Goal: Information Seeking & Learning: Learn about a topic

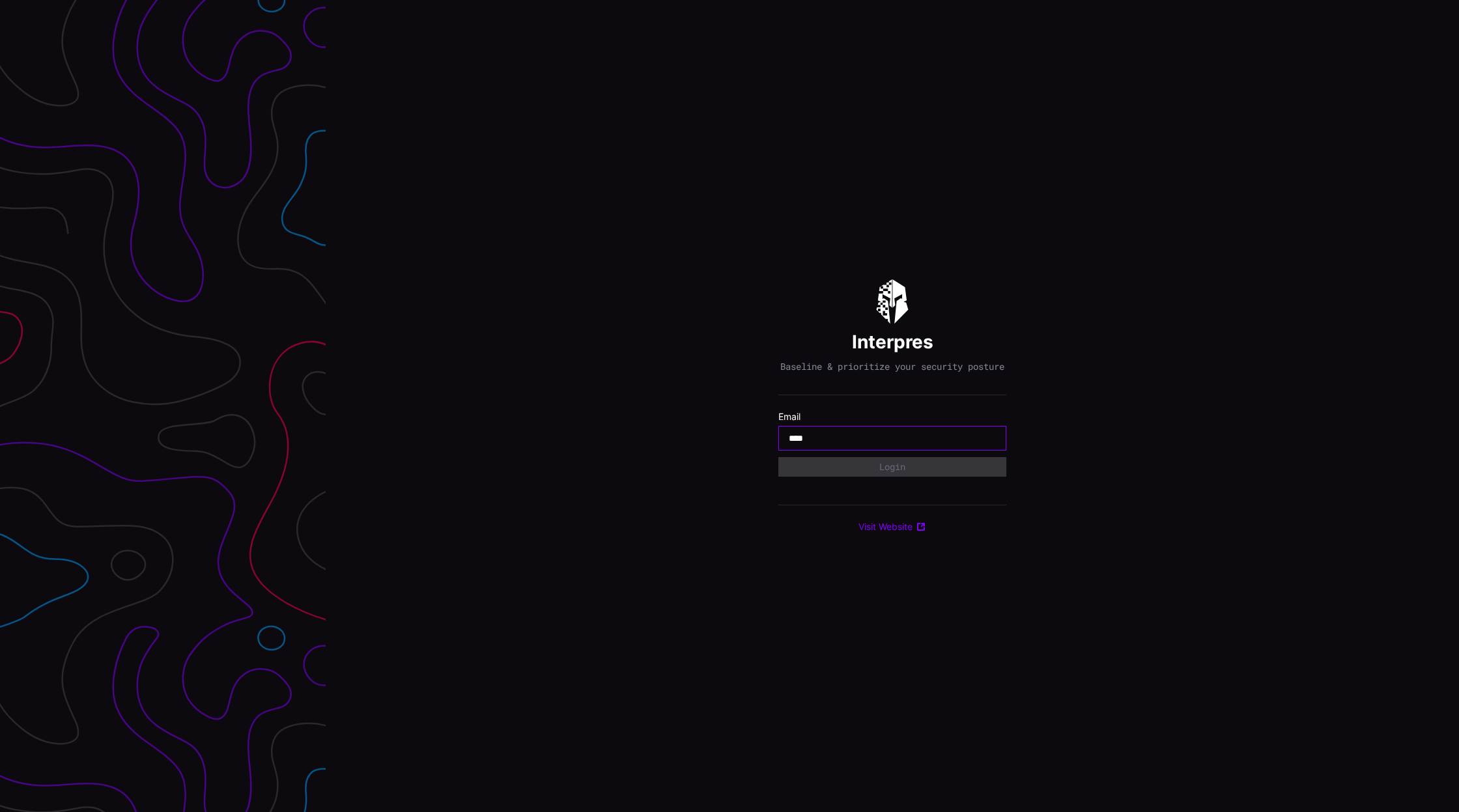
type input "**********"
click at [901, 474] on button "Login" at bounding box center [892, 466] width 213 height 19
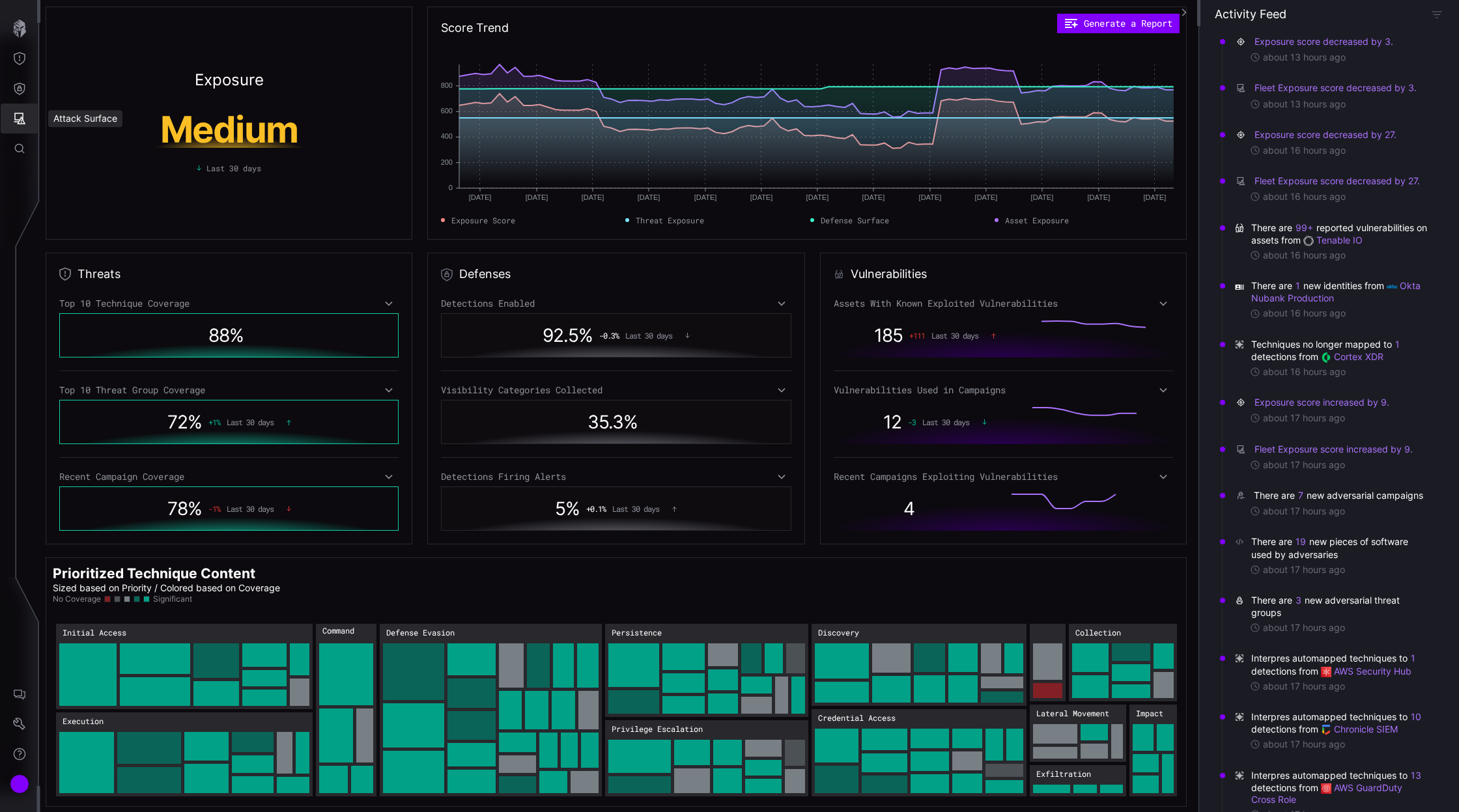
click at [20, 115] on icon "Attack Surface" at bounding box center [19, 119] width 13 height 13
click at [78, 172] on div "Assets" at bounding box center [108, 177] width 69 height 16
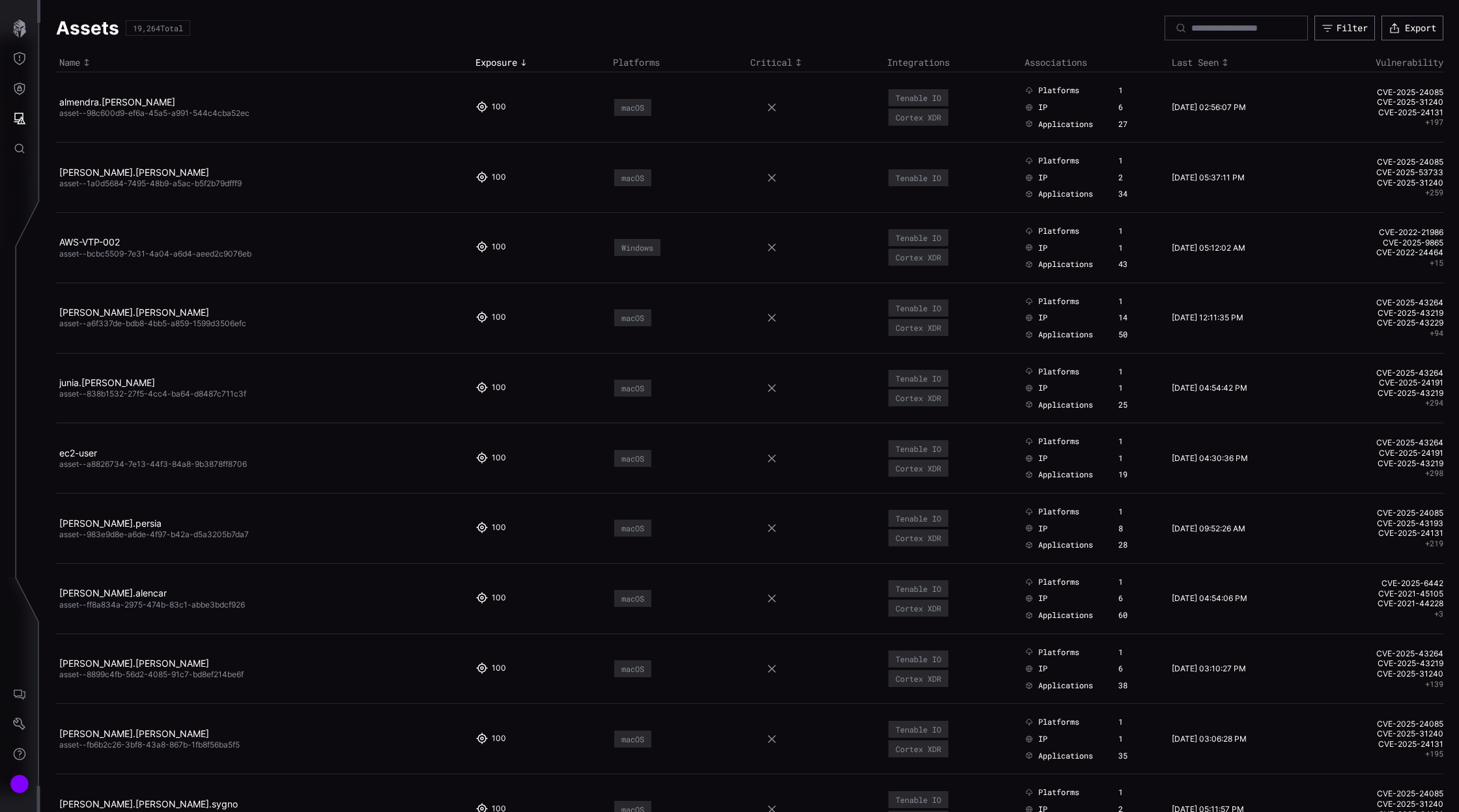
click at [1202, 21] on div at bounding box center [1236, 28] width 143 height 25
click at [1200, 26] on input at bounding box center [1236, 27] width 91 height 11
paste input "**********"
type input "**********"
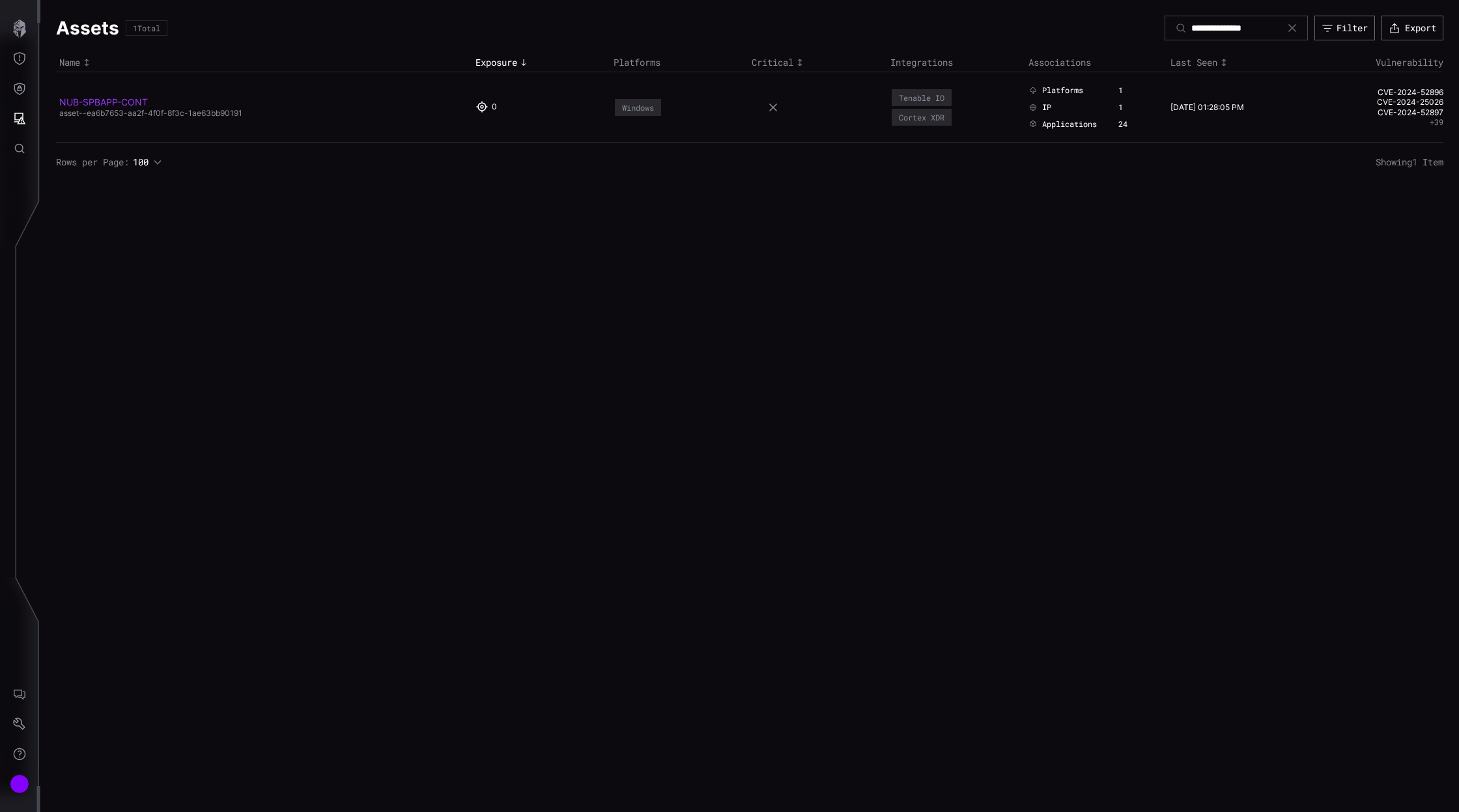
click at [126, 102] on link "NUB-SPBAPP-CONT" at bounding box center [104, 102] width 88 height 11
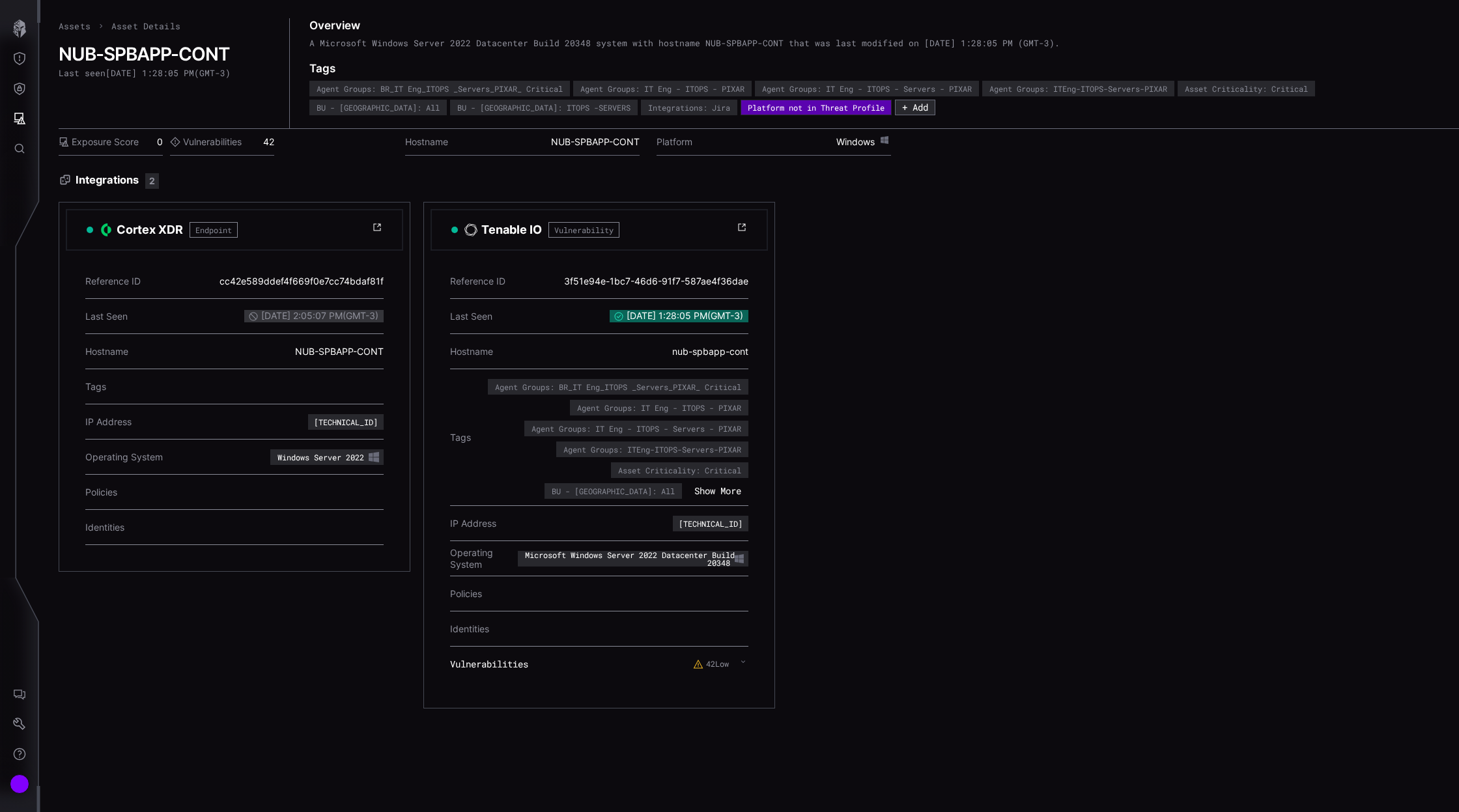
click at [221, 139] on label "Vulnerabilities" at bounding box center [205, 142] width 72 height 11
click at [215, 139] on label "Vulnerabilities" at bounding box center [205, 142] width 72 height 11
click at [334, 630] on div "Cortex XDR Endpoint Reference ID cc42e589ddef4f669f0e7cc74bdaf81f Last Seen [DA…" at bounding box center [599, 455] width 1081 height 507
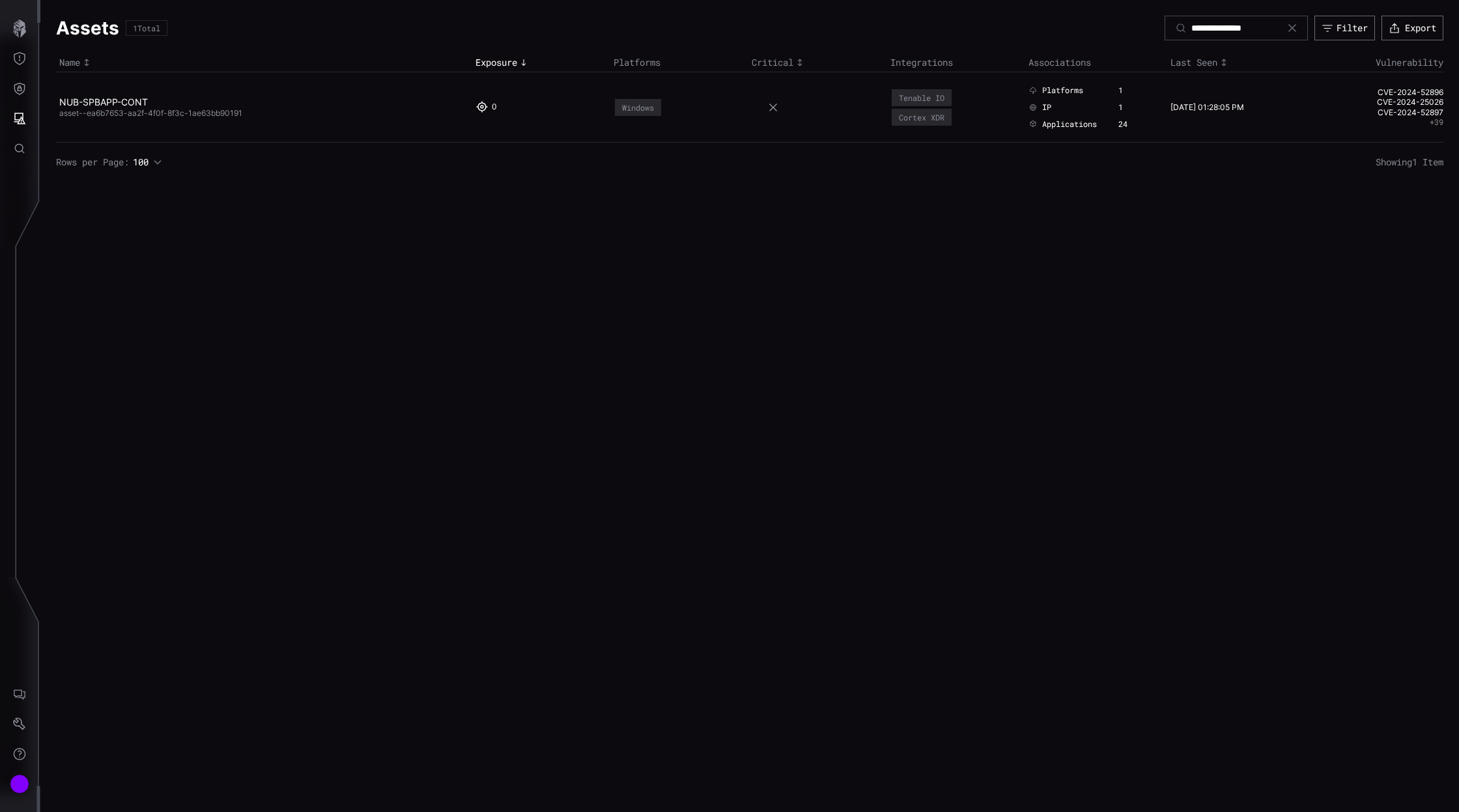
click at [1292, 31] on icon at bounding box center [1292, 28] width 11 height 11
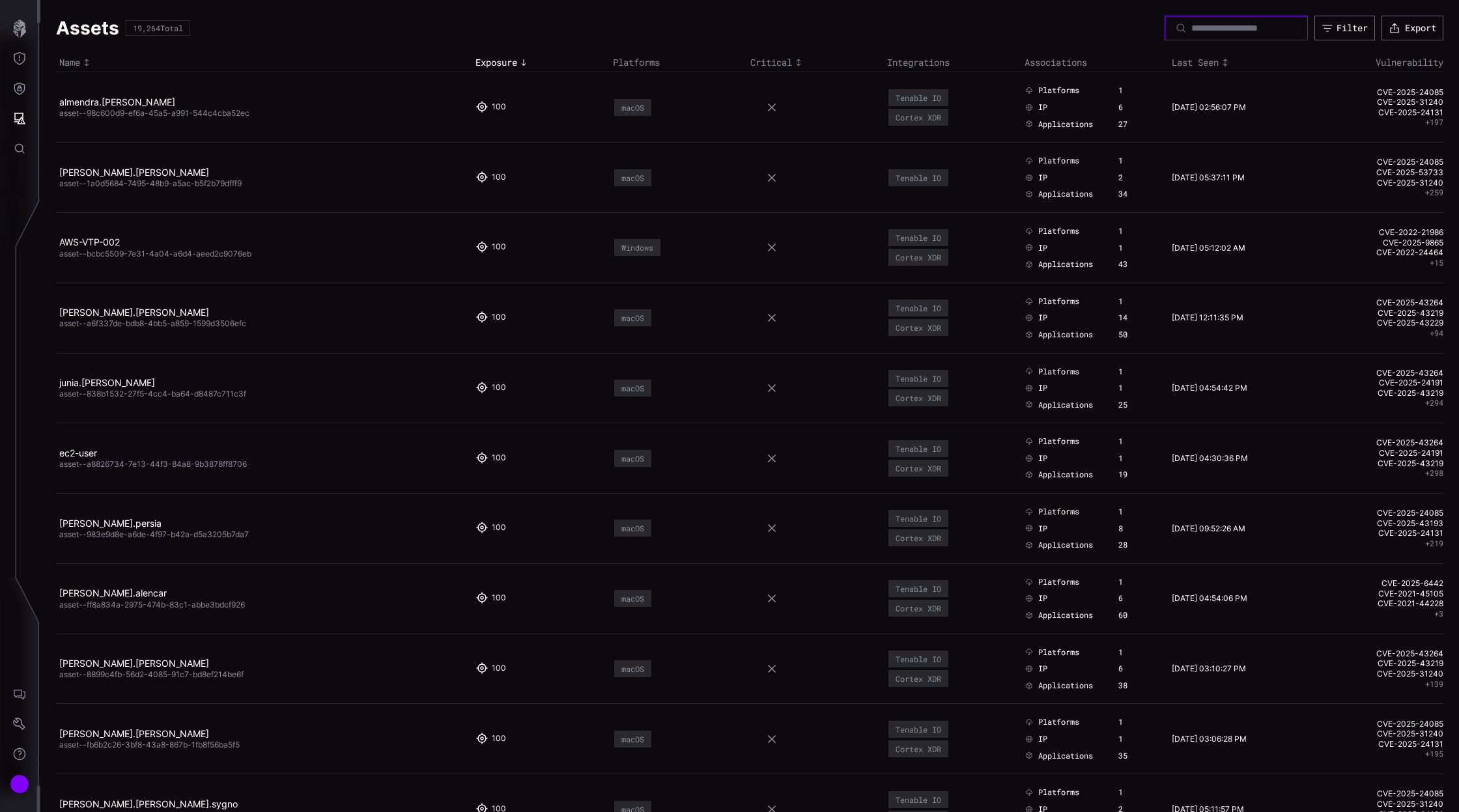
click at [1244, 27] on input at bounding box center [1236, 27] width 91 height 11
paste input "**********"
type input "**********"
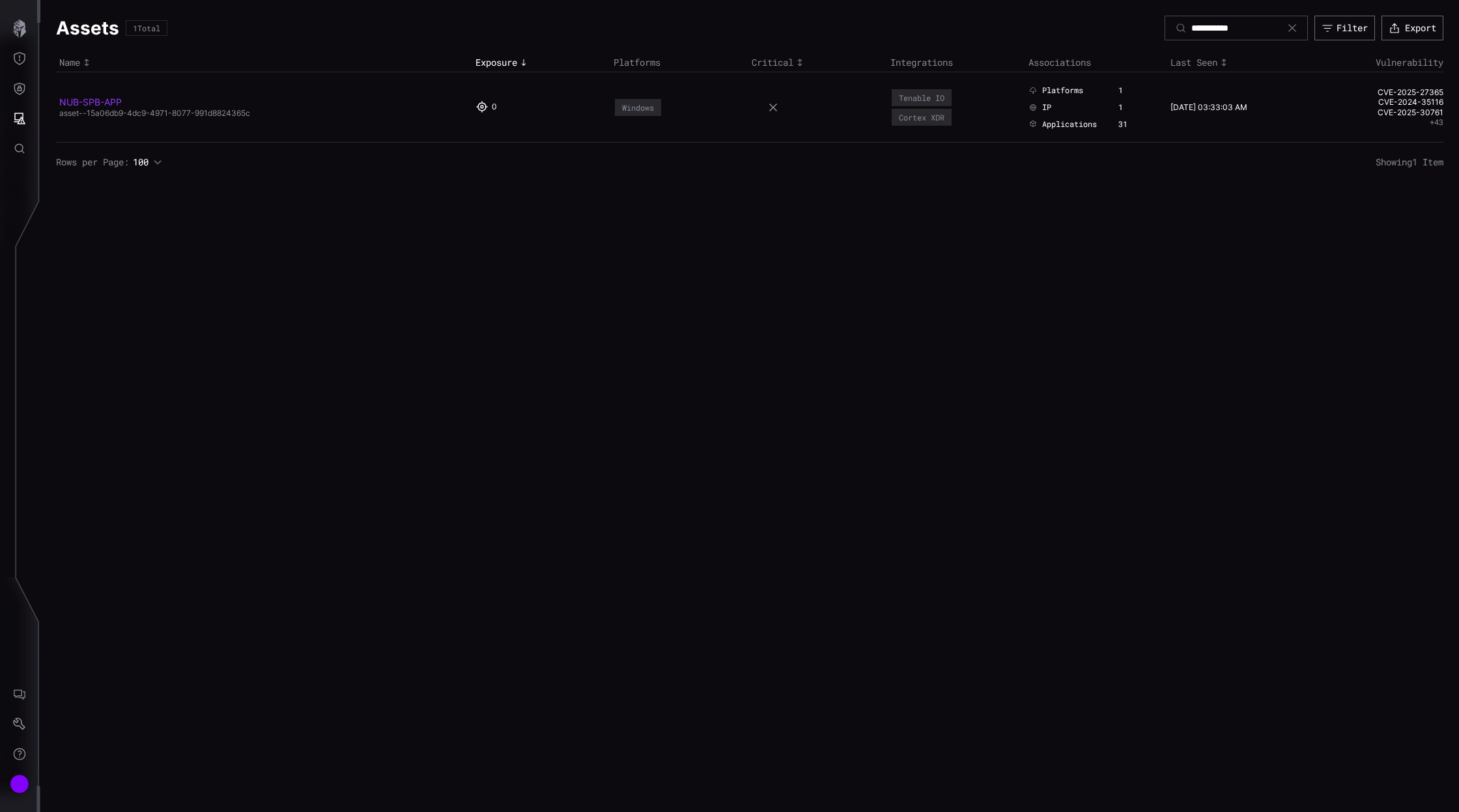
click at [104, 101] on link "NUB-SPB-APP" at bounding box center [90, 102] width 63 height 11
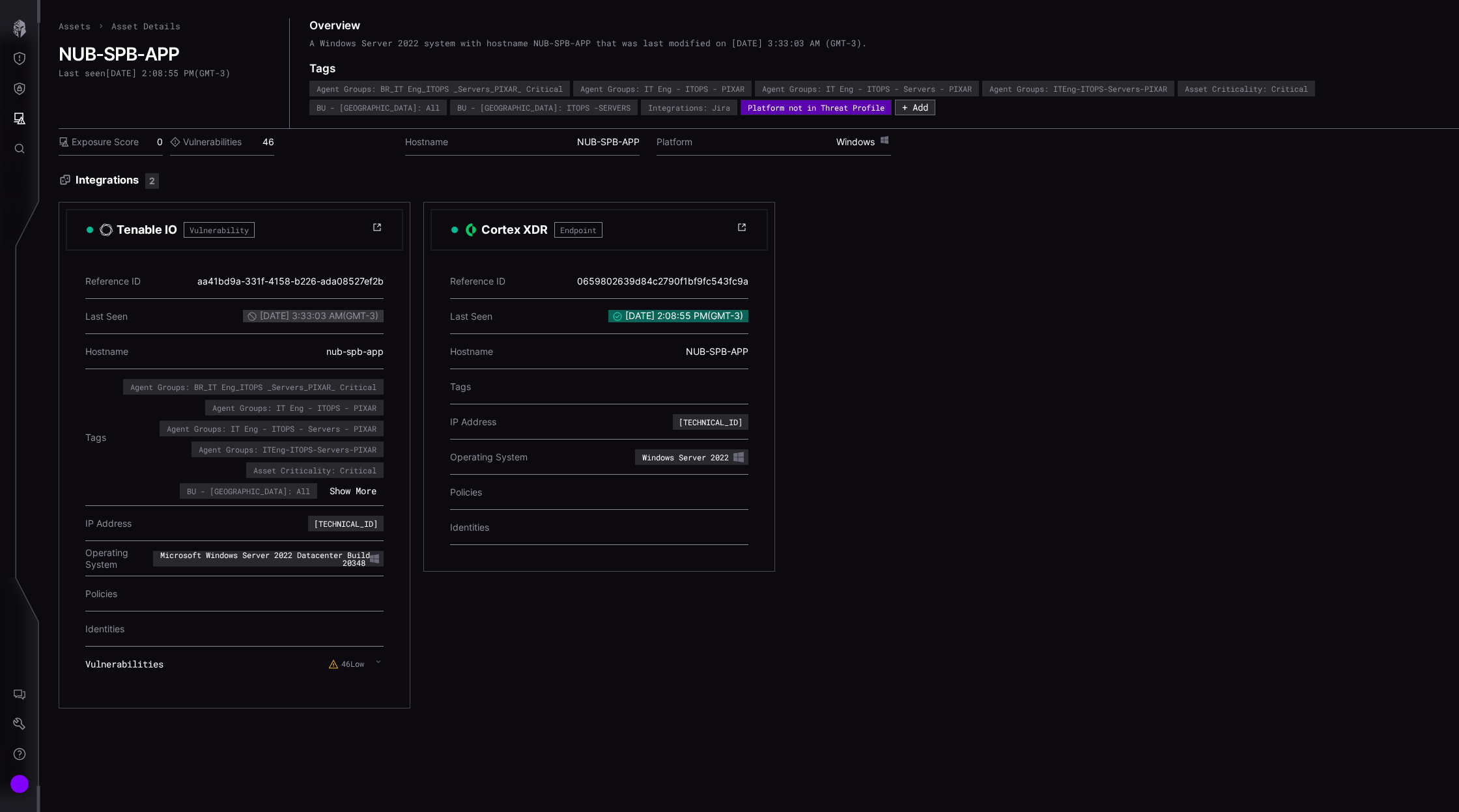
click at [379, 661] on icon at bounding box center [379, 662] width 5 height 11
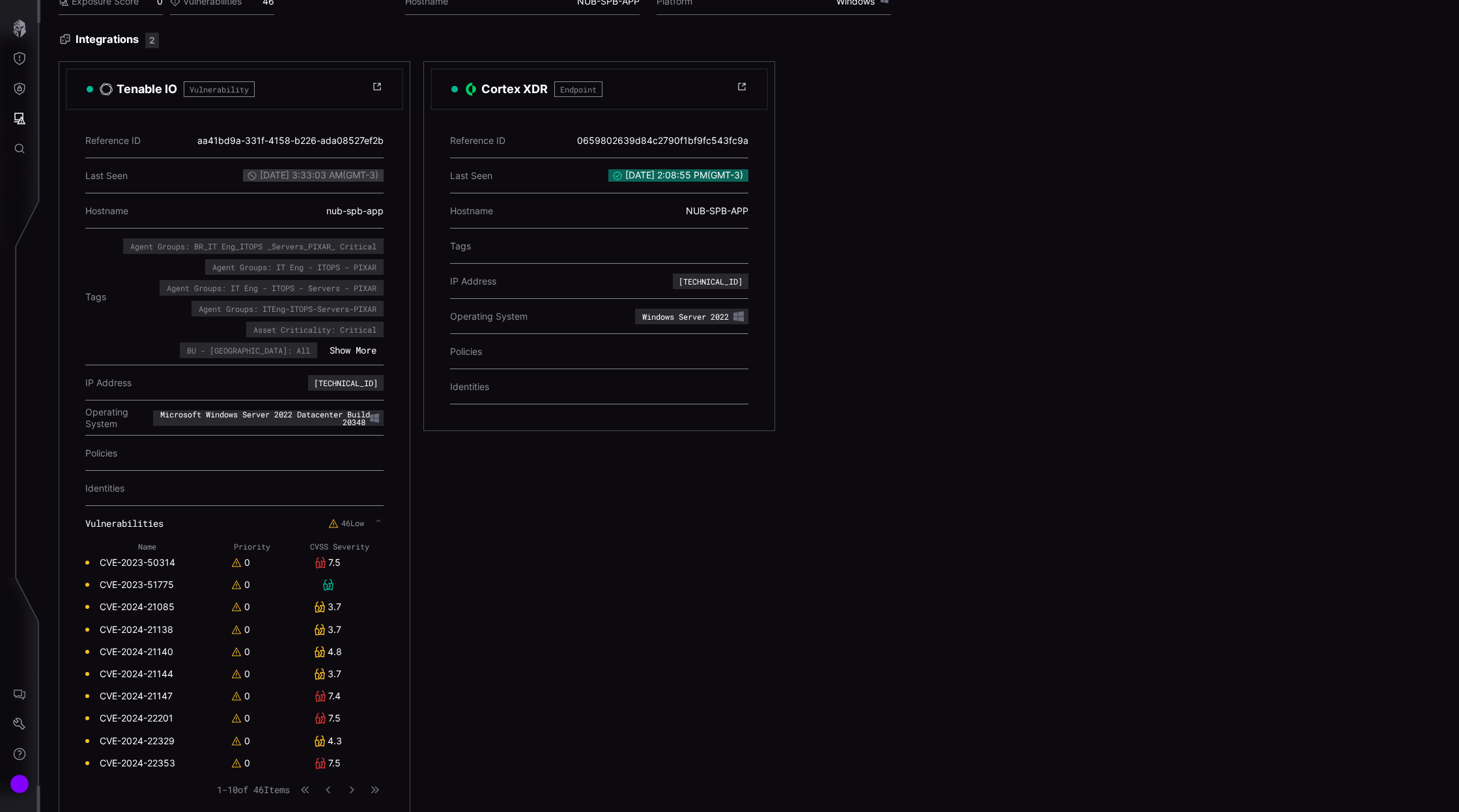
scroll to position [157, 0]
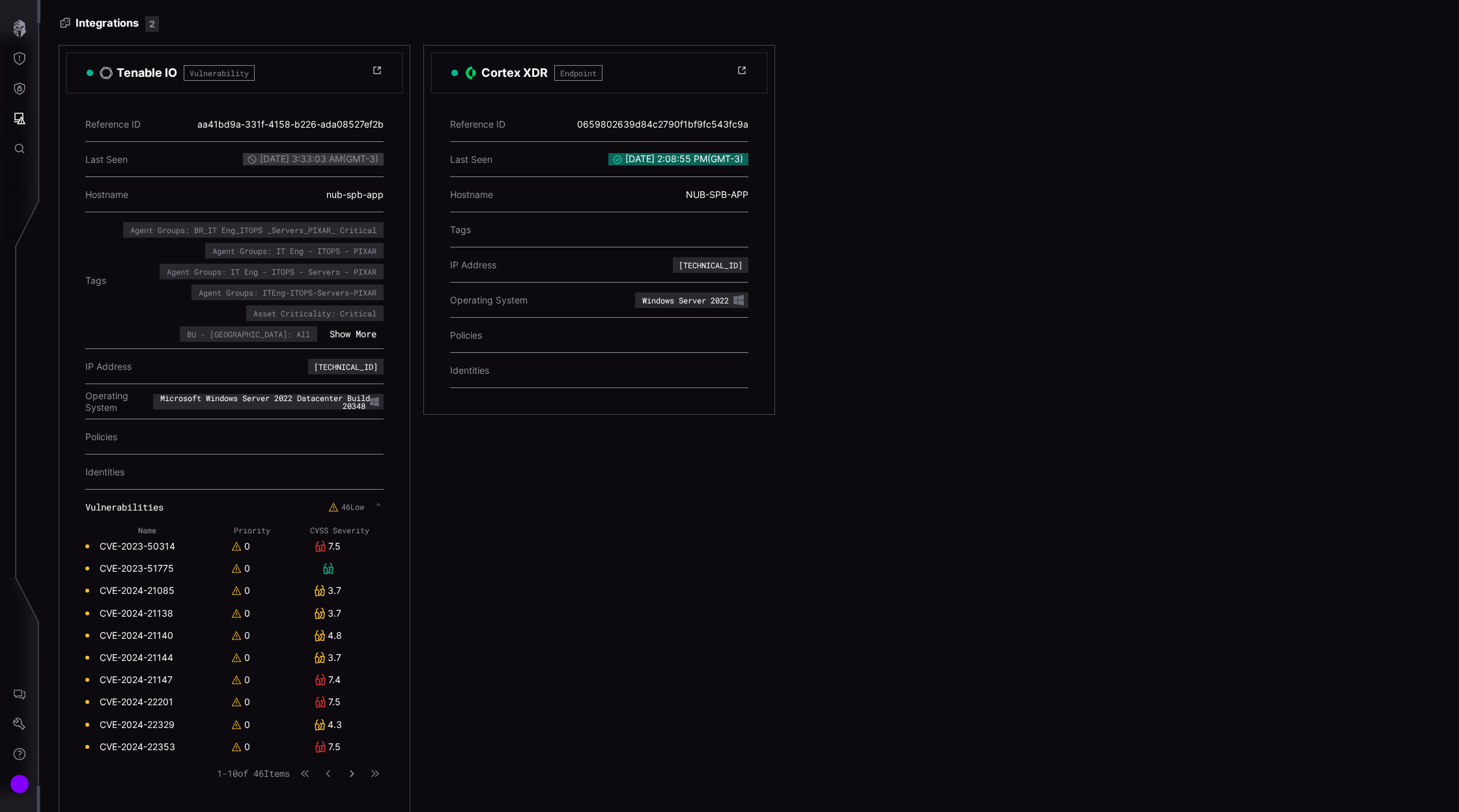
click at [349, 770] on icon "button" at bounding box center [351, 773] width 9 height 9
click at [327, 630] on icon at bounding box center [328, 635] width 11 height 11
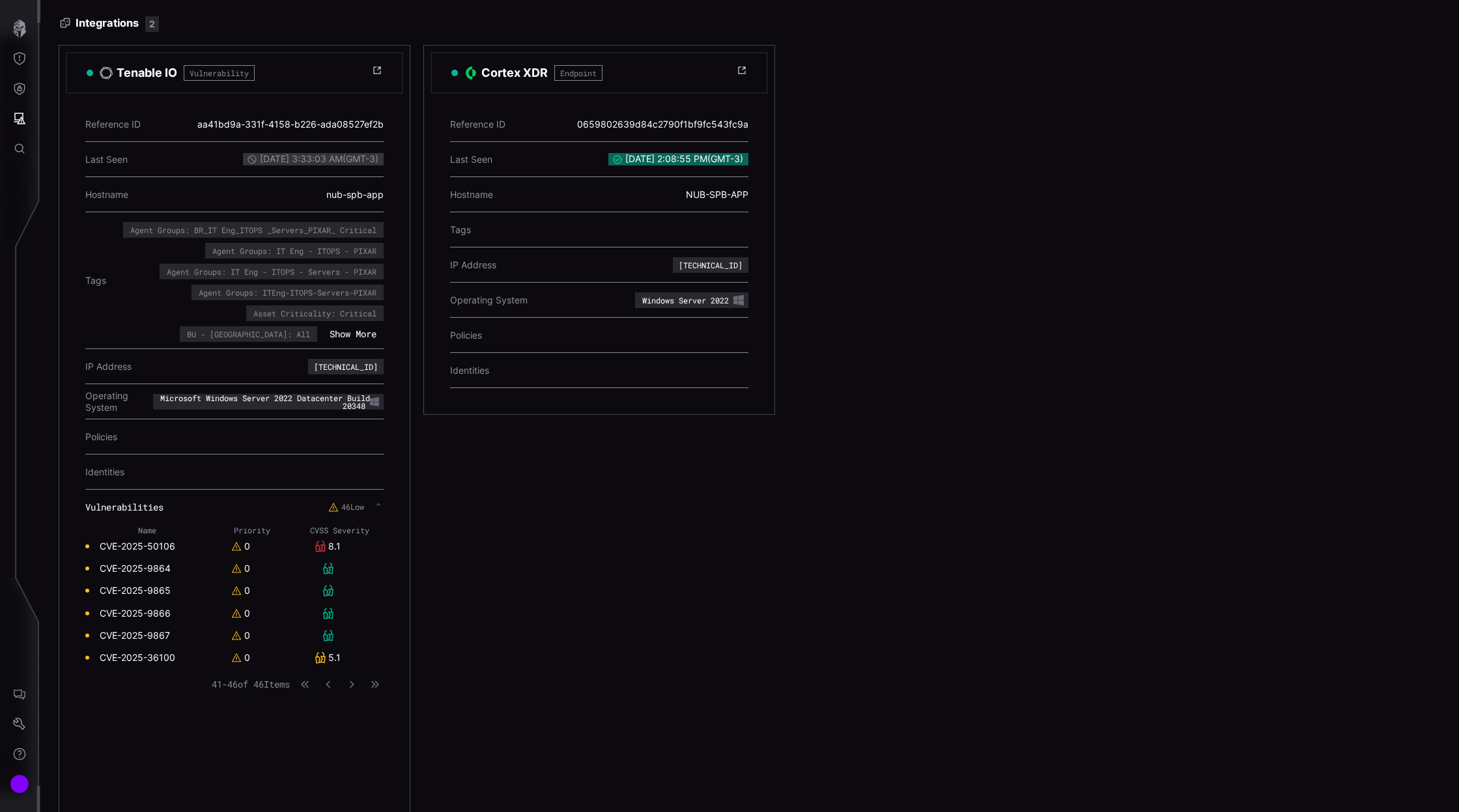
click at [327, 632] on icon at bounding box center [328, 635] width 11 height 11
click at [157, 634] on link "CVE-2025-9867" at bounding box center [134, 635] width 70 height 11
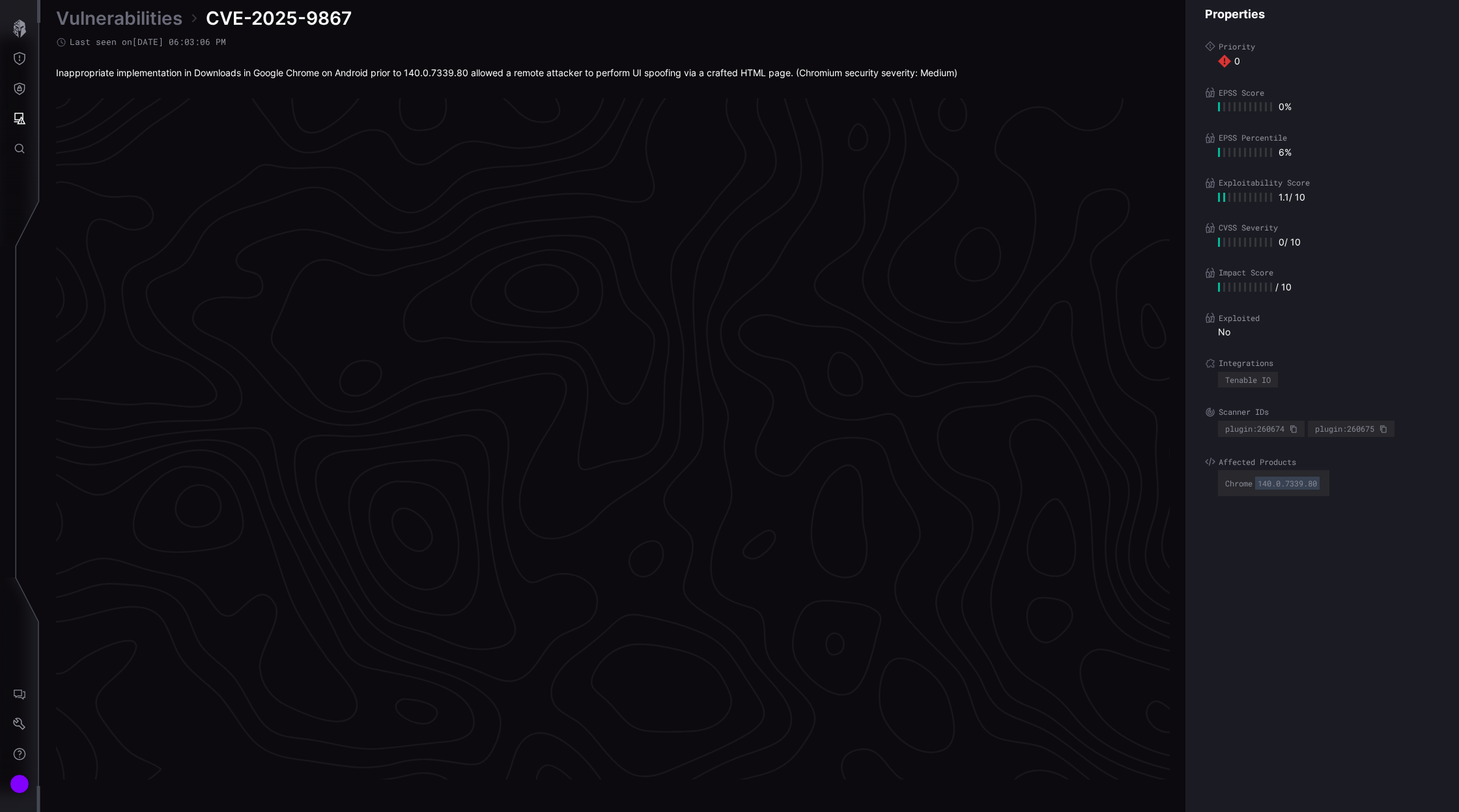
scroll to position [2588, 420]
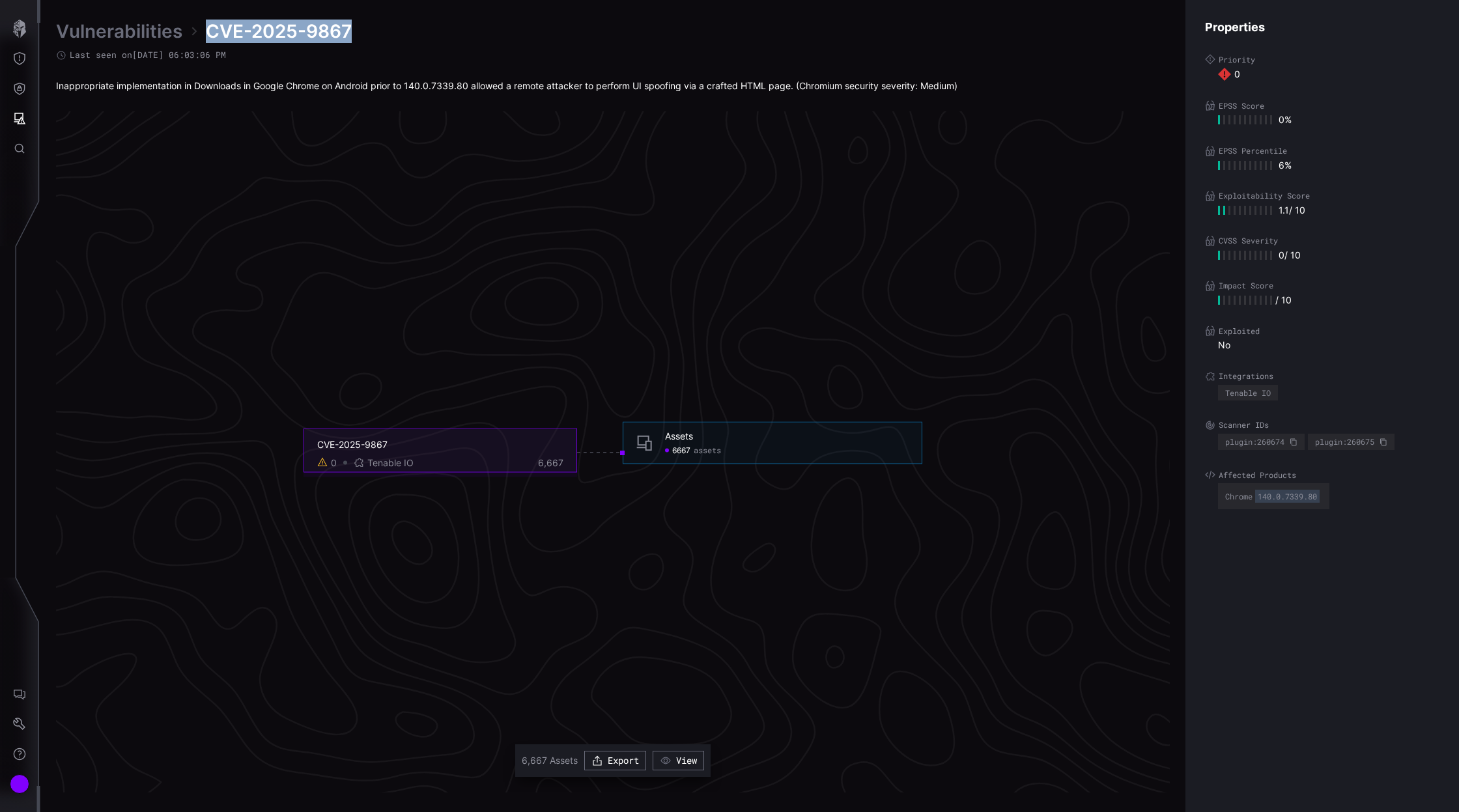
drag, startPoint x: 206, startPoint y: 30, endPoint x: 351, endPoint y: 28, distance: 145.0
click at [351, 28] on span "CVE-2025-9867" at bounding box center [279, 31] width 146 height 23
copy span "CVE-2025-9867"
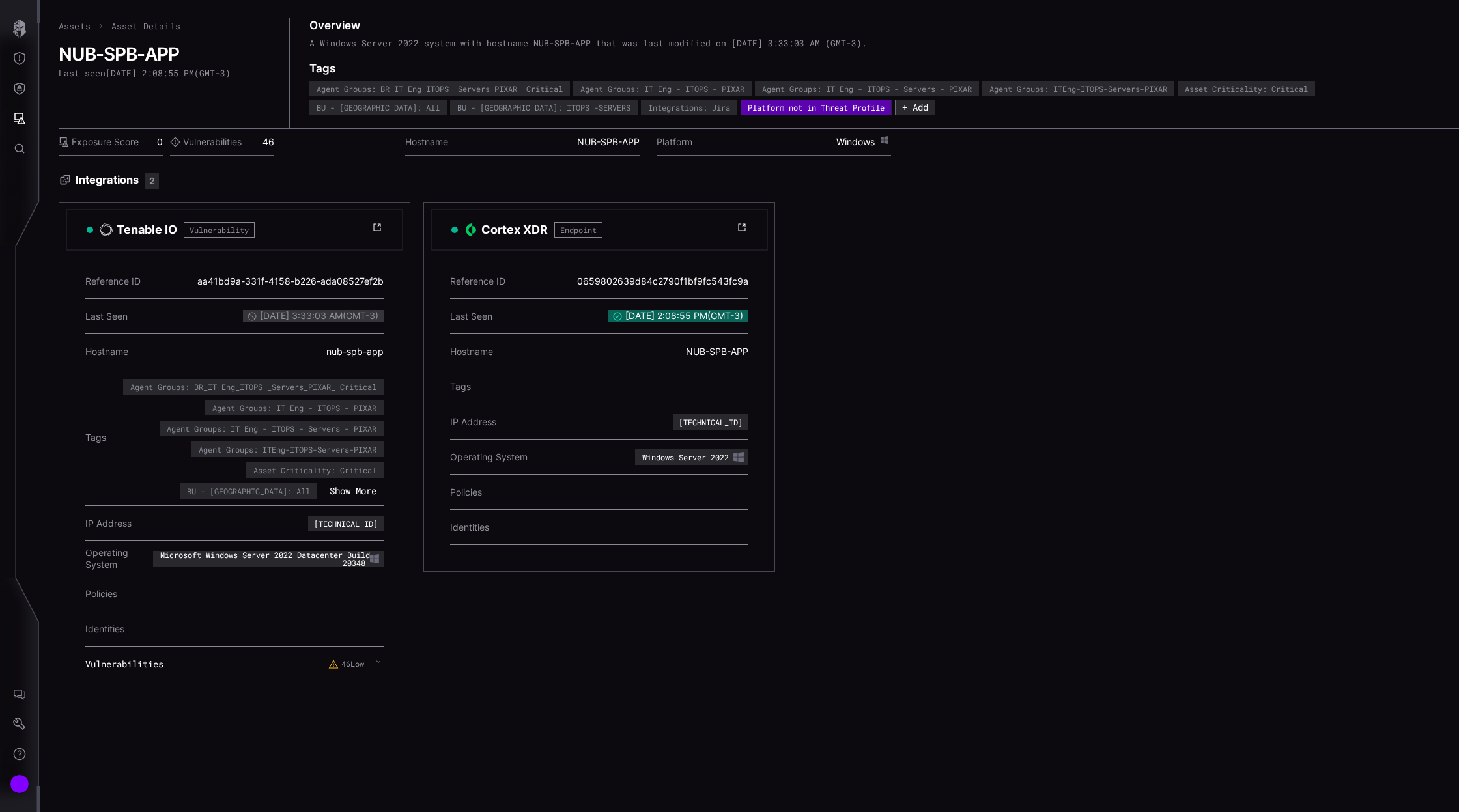
click at [379, 660] on icon at bounding box center [379, 662] width 5 height 11
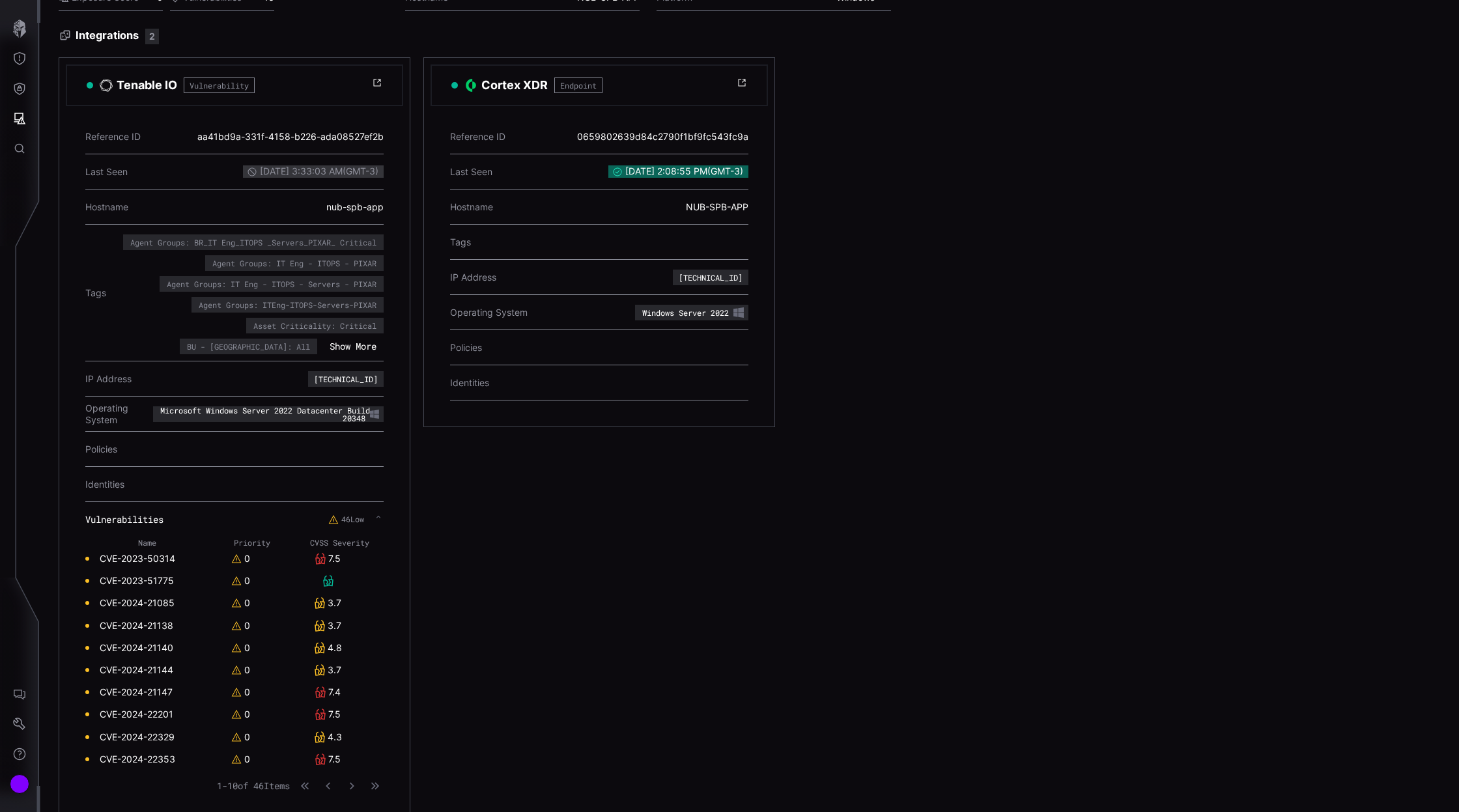
scroll to position [147, 0]
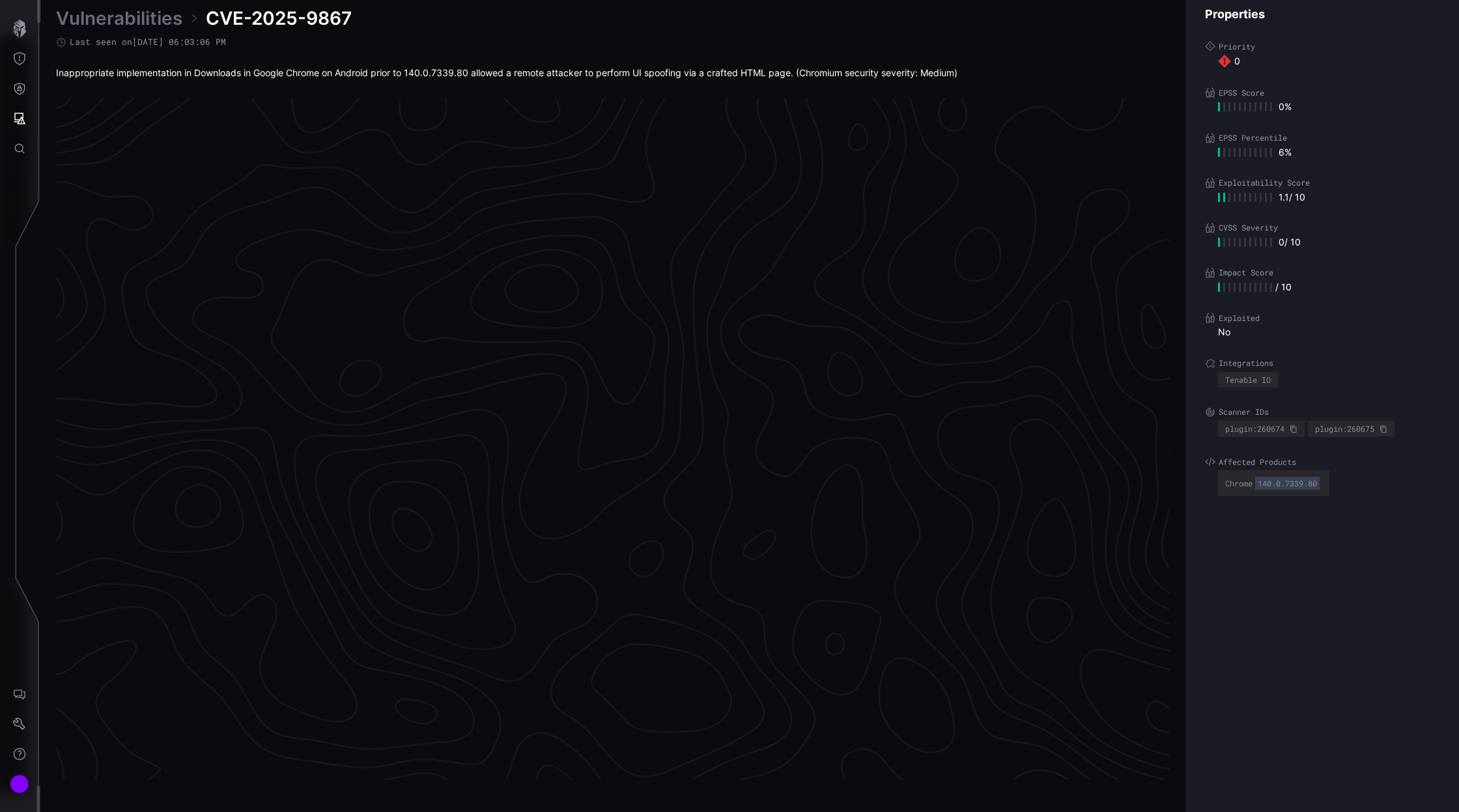
scroll to position [2588, 420]
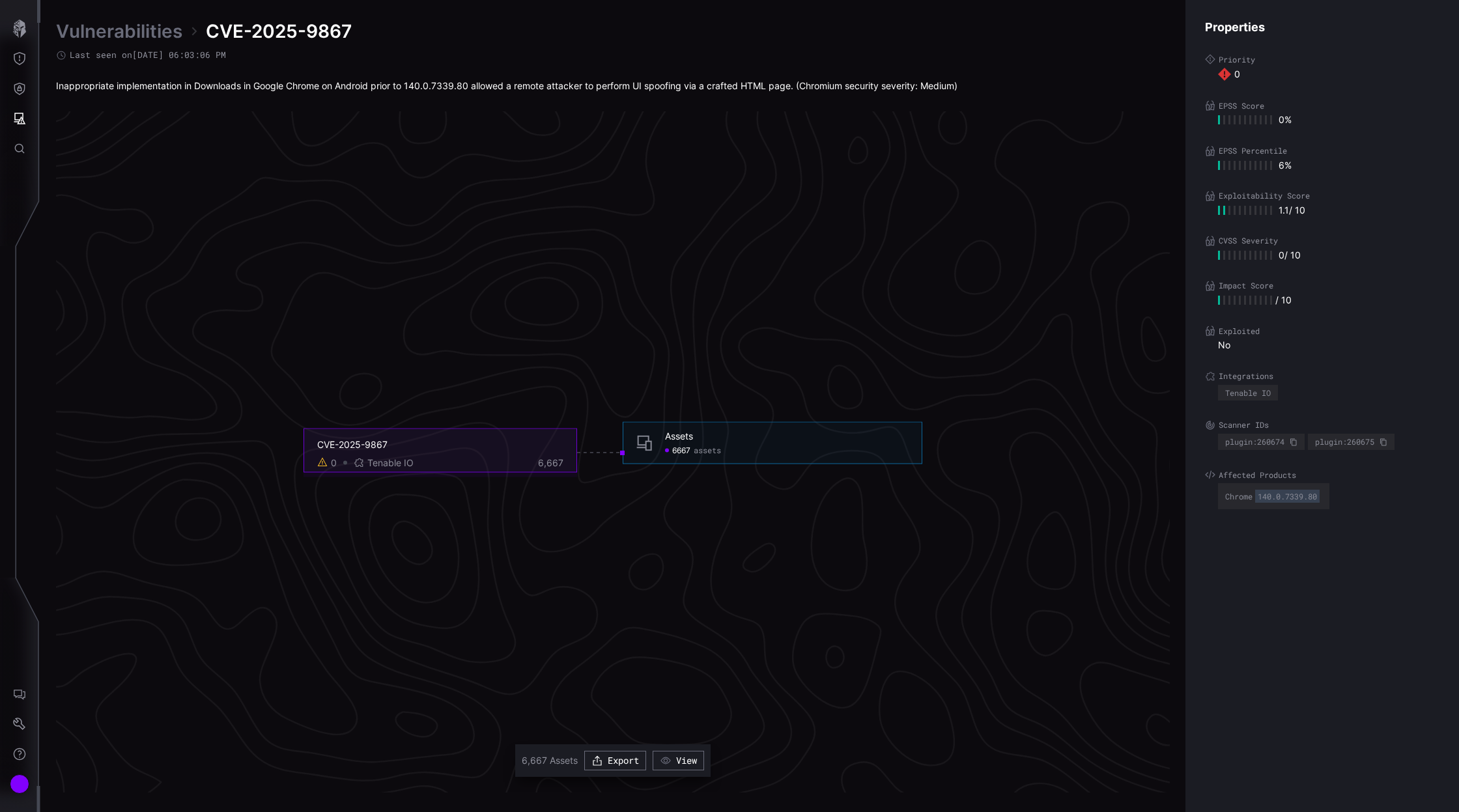
click at [1218, 300] on div at bounding box center [1218, 300] width 2 height 9
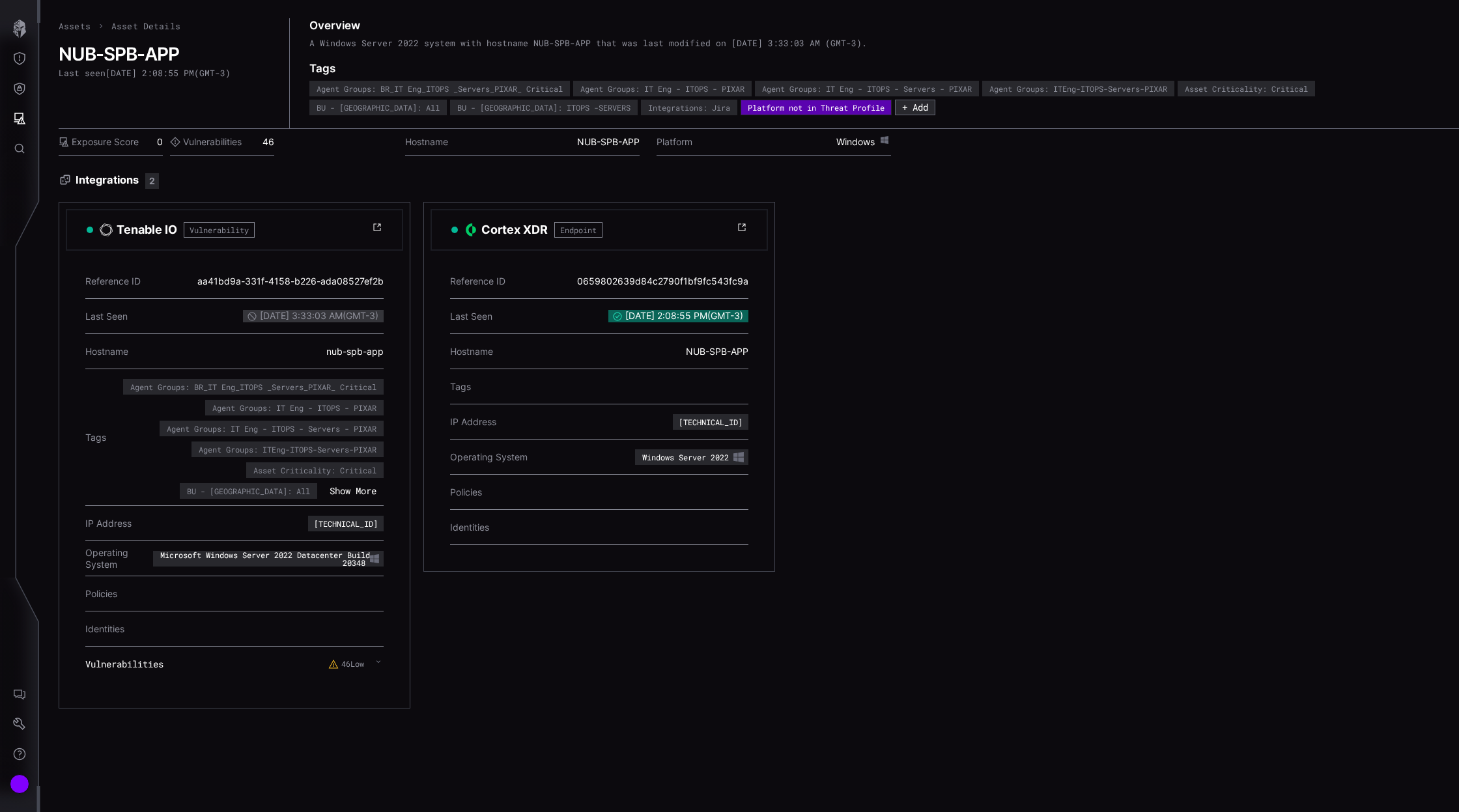
click at [380, 659] on icon at bounding box center [379, 662] width 5 height 11
click at [144, 743] on link "CVE-2024-21085" at bounding box center [137, 747] width 75 height 11
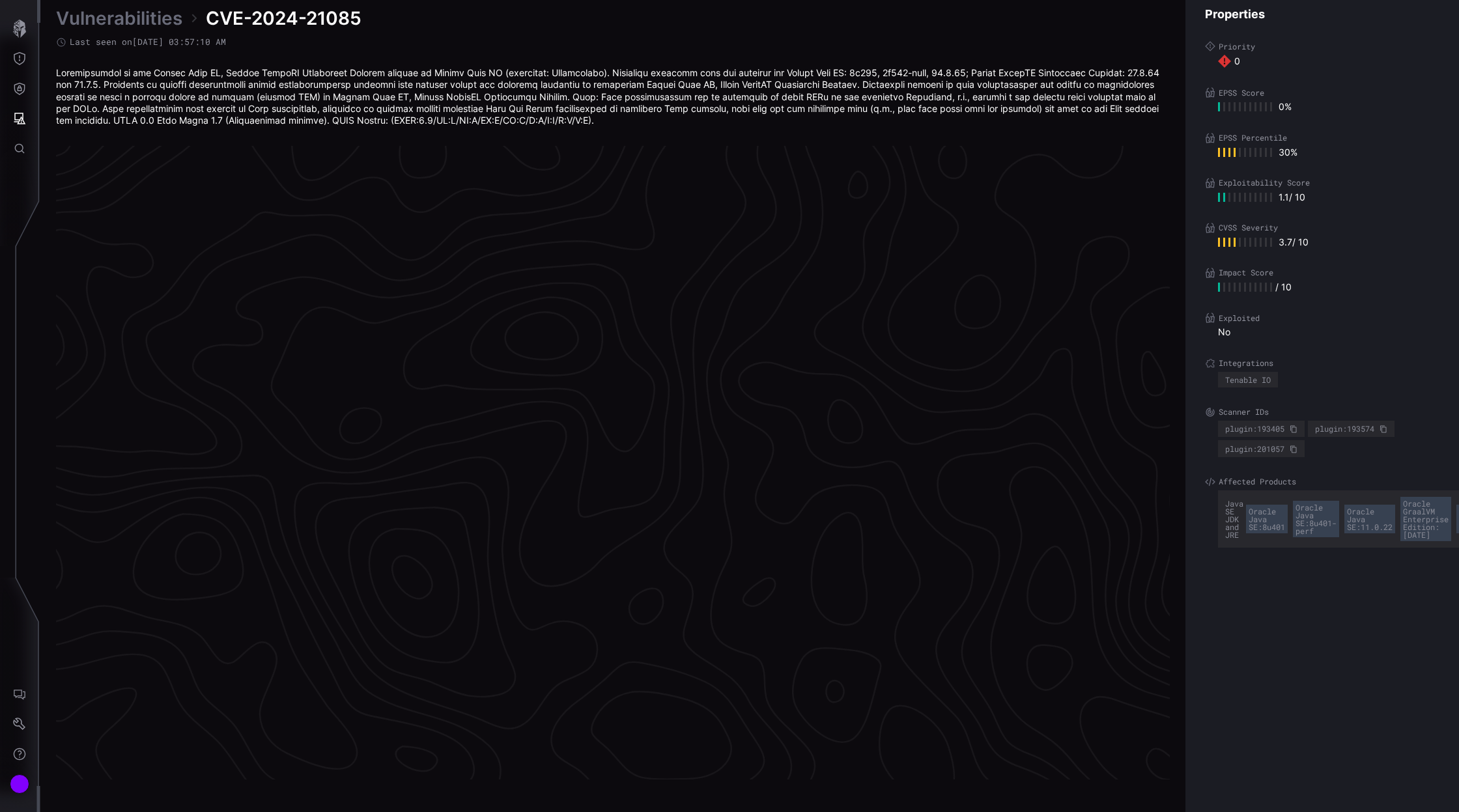
scroll to position [2612, 420]
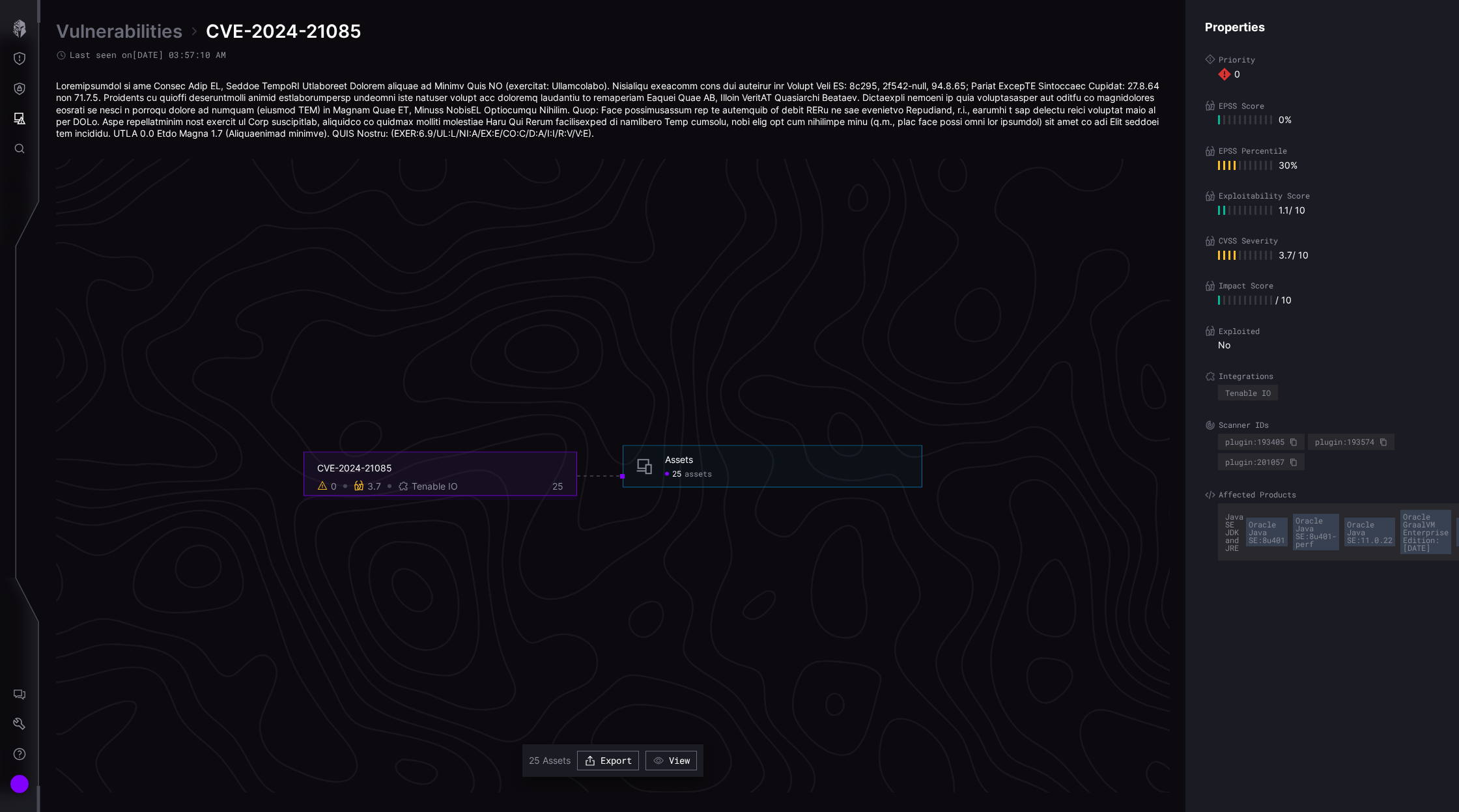
click at [1227, 254] on div at bounding box center [1244, 255] width 54 height 11
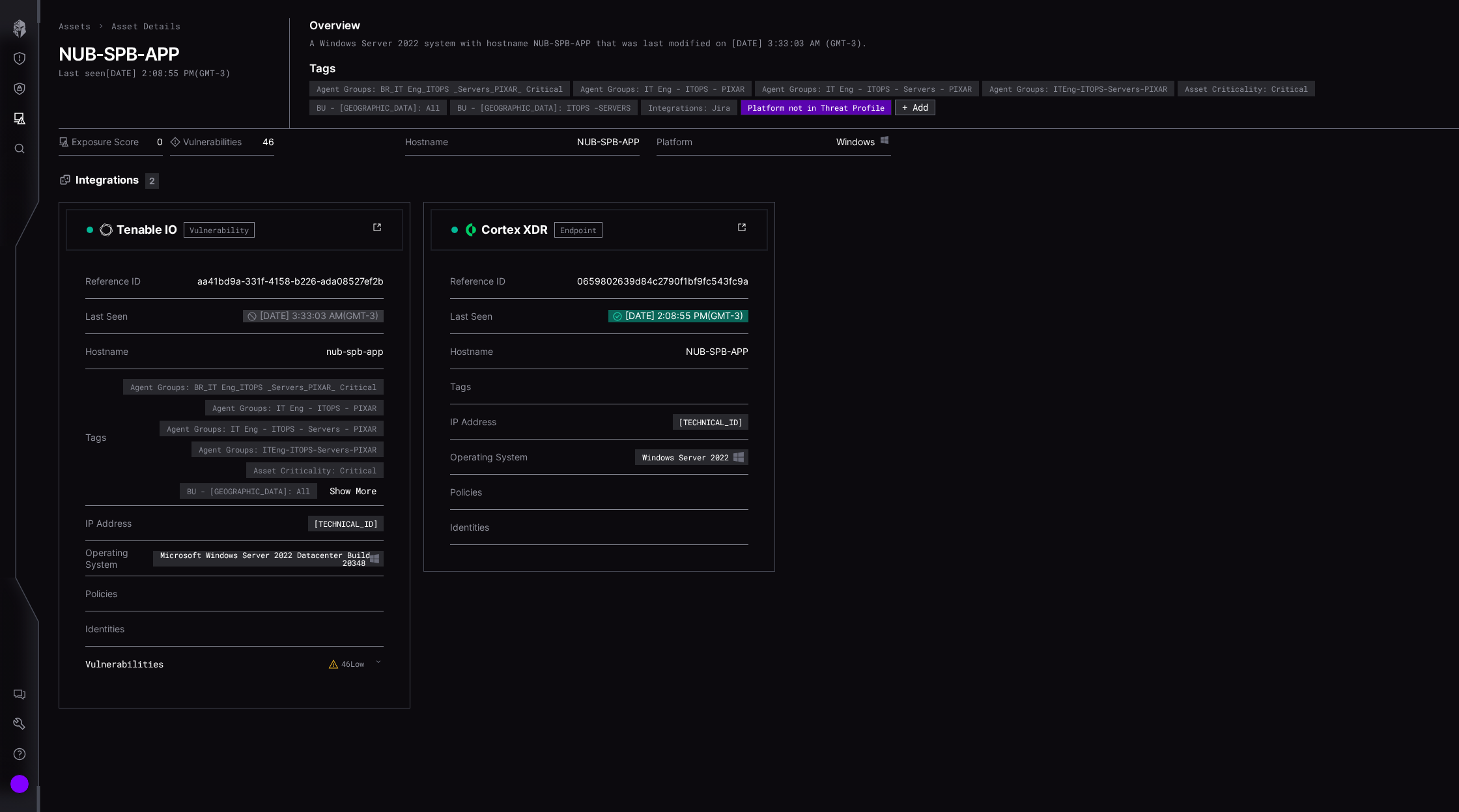
click at [379, 660] on icon at bounding box center [379, 662] width 5 height 11
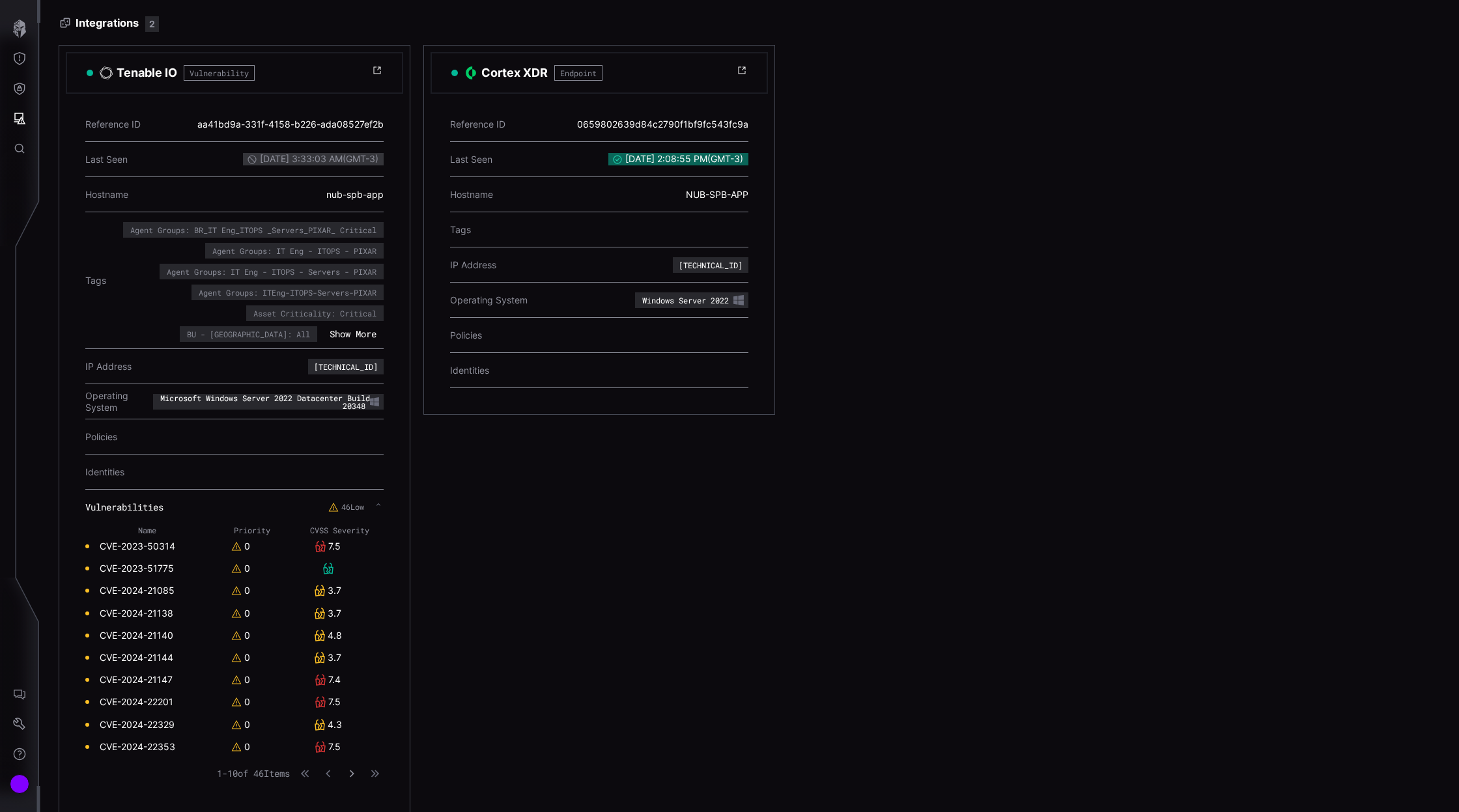
click at [354, 770] on icon "button" at bounding box center [351, 773] width 4 height 7
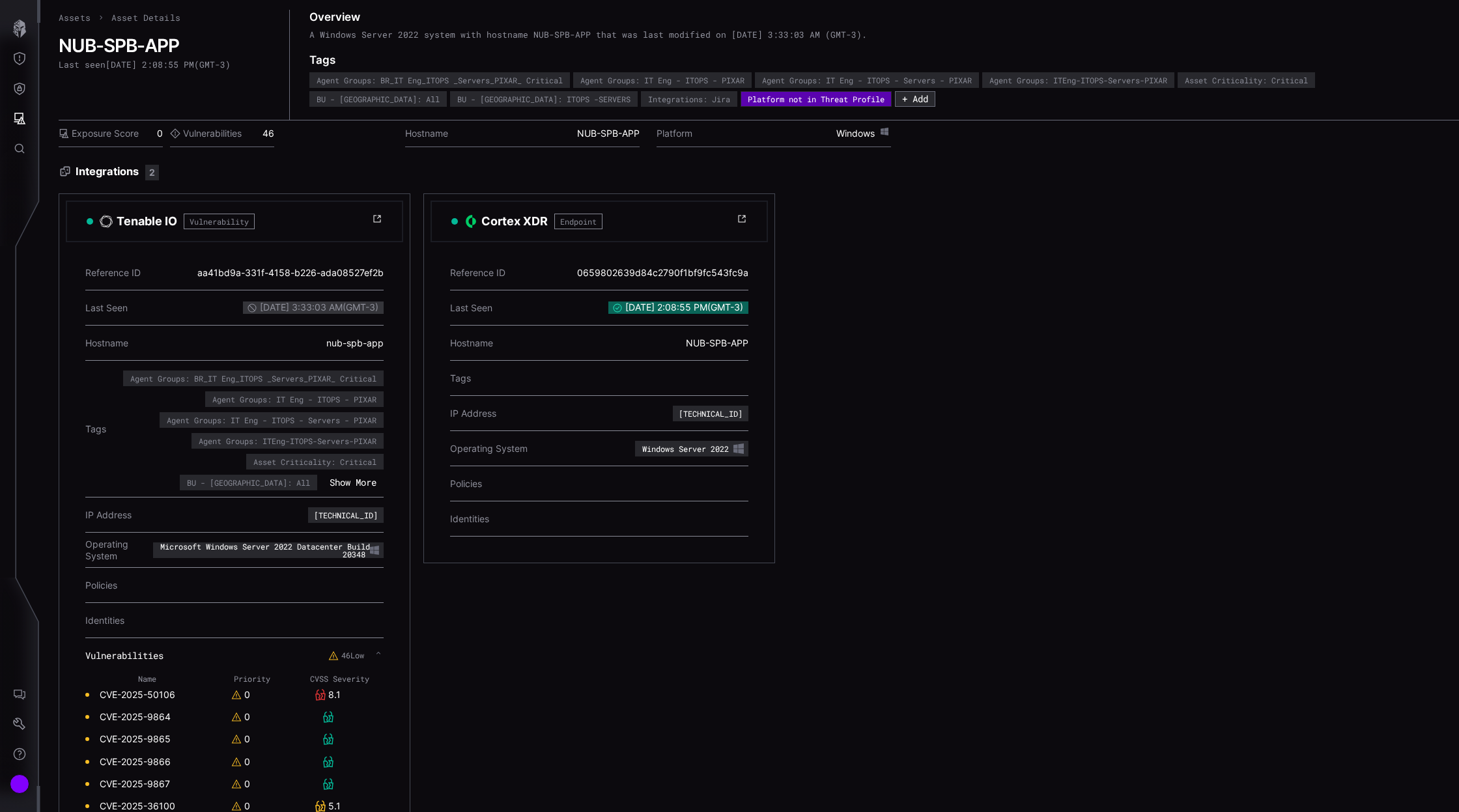
scroll to position [0, 0]
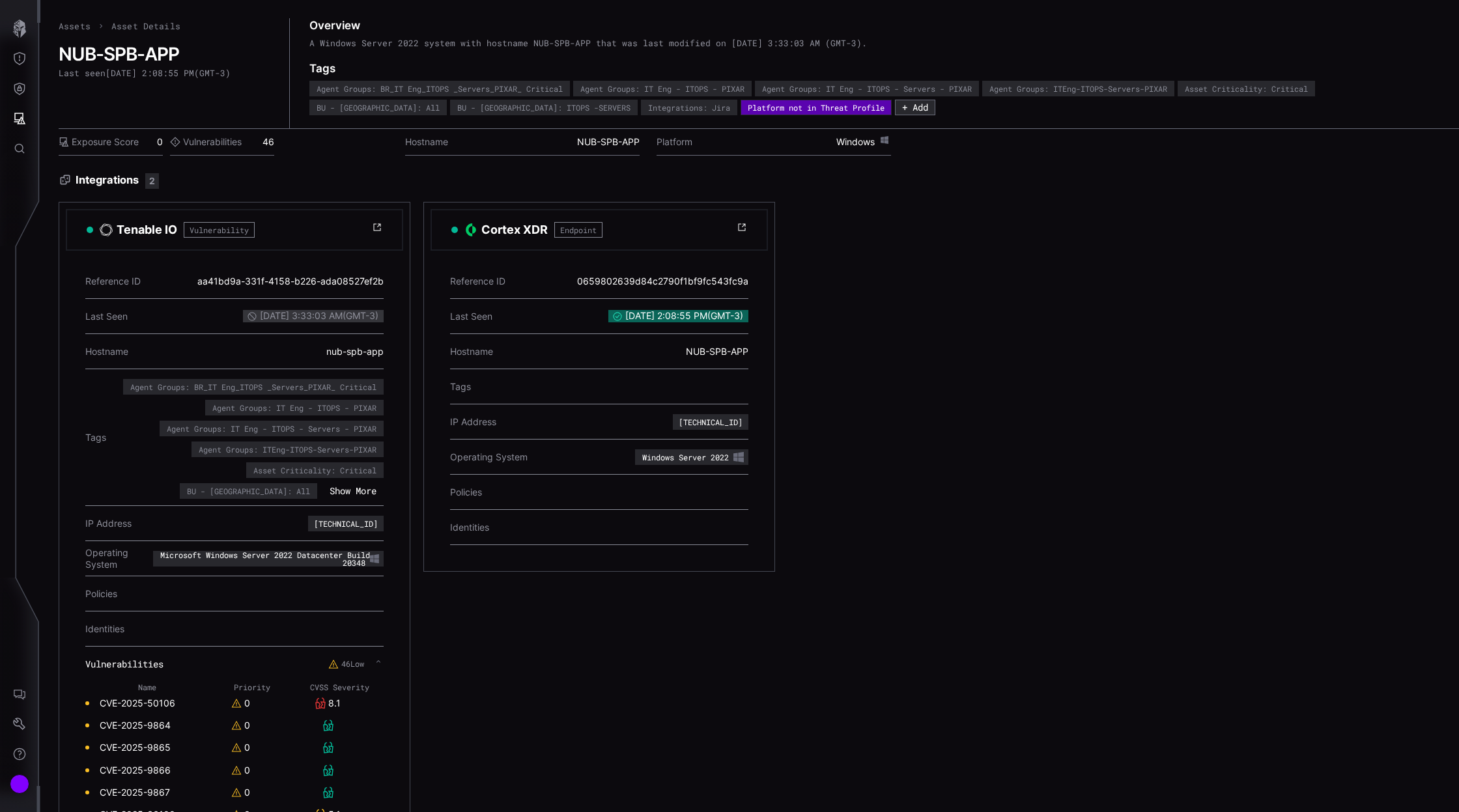
click at [650, 313] on span "[DATE] 2:08:55 PM ( GMT-3 )" at bounding box center [678, 315] width 140 height 11
click at [612, 317] on icon at bounding box center [618, 317] width 11 height 11
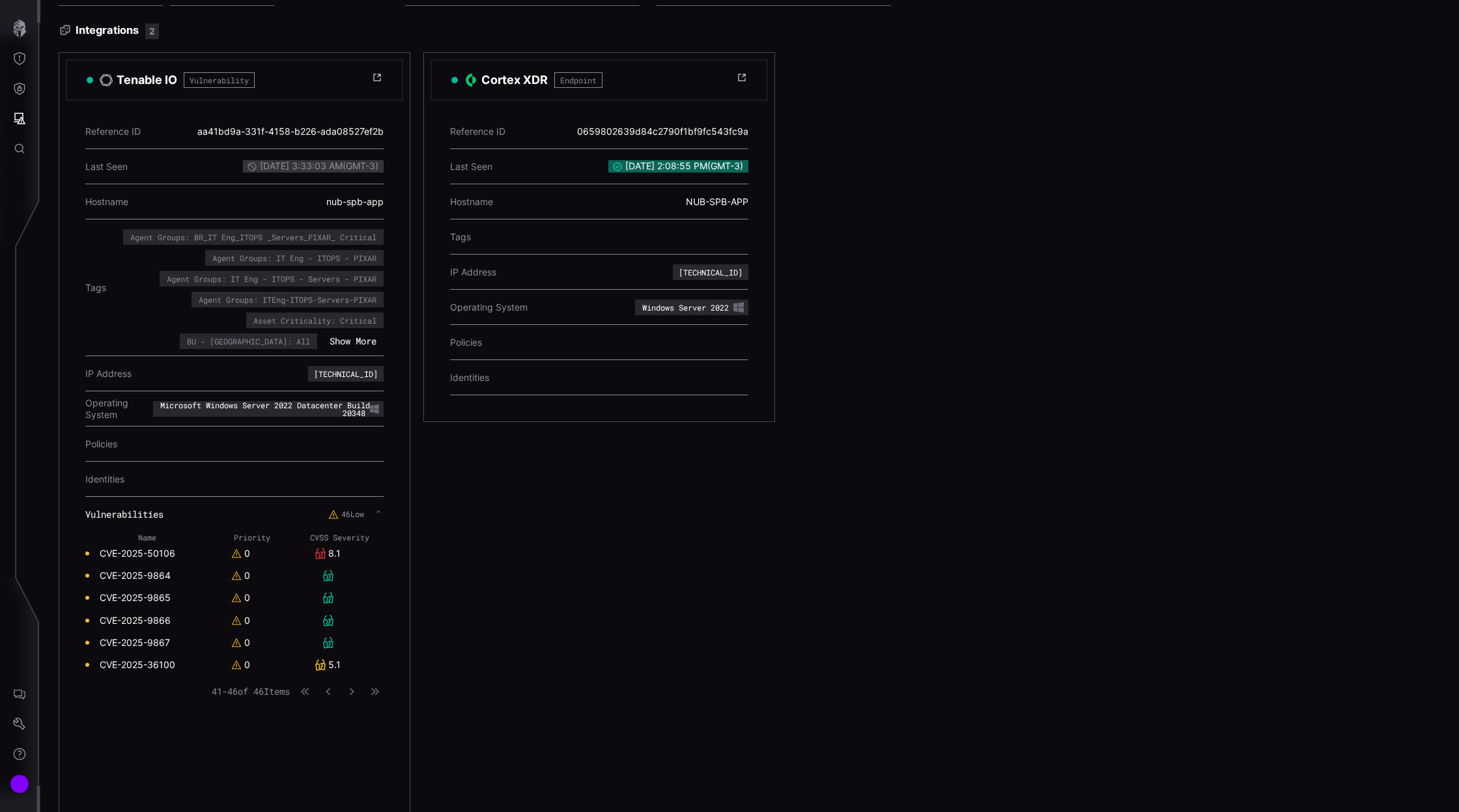
scroll to position [157, 0]
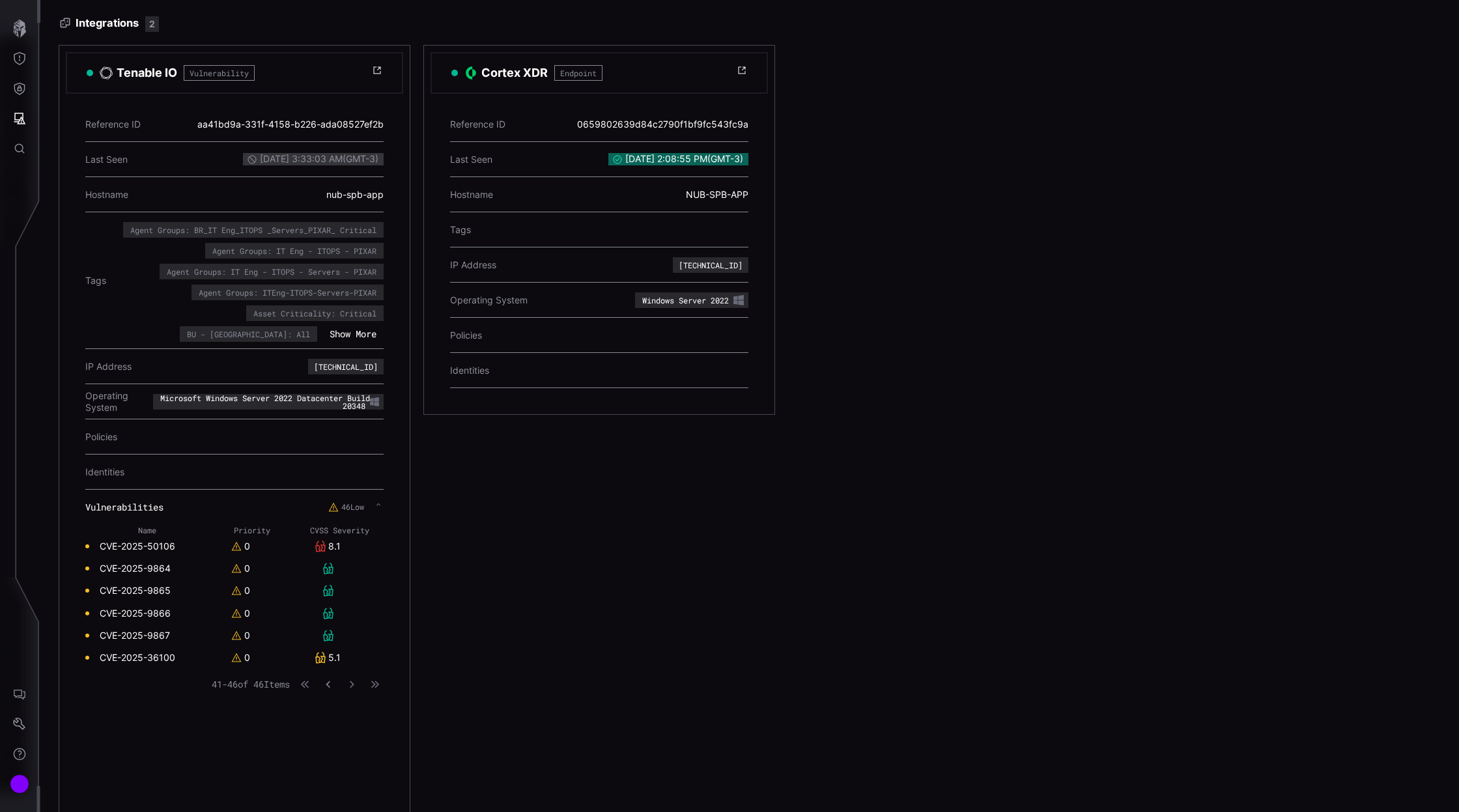
click at [326, 680] on icon "button" at bounding box center [328, 685] width 9 height 9
click at [354, 770] on icon "button" at bounding box center [351, 773] width 9 height 9
click at [326, 679] on icon "button" at bounding box center [328, 684] width 9 height 9
click at [328, 770] on icon "button" at bounding box center [329, 773] width 9 height 9
click at [329, 770] on icon "button" at bounding box center [328, 773] width 9 height 9
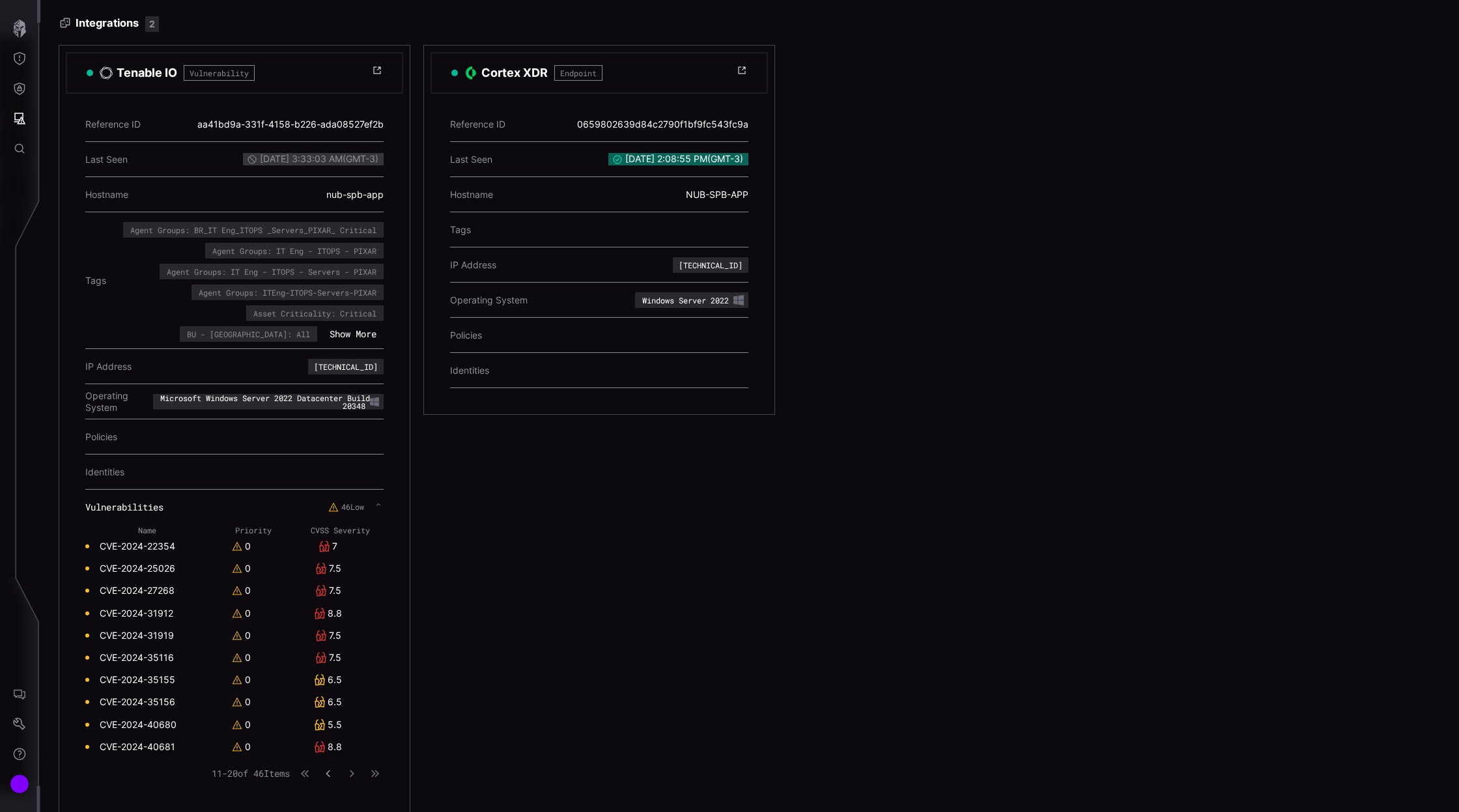
click at [329, 770] on icon "button" at bounding box center [328, 773] width 9 height 9
click at [380, 503] on icon at bounding box center [379, 504] width 5 height 11
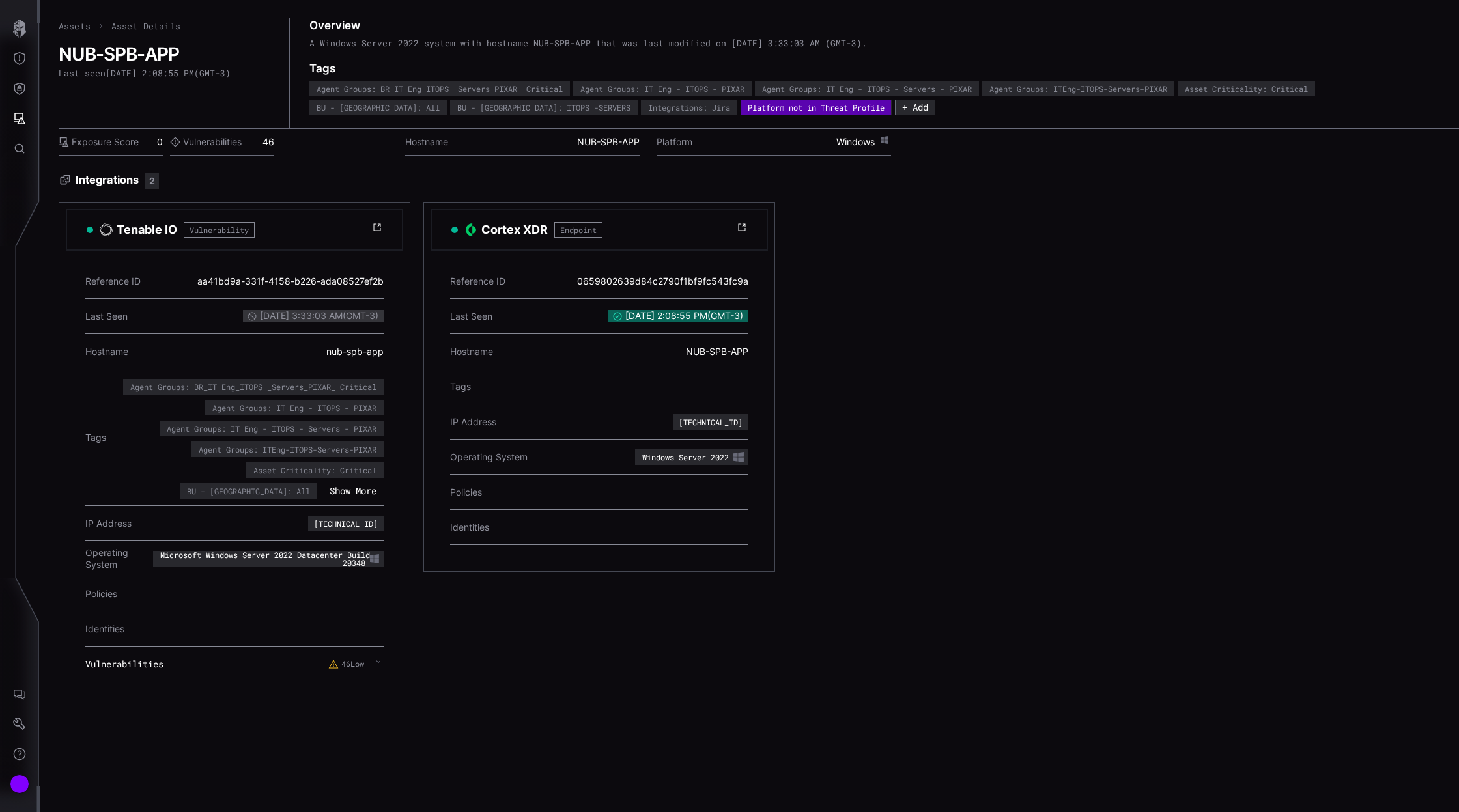
scroll to position [0, 0]
click at [359, 659] on label "46 Low" at bounding box center [346, 664] width 35 height 11
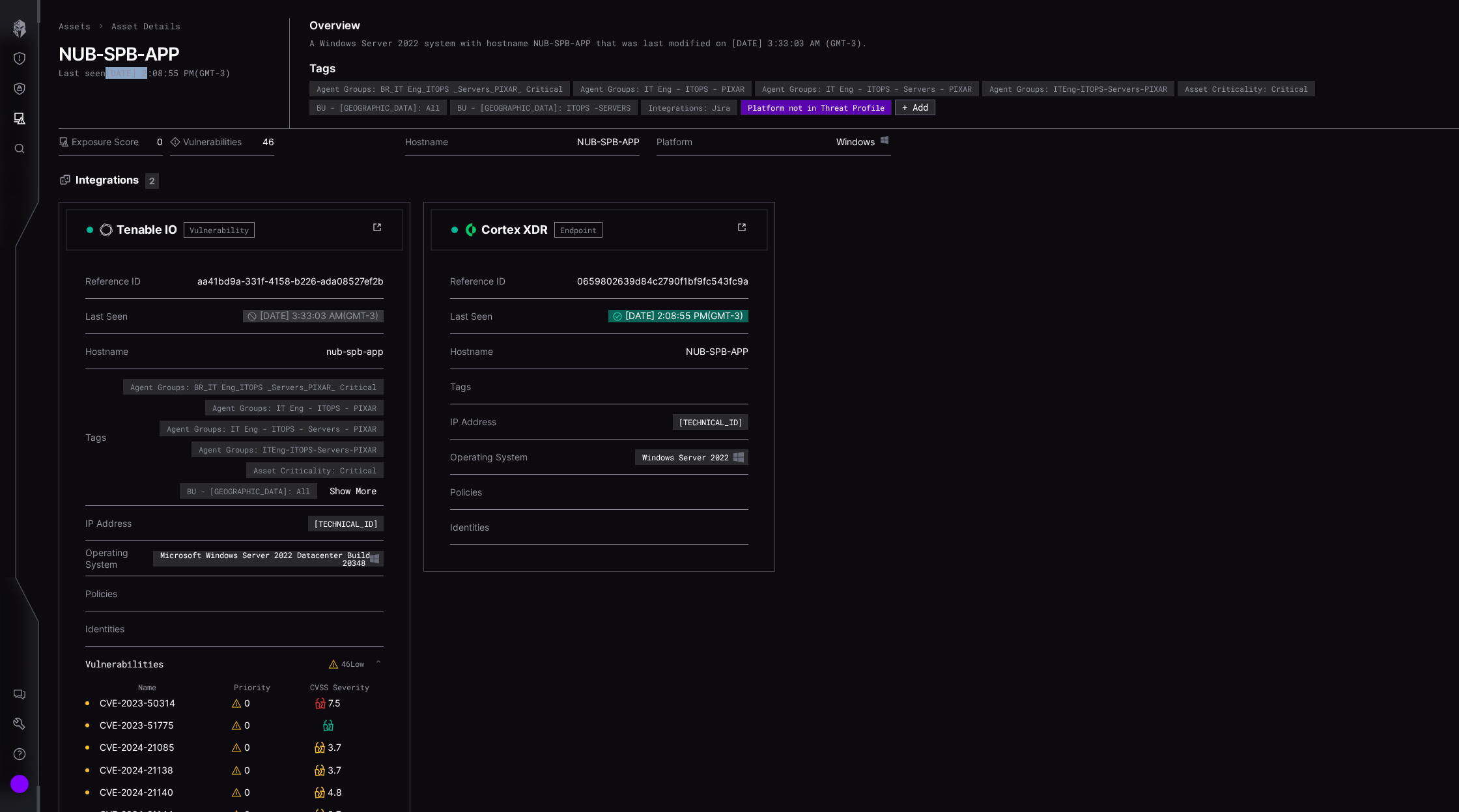
drag, startPoint x: 109, startPoint y: 73, endPoint x: 149, endPoint y: 73, distance: 40.0
click at [149, 73] on div "Last seen [DATE] 2:08:55 PM ( GMT-3 )" at bounding box center [144, 73] width 172 height 11
copy div "[DATE]"
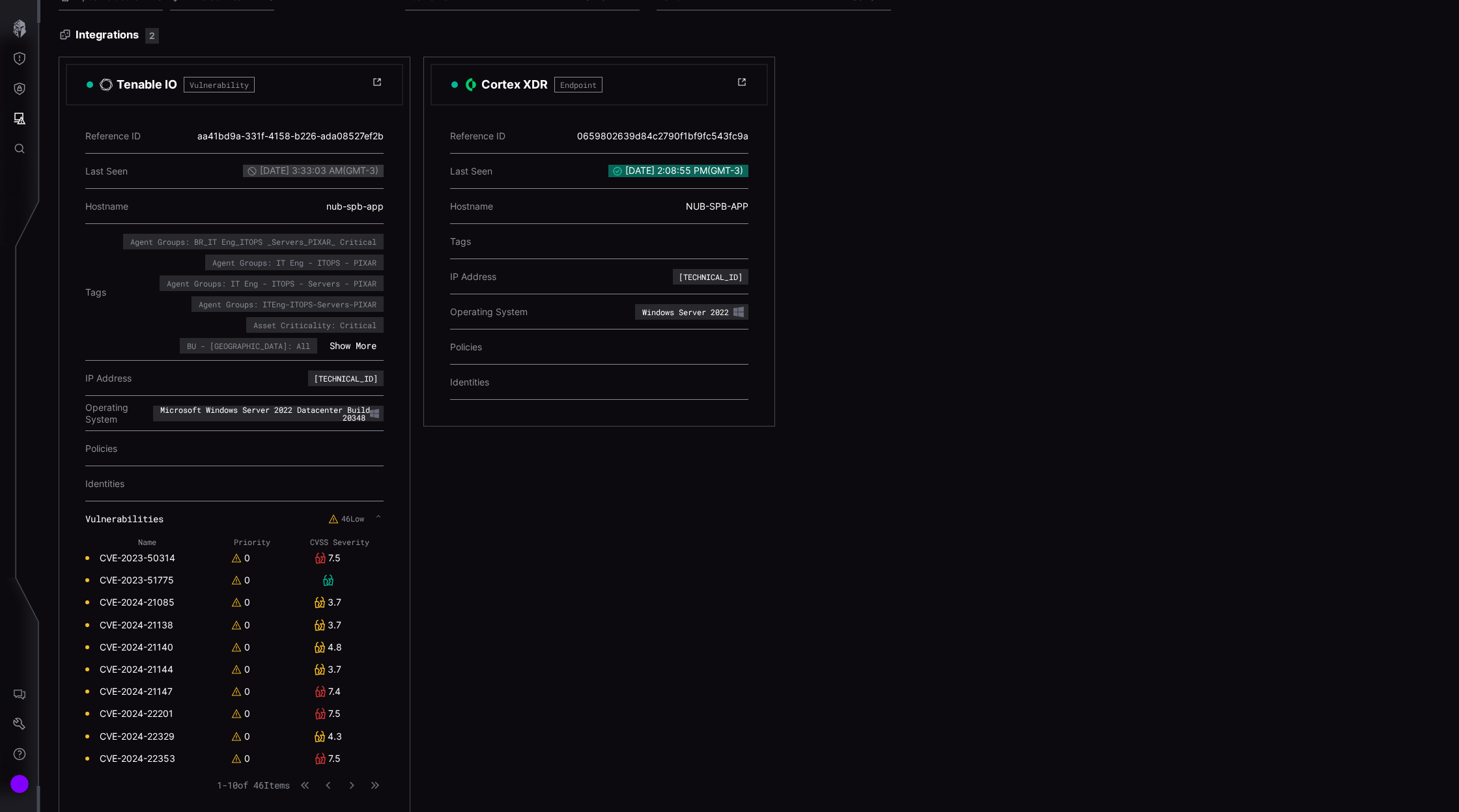
scroll to position [157, 0]
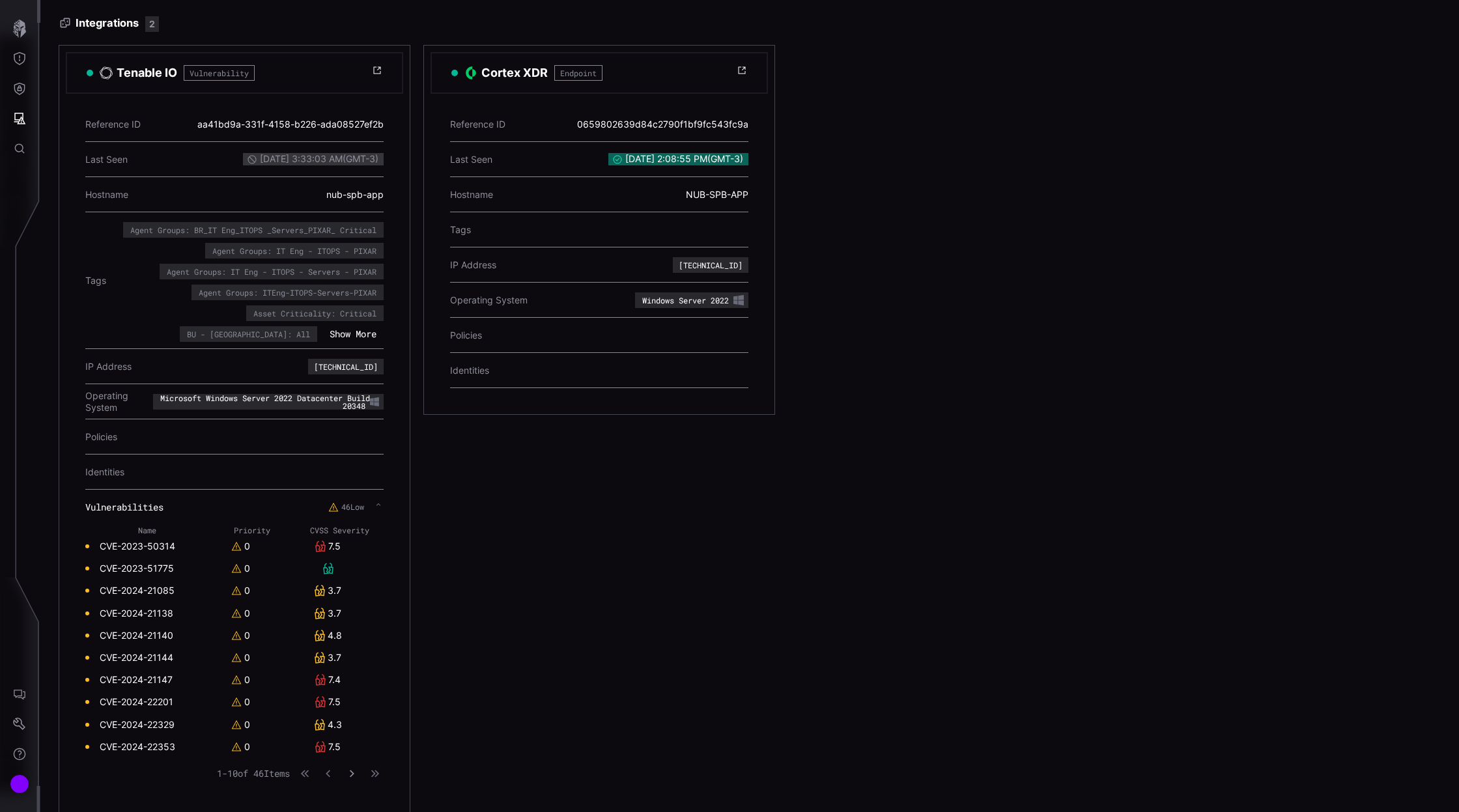
click at [355, 769] on icon "button" at bounding box center [351, 773] width 9 height 9
click at [330, 769] on icon "button" at bounding box center [328, 773] width 9 height 9
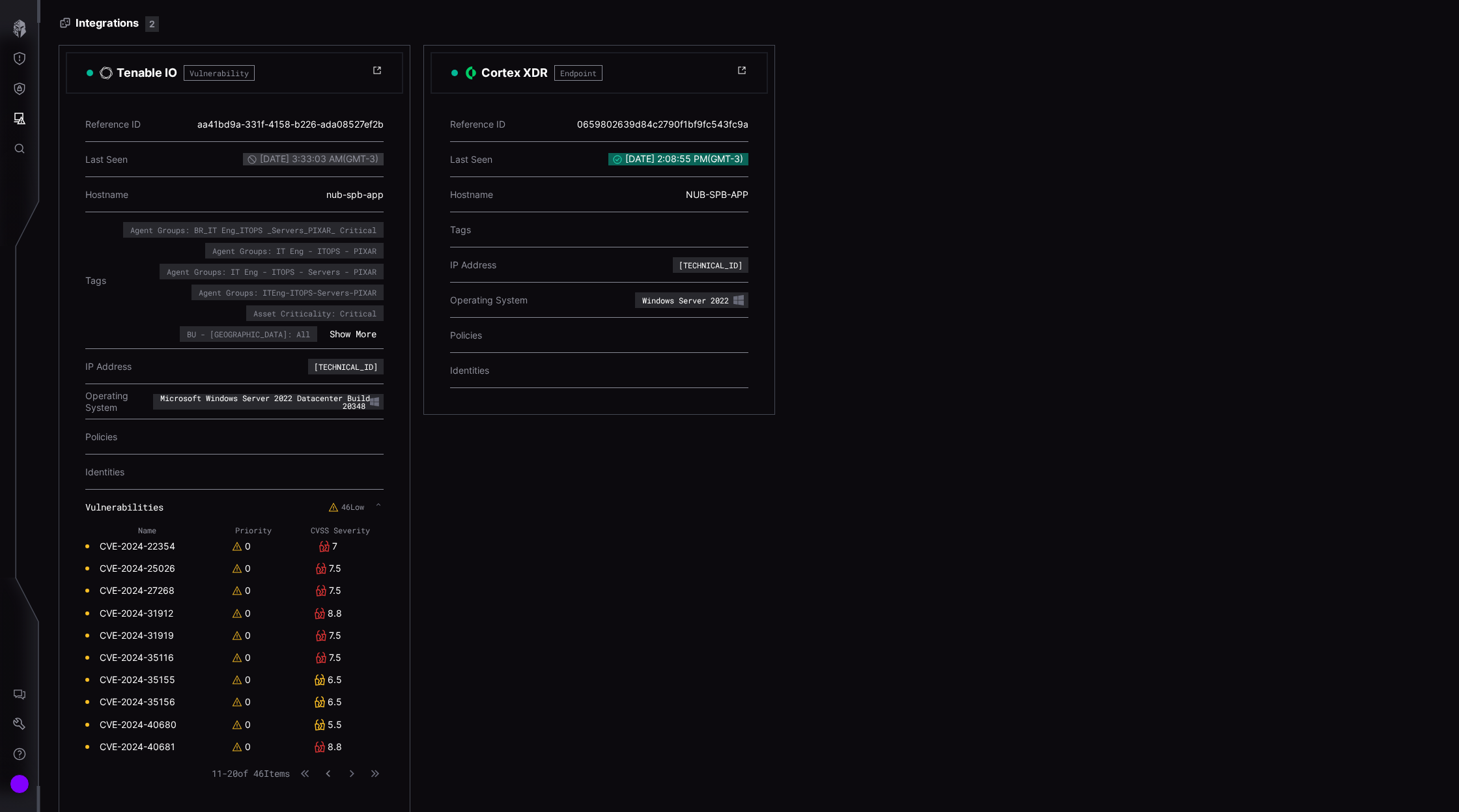
click at [330, 769] on icon "button" at bounding box center [329, 773] width 9 height 9
click at [330, 775] on div "Name Priority CVSS Severity CVE-2023-50314 0 7.5 CVE-2023-51775 0 CVE-2024-2108…" at bounding box center [234, 657] width 298 height 265
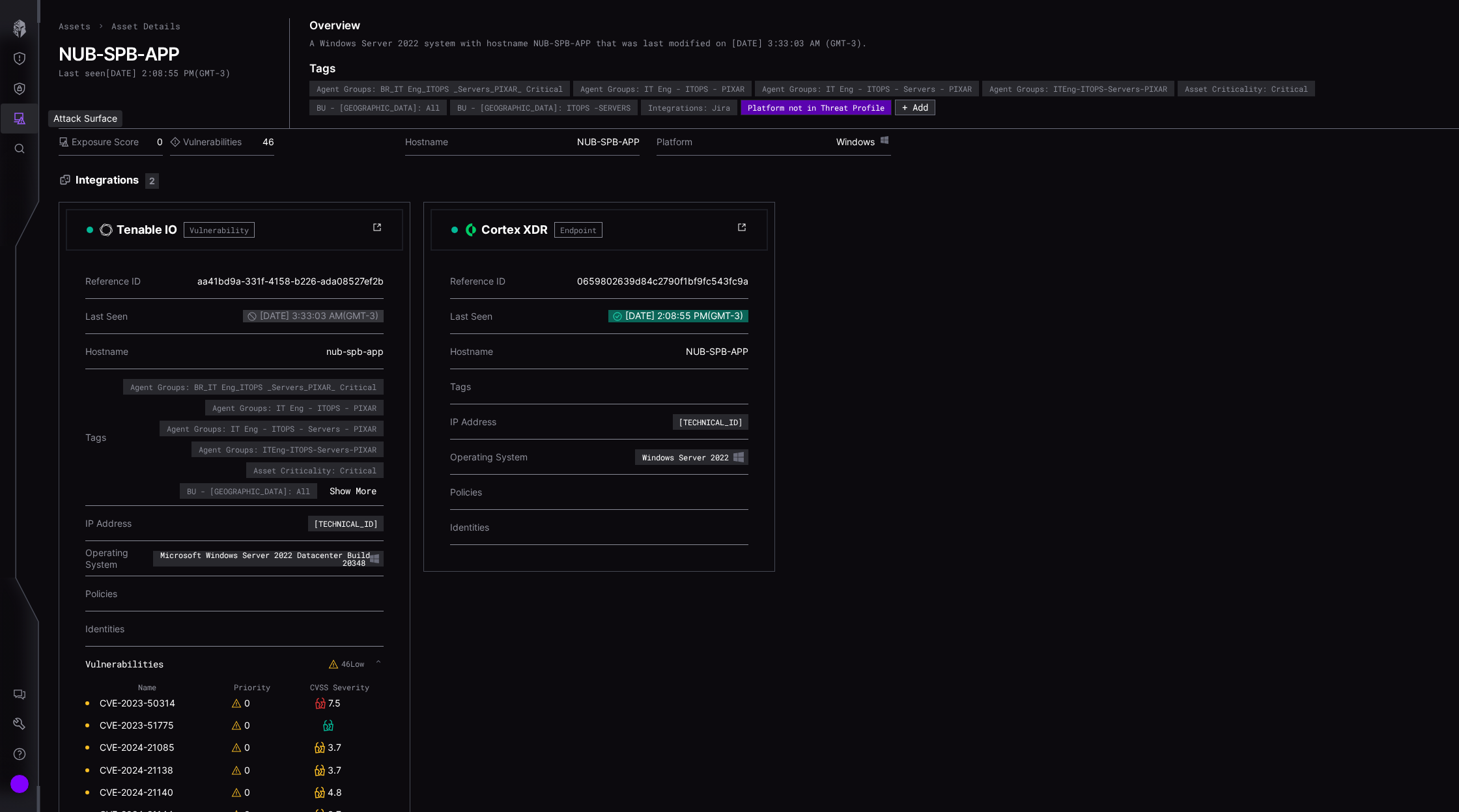
click at [24, 119] on icon "Attack Surface" at bounding box center [19, 119] width 13 height 13
click at [94, 179] on div "Assets" at bounding box center [108, 177] width 69 height 16
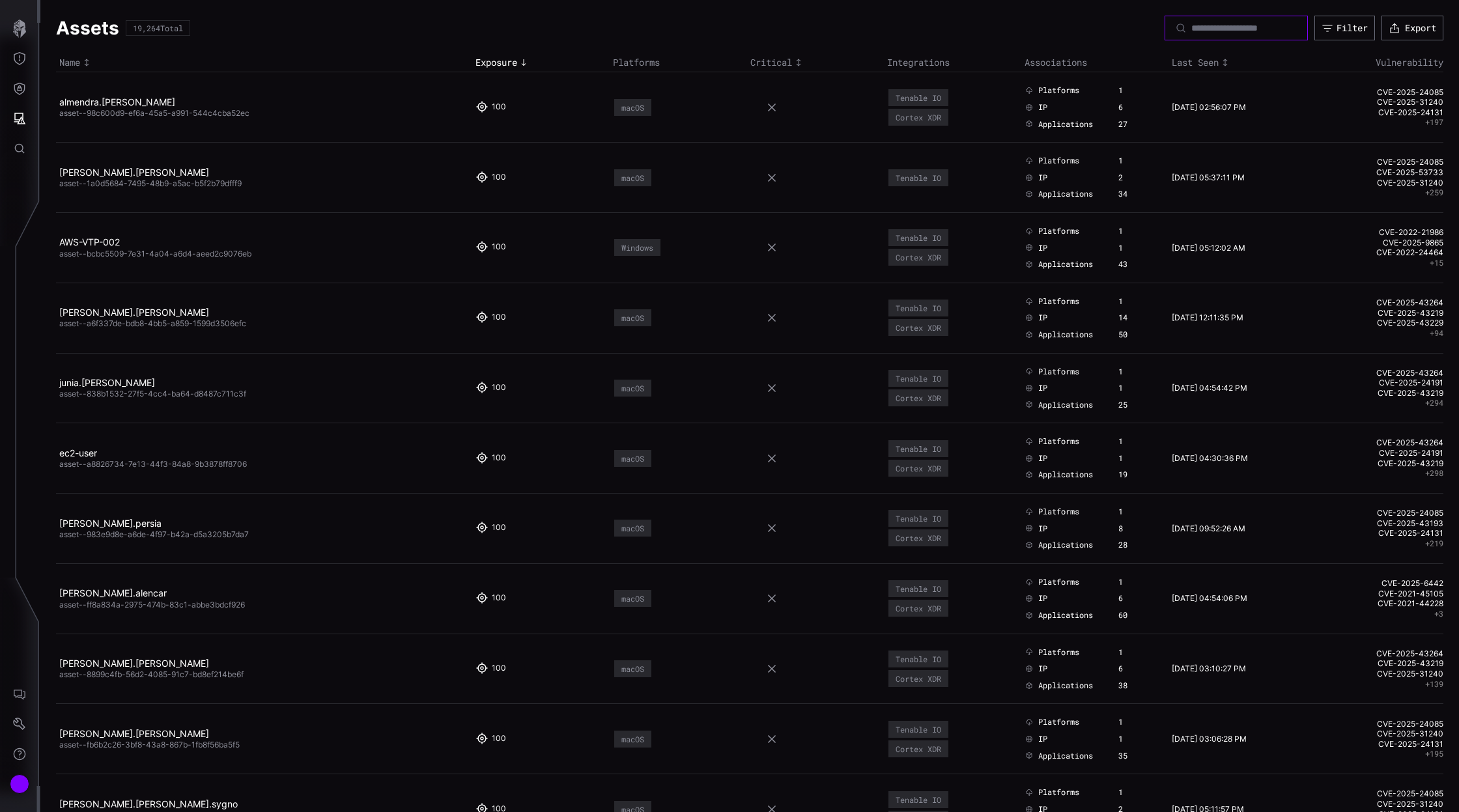
click at [1205, 28] on input at bounding box center [1236, 27] width 91 height 11
paste input "**********"
type input "**********"
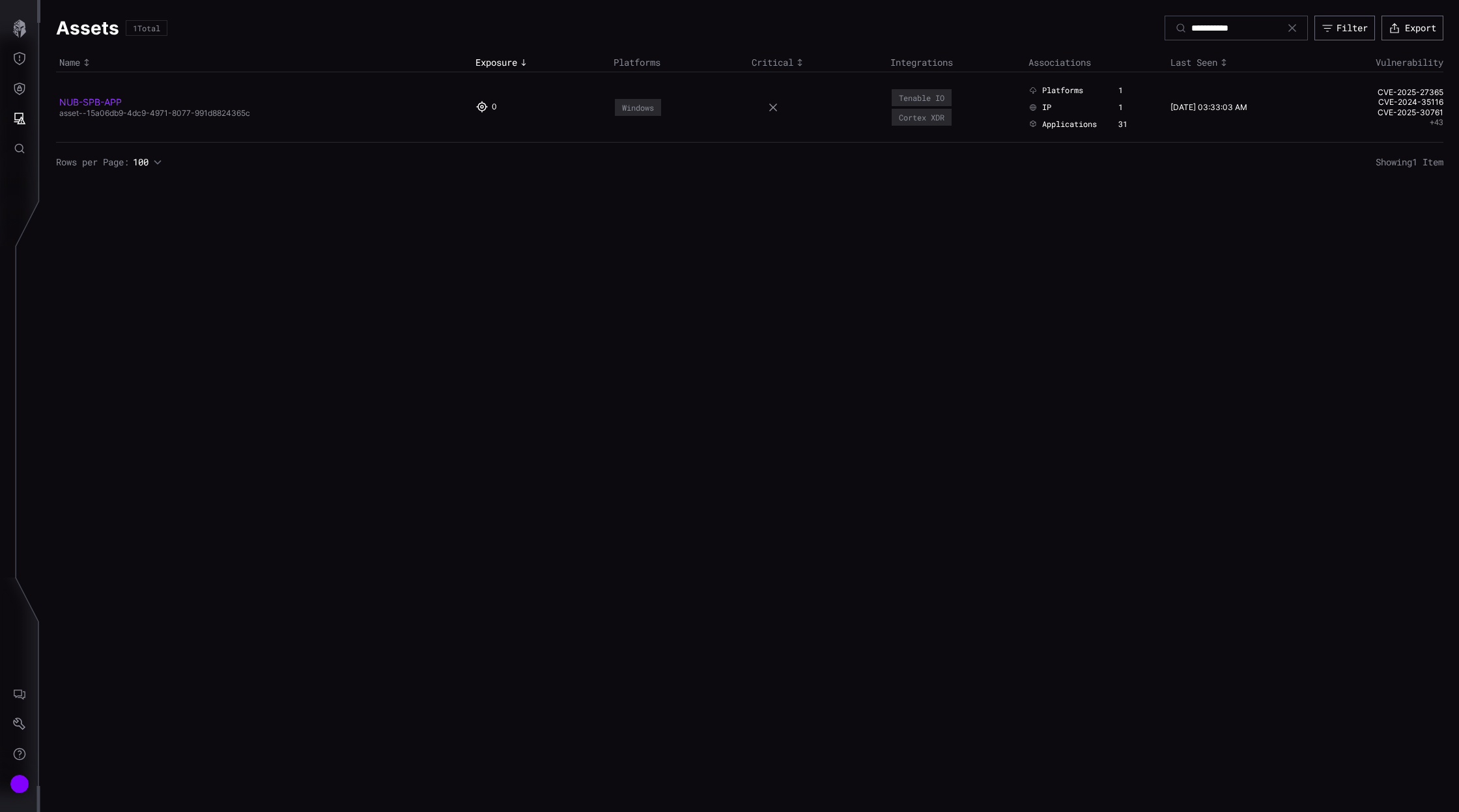
click at [78, 104] on link "NUB-SPB-APP" at bounding box center [90, 102] width 63 height 11
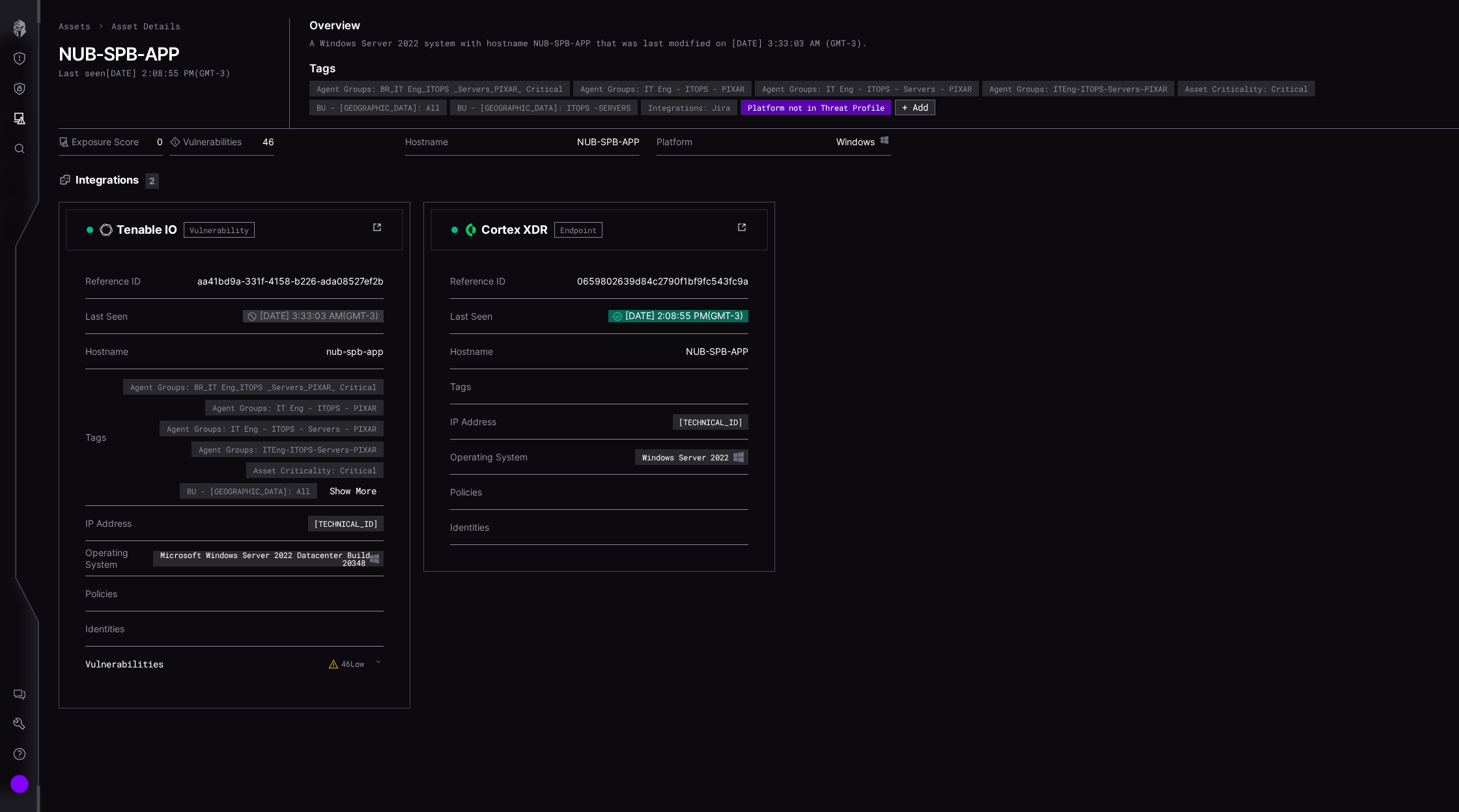
click at [379, 660] on icon at bounding box center [378, 661] width 4 height 3
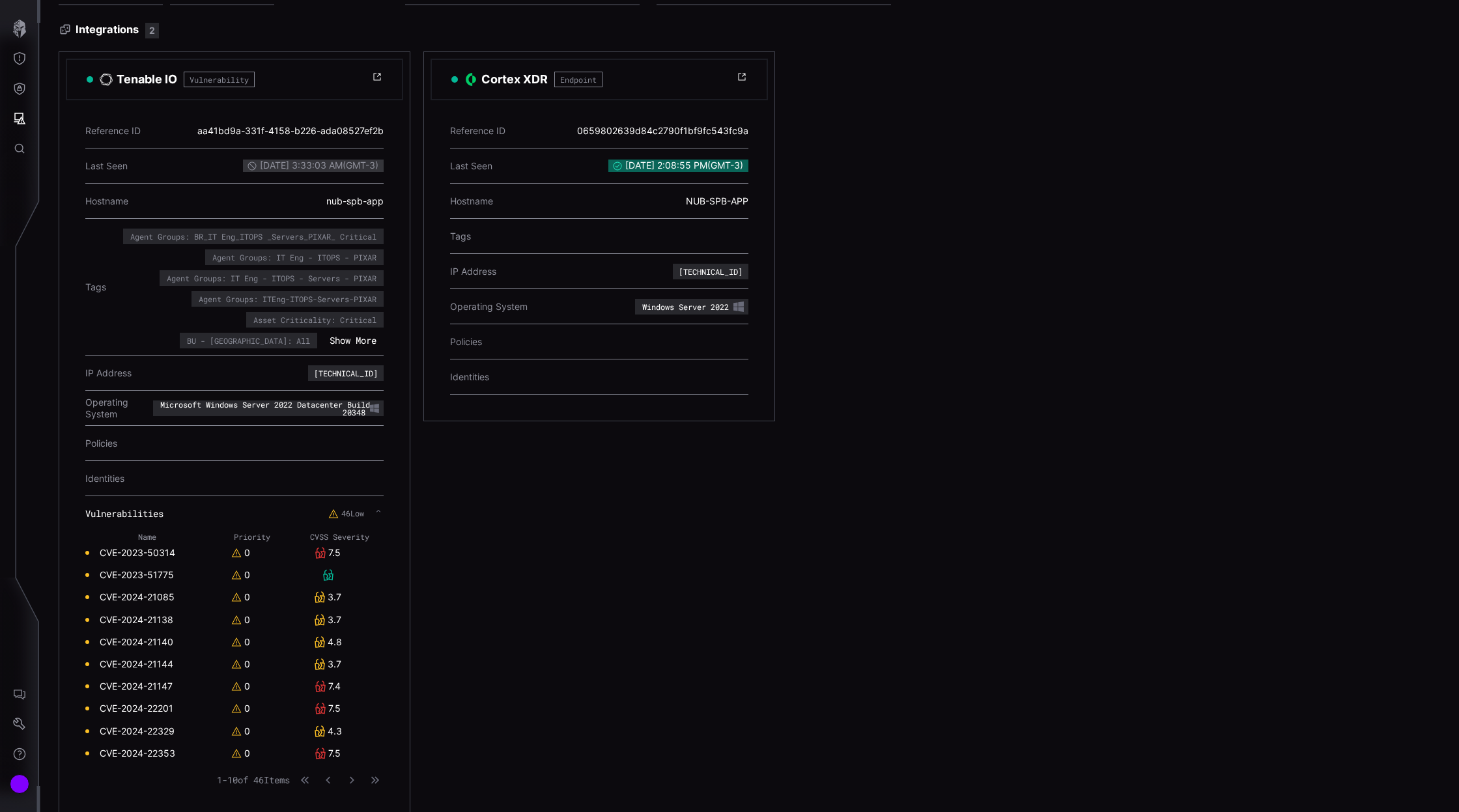
scroll to position [157, 0]
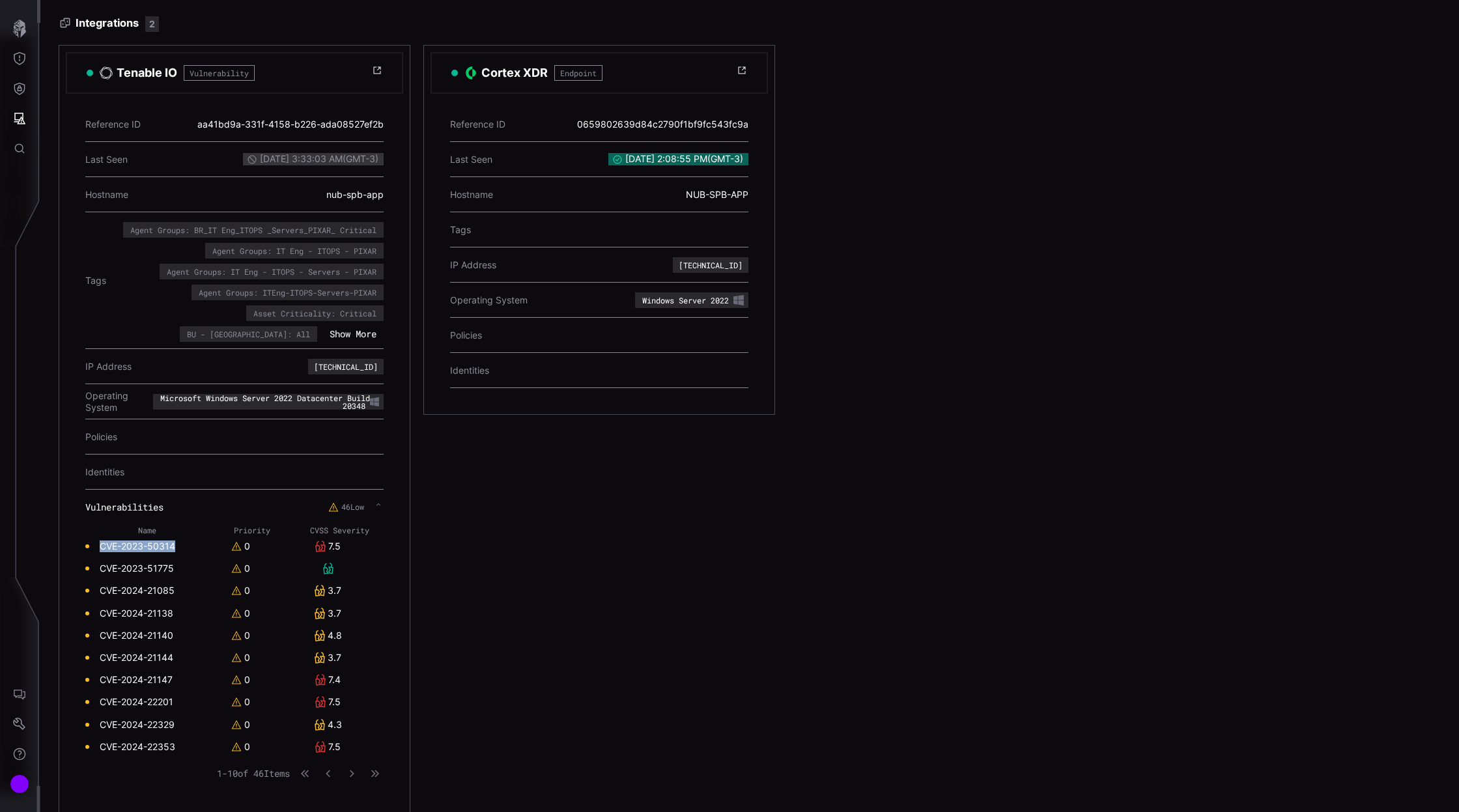
drag, startPoint x: 180, startPoint y: 542, endPoint x: 99, endPoint y: 541, distance: 81.0
click at [99, 541] on td "CVE-2023-50314" at bounding box center [146, 546] width 123 height 22
copy link "CVE-2023-50314"
click at [97, 678] on td "CVE-2024-21147" at bounding box center [146, 679] width 123 height 22
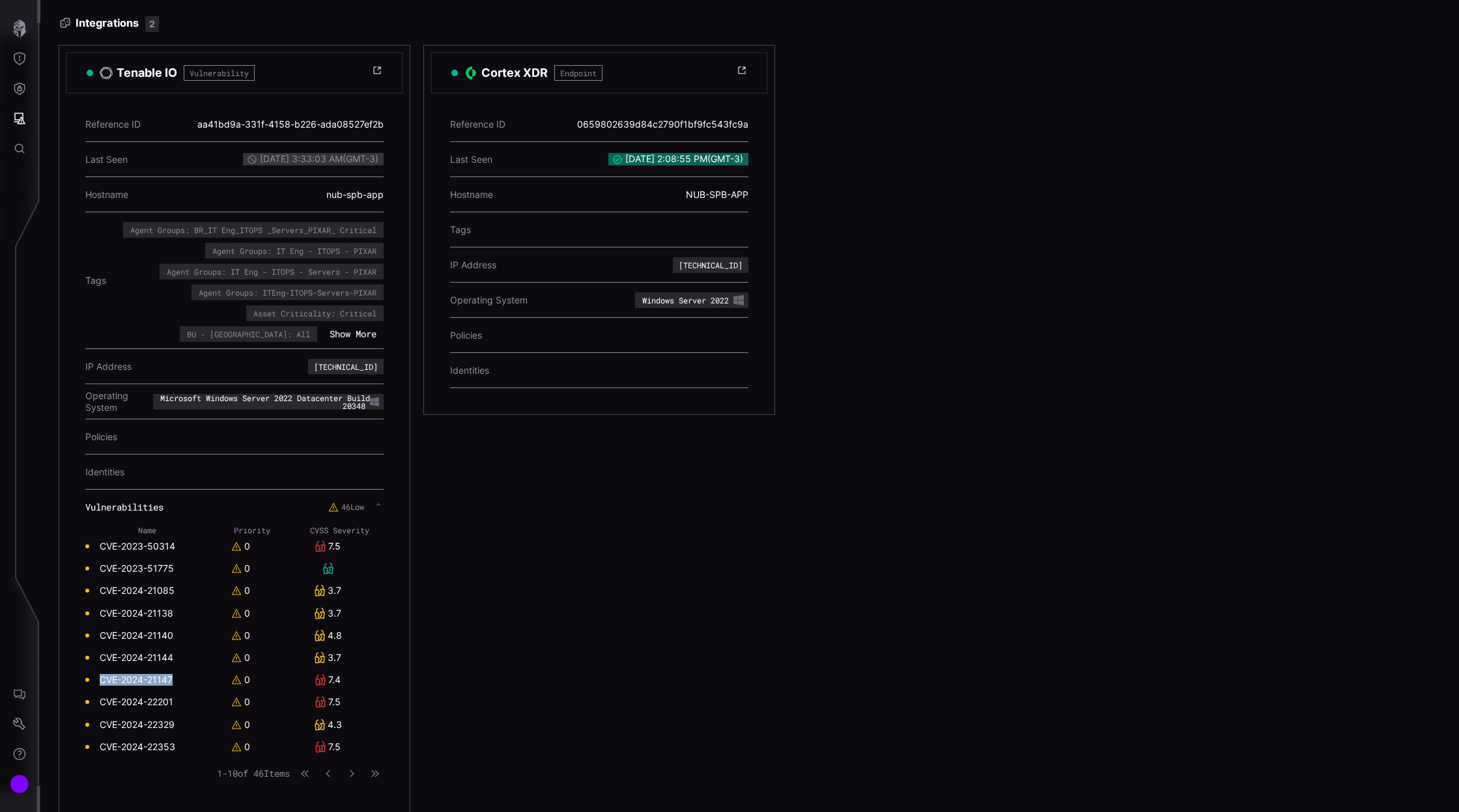
drag, startPoint x: 98, startPoint y: 675, endPoint x: 173, endPoint y: 676, distance: 75.0
click at [173, 676] on td "CVE-2024-21147" at bounding box center [146, 679] width 123 height 22
click at [157, 550] on td "CVE-2023-50314" at bounding box center [146, 546] width 123 height 22
drag, startPoint x: 99, startPoint y: 544, endPoint x: 143, endPoint y: 543, distance: 44.0
click at [143, 543] on link "CVE-2023-50314" at bounding box center [137, 546] width 75 height 11
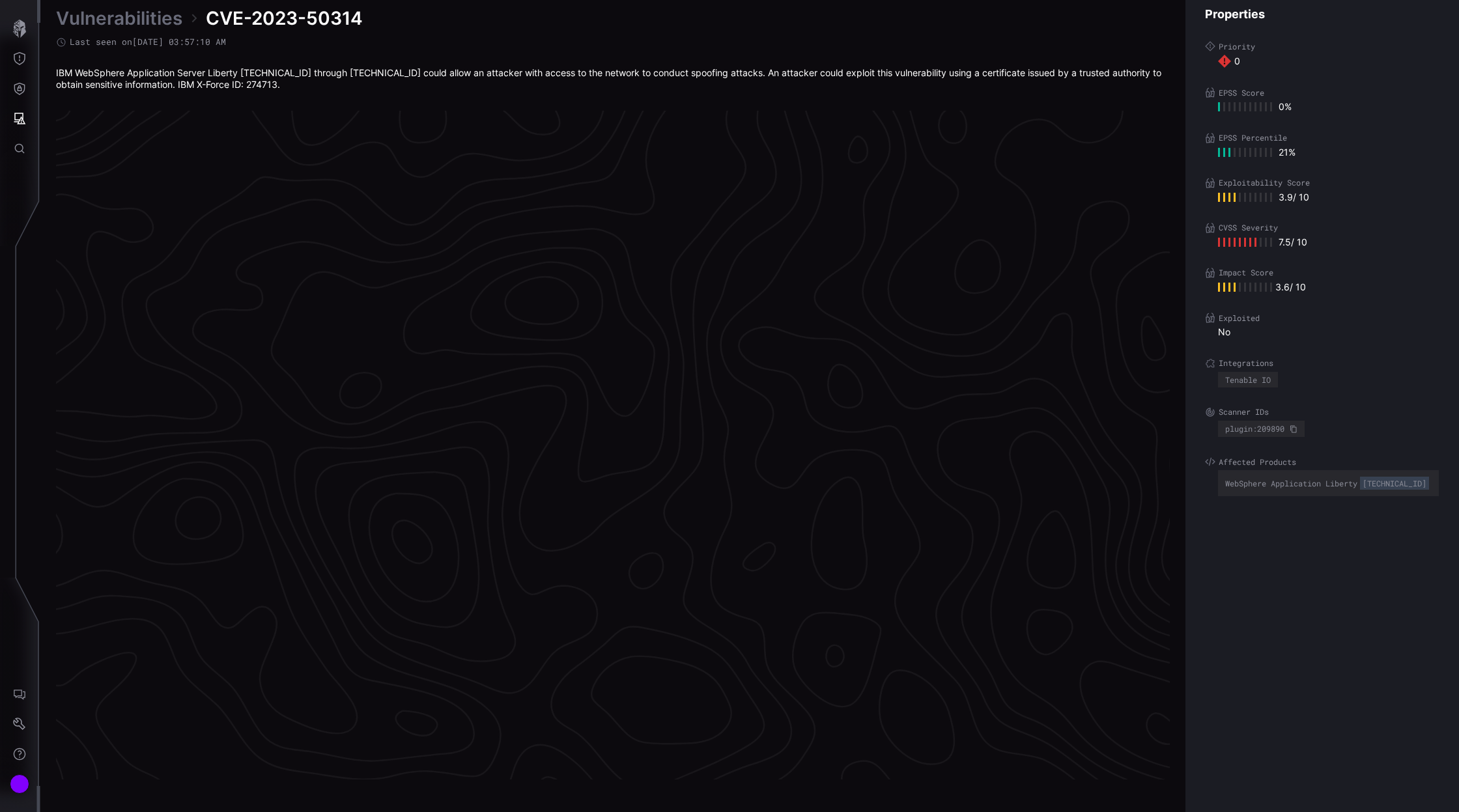
scroll to position [2595, 420]
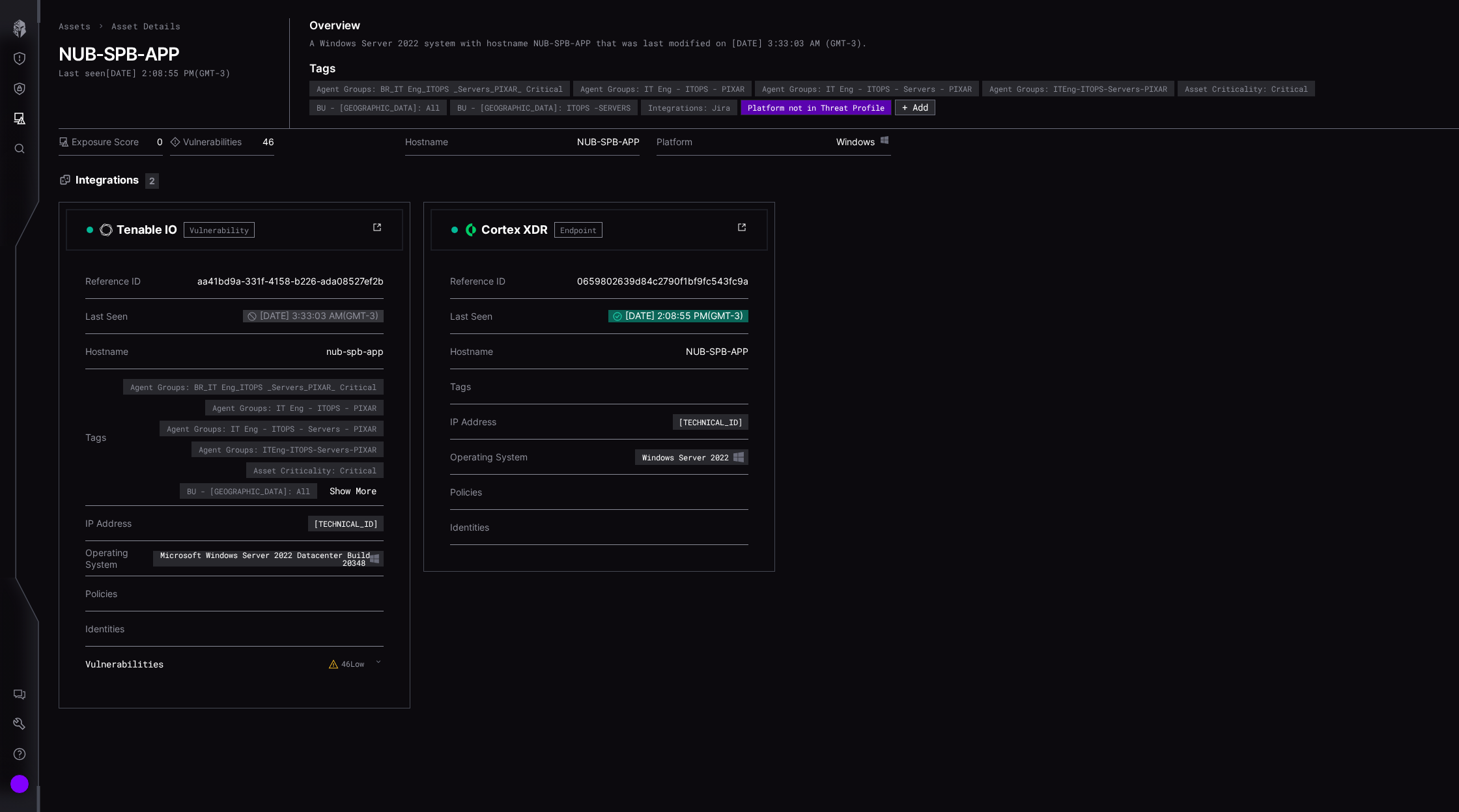
click at [378, 662] on div "46 Low" at bounding box center [356, 663] width 56 height 23
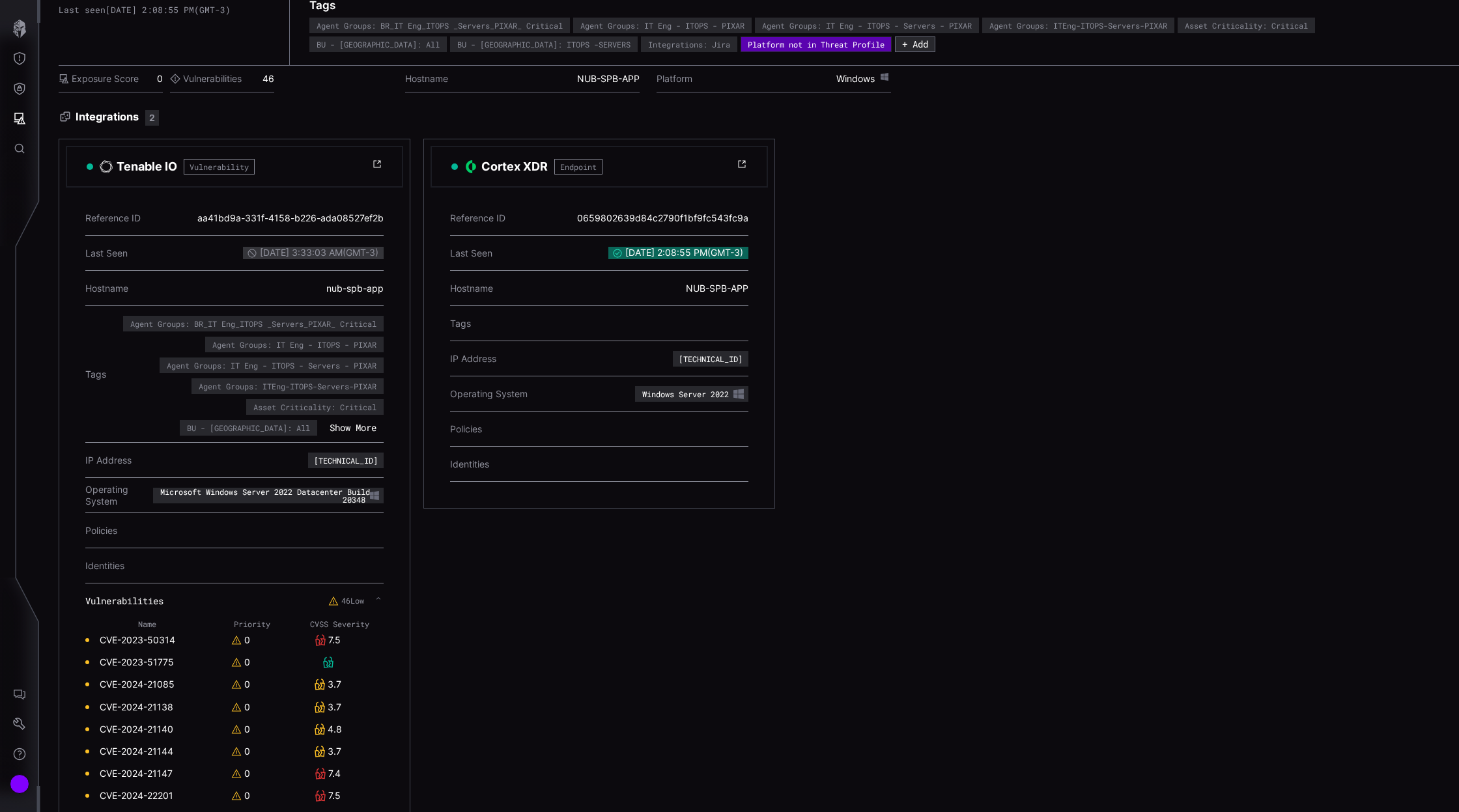
scroll to position [157, 0]
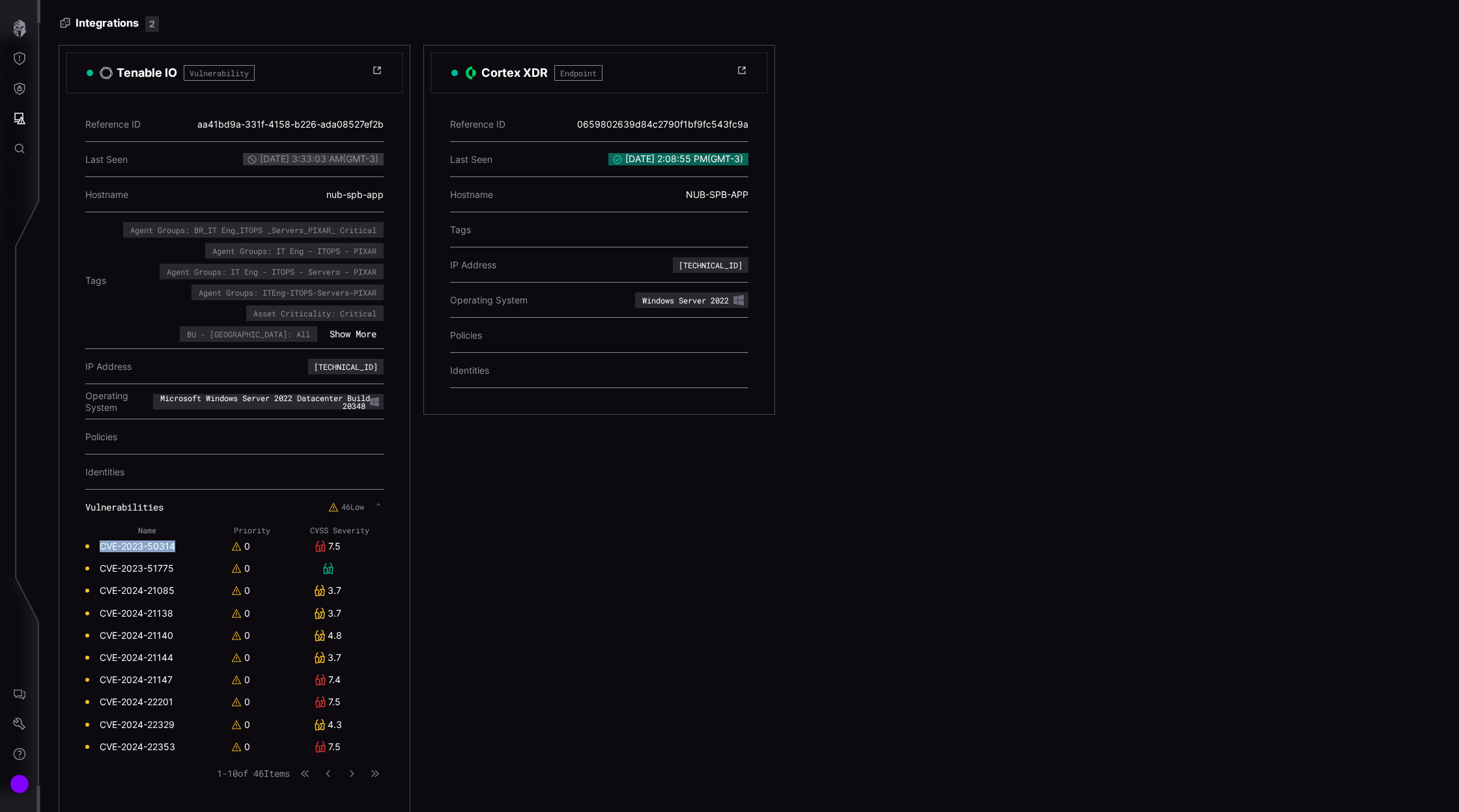
drag, startPoint x: 180, startPoint y: 541, endPoint x: 101, endPoint y: 541, distance: 79.0
click at [101, 541] on td "CVE-2023-50314" at bounding box center [146, 546] width 123 height 22
copy link "CVE-2023-50314"
click at [130, 678] on link "CVE-2024-21147" at bounding box center [136, 679] width 73 height 11
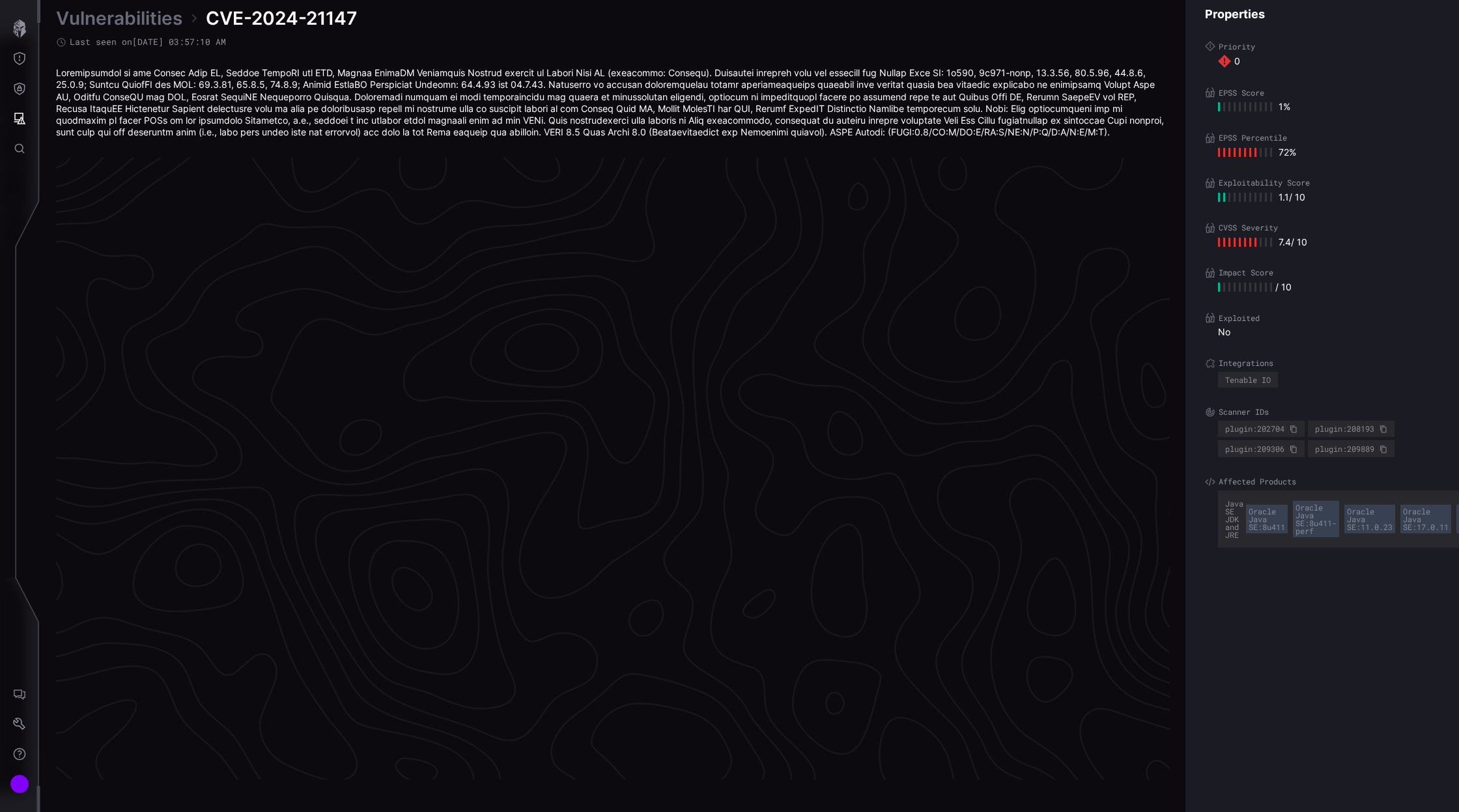
scroll to position [2618, 420]
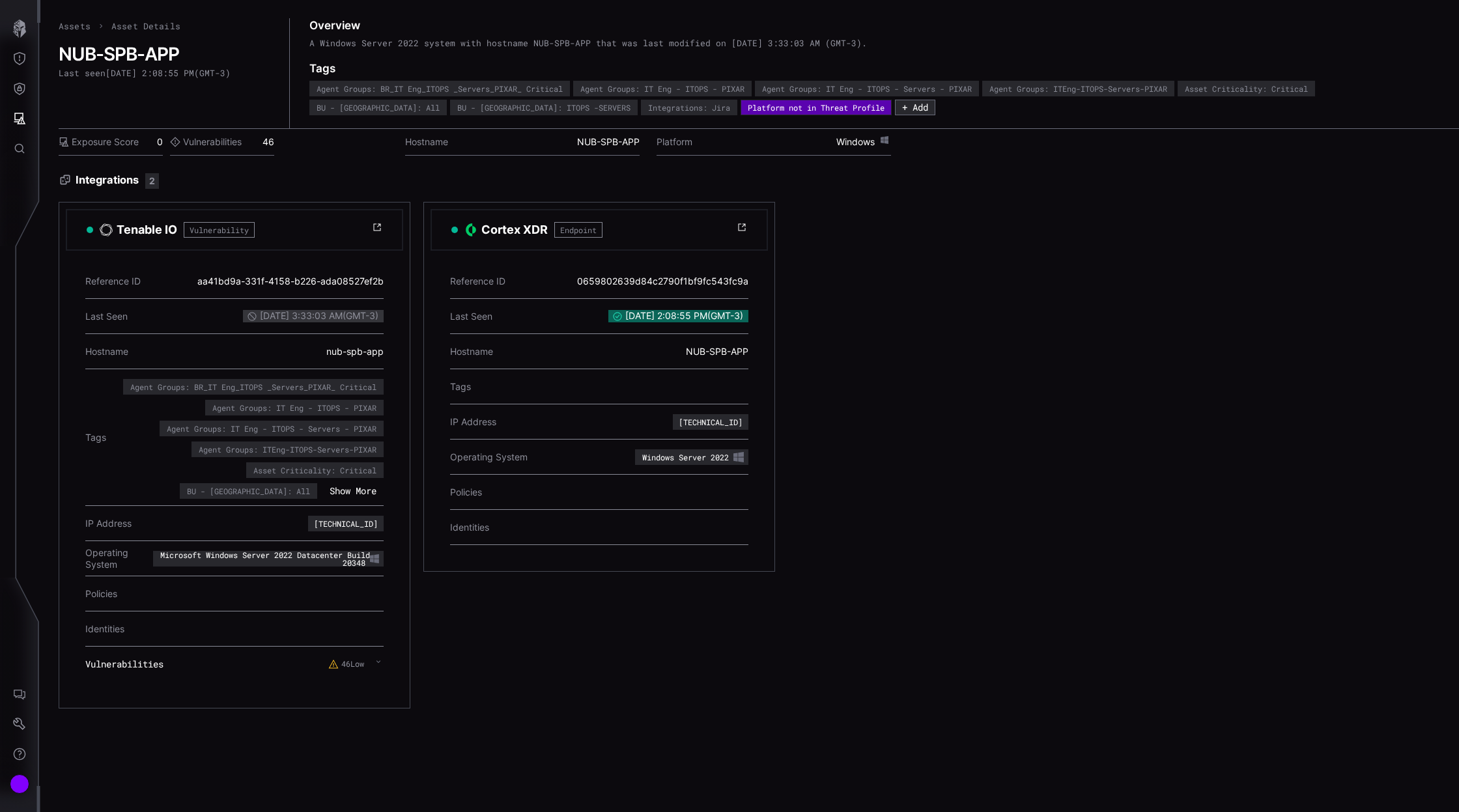
click at [365, 659] on div "46 Low" at bounding box center [348, 664] width 40 height 11
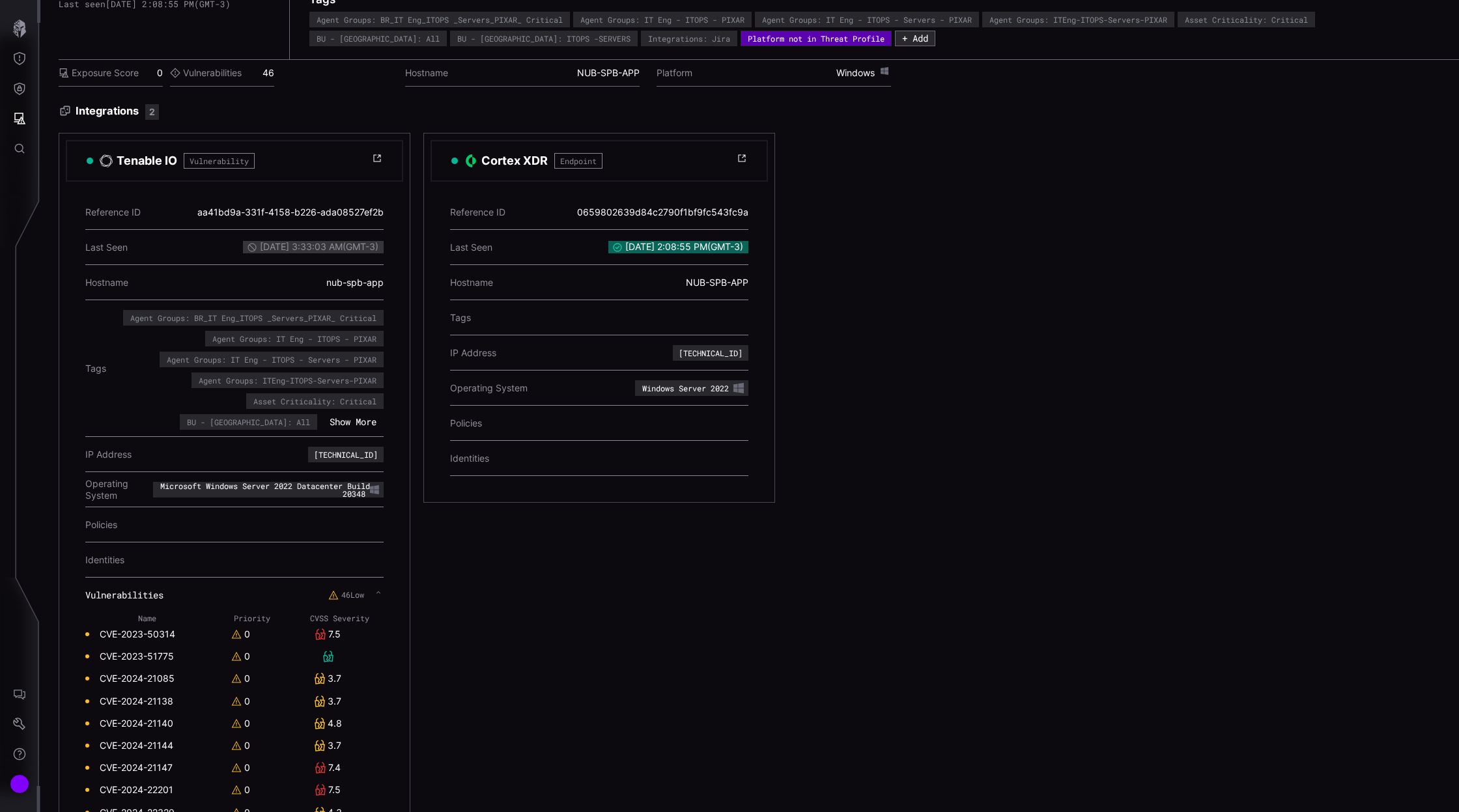
scroll to position [157, 0]
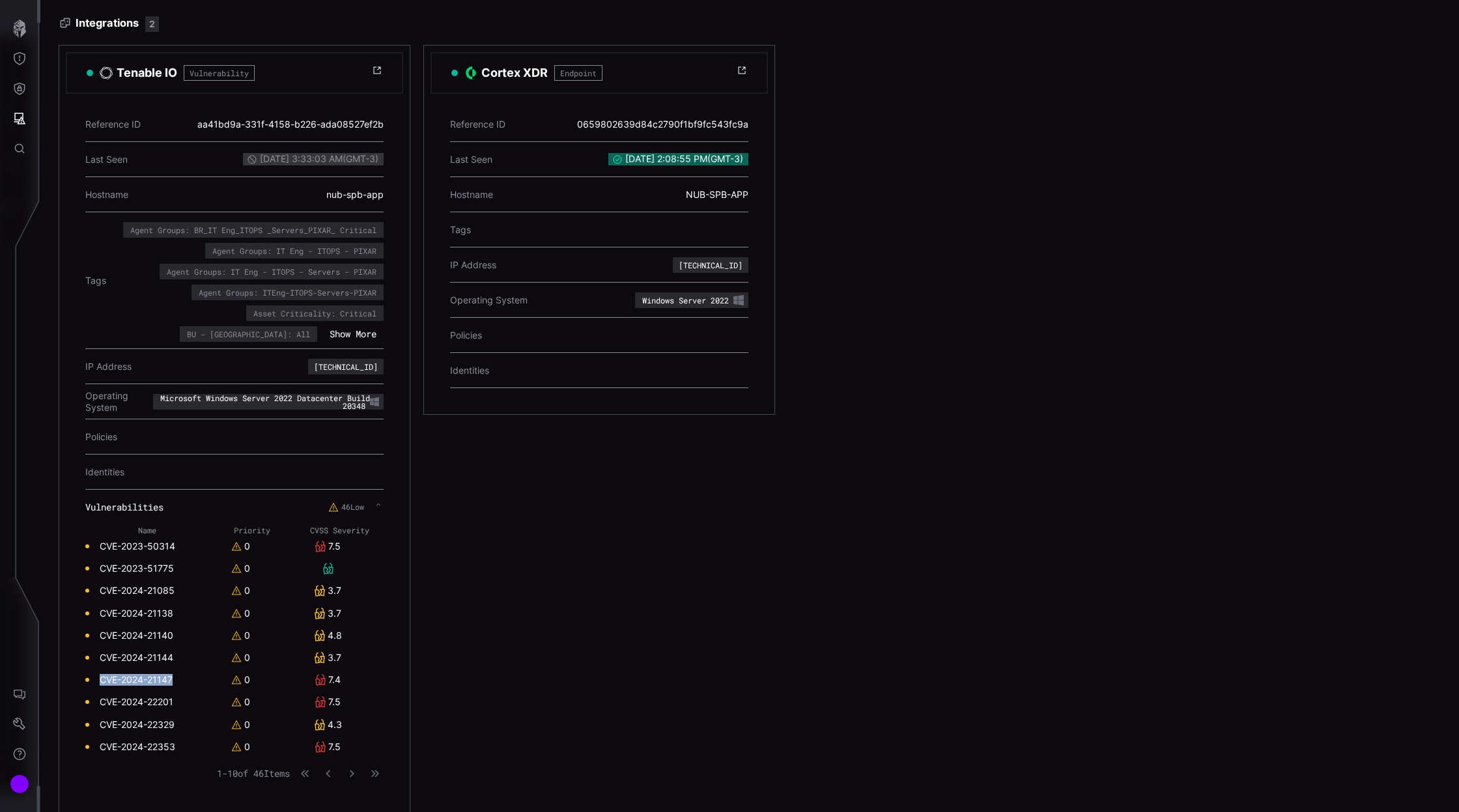
drag, startPoint x: 97, startPoint y: 675, endPoint x: 173, endPoint y: 677, distance: 76.0
click at [173, 677] on td "CVE-2024-21147" at bounding box center [146, 679] width 123 height 22
copy link "CVE-2024-21147"
drag, startPoint x: 98, startPoint y: 697, endPoint x: 173, endPoint y: 694, distance: 75.1
click at [173, 694] on td "CVE-2024-22201" at bounding box center [146, 701] width 123 height 22
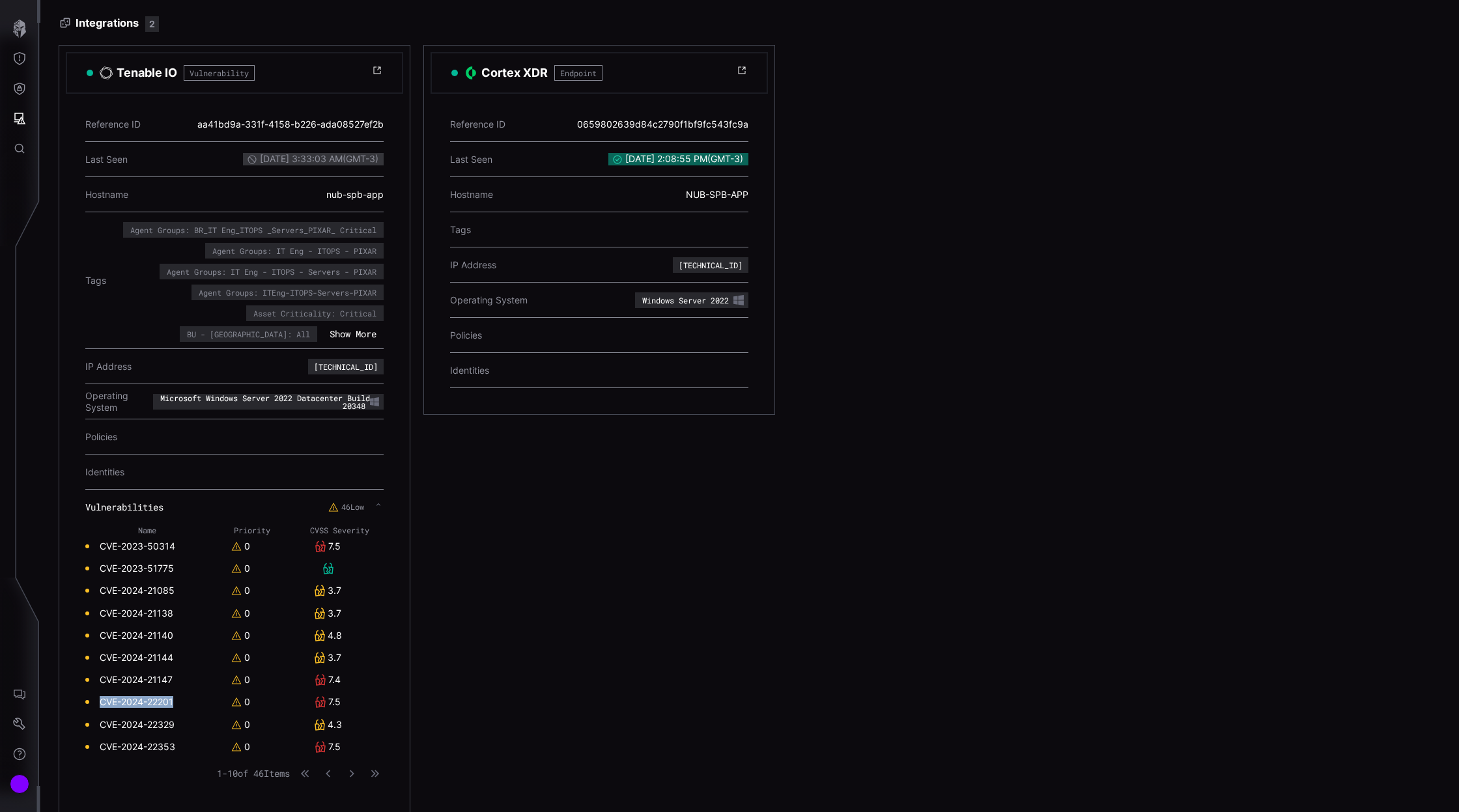
copy link "CVE-2024-22201"
drag, startPoint x: 96, startPoint y: 746, endPoint x: 177, endPoint y: 746, distance: 81.0
click at [177, 746] on td "CVE-2024-22353" at bounding box center [146, 747] width 123 height 22
copy link "CVE-2024-22353"
click at [354, 770] on icon "button" at bounding box center [351, 773] width 9 height 9
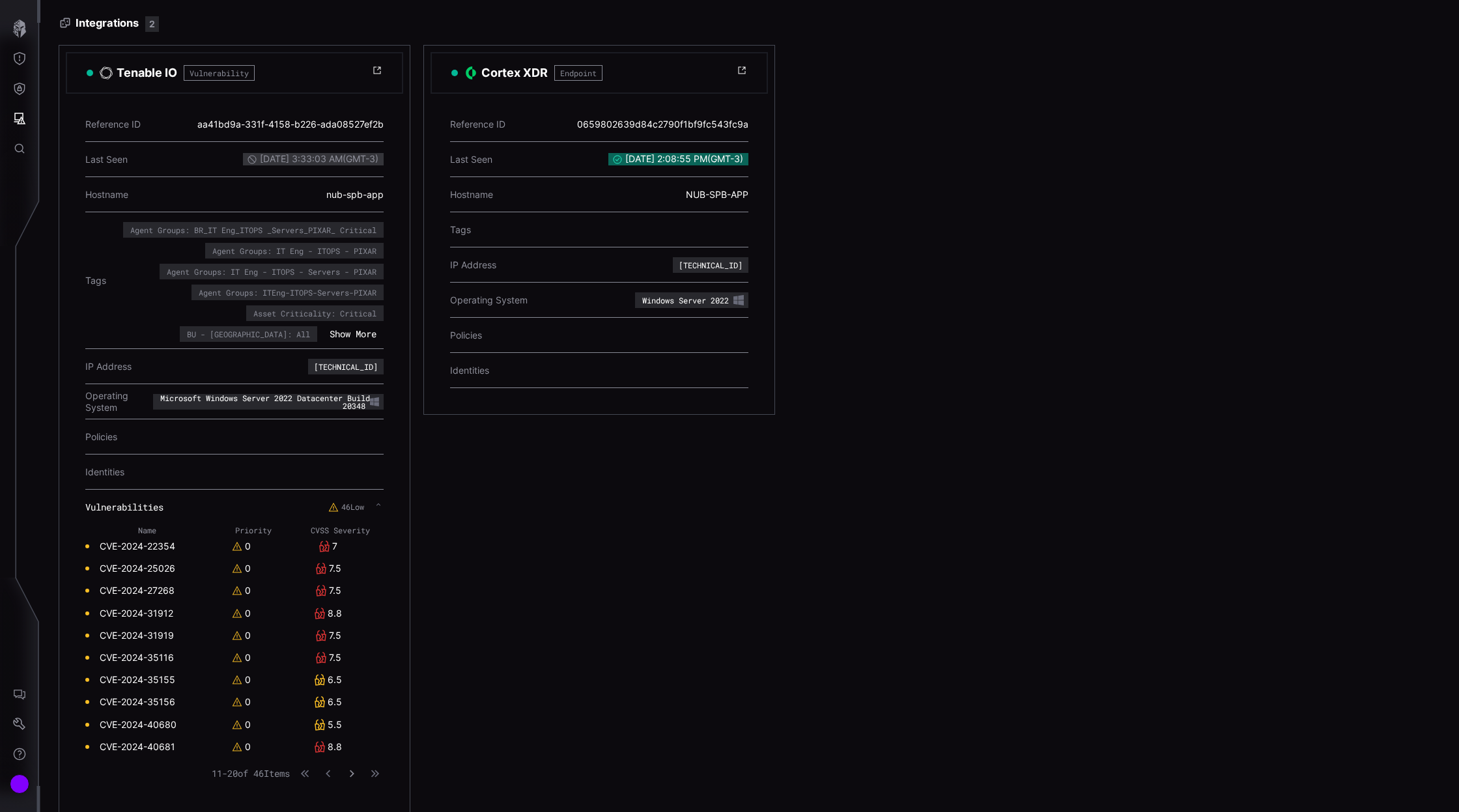
click at [354, 770] on icon "button" at bounding box center [351, 773] width 9 height 9
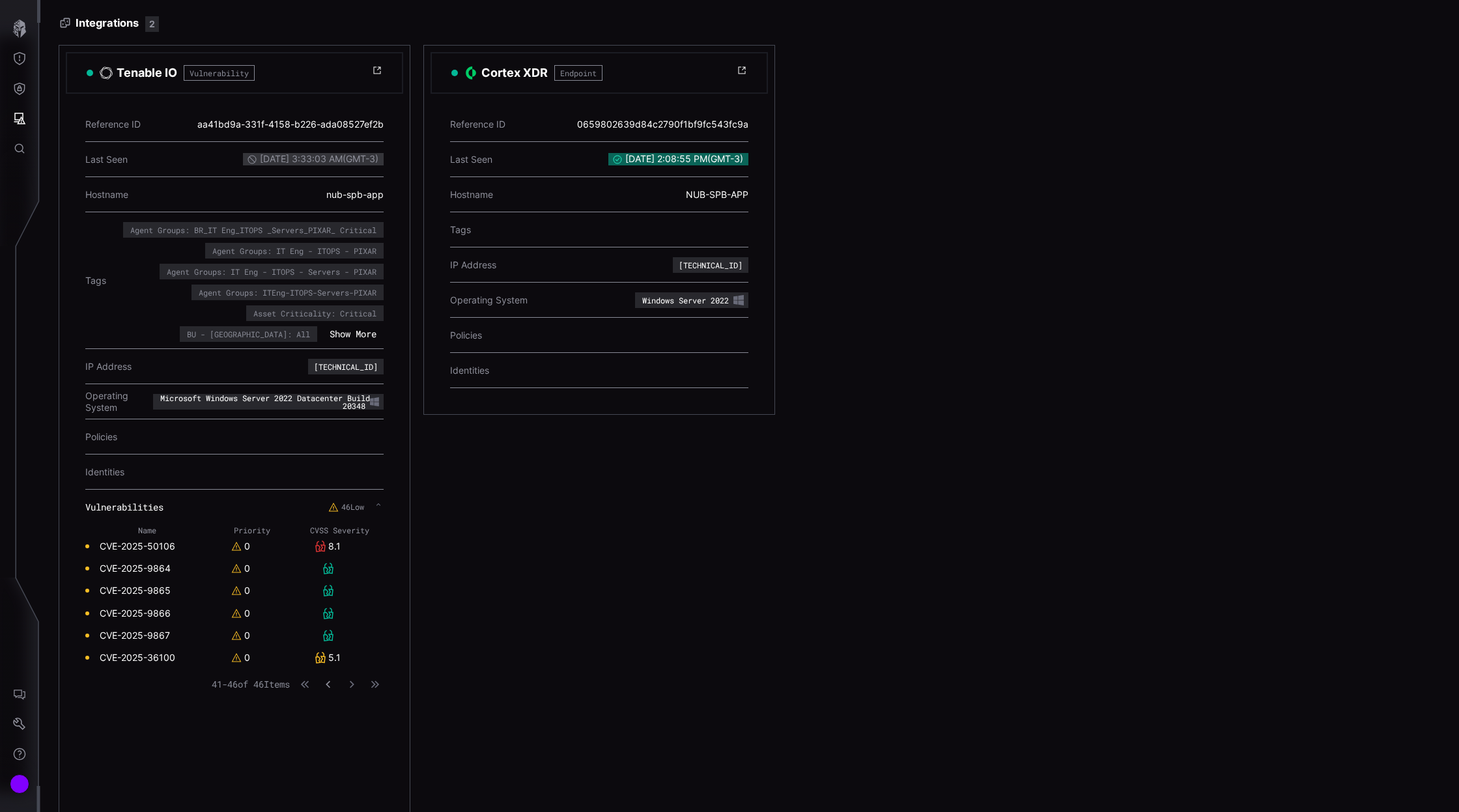
click at [332, 679] on icon "button" at bounding box center [328, 684] width 9 height 9
click at [332, 678] on icon at bounding box center [329, 679] width 11 height 11
click at [328, 773] on button "button" at bounding box center [328, 773] width 16 height 12
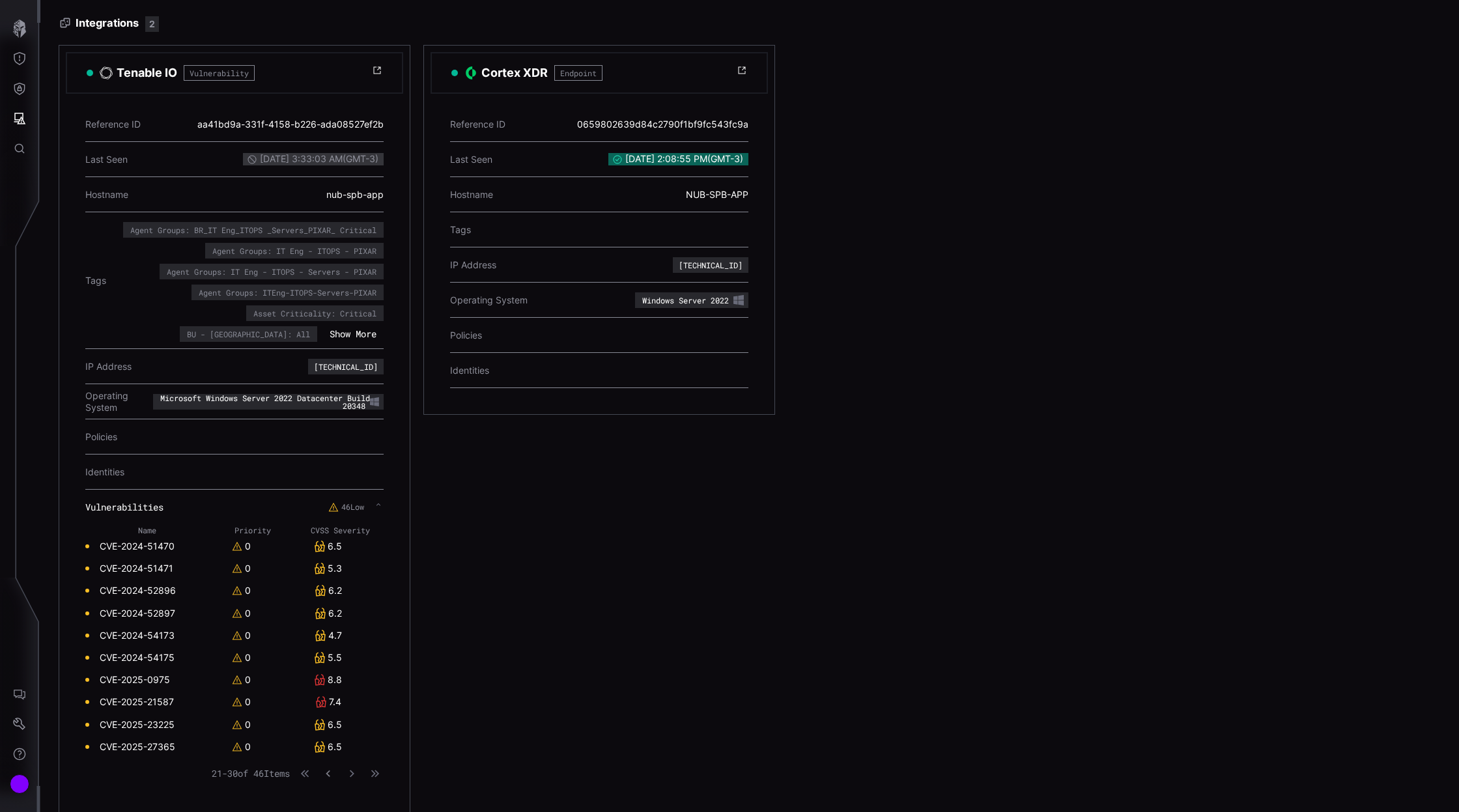
click at [328, 773] on button "button" at bounding box center [328, 773] width 16 height 11
drag, startPoint x: 97, startPoint y: 544, endPoint x: 176, endPoint y: 541, distance: 79.1
click at [176, 541] on td "CVE-2024-22354" at bounding box center [147, 546] width 125 height 22
copy link "CVE-2024-22354"
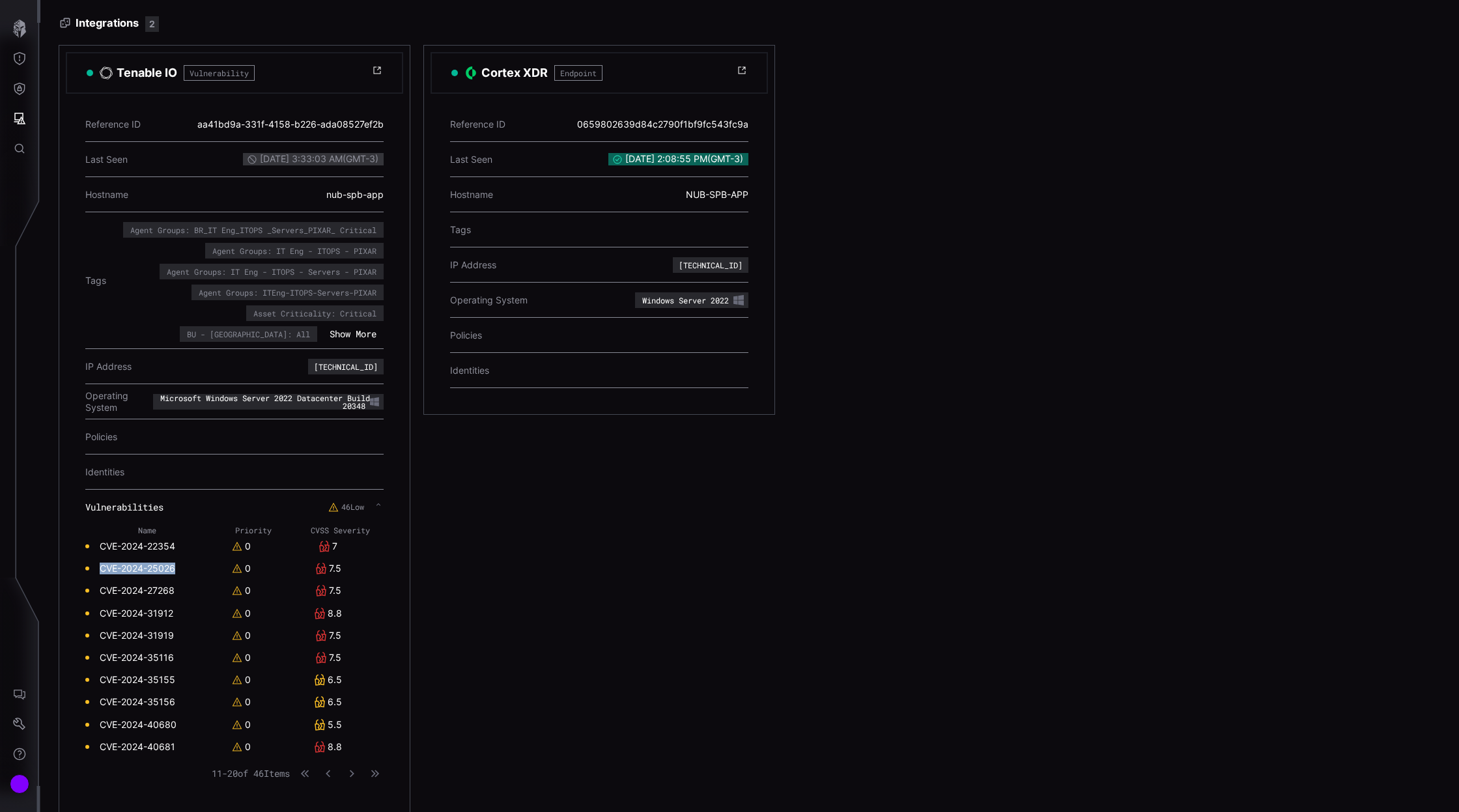
drag, startPoint x: 96, startPoint y: 568, endPoint x: 174, endPoint y: 566, distance: 78.0
click at [174, 566] on td "CVE-2024-25026" at bounding box center [147, 568] width 125 height 22
drag, startPoint x: 97, startPoint y: 589, endPoint x: 176, endPoint y: 588, distance: 79.0
click at [176, 588] on td "CVE-2024-27268" at bounding box center [147, 590] width 125 height 22
drag, startPoint x: 98, startPoint y: 612, endPoint x: 173, endPoint y: 609, distance: 75.1
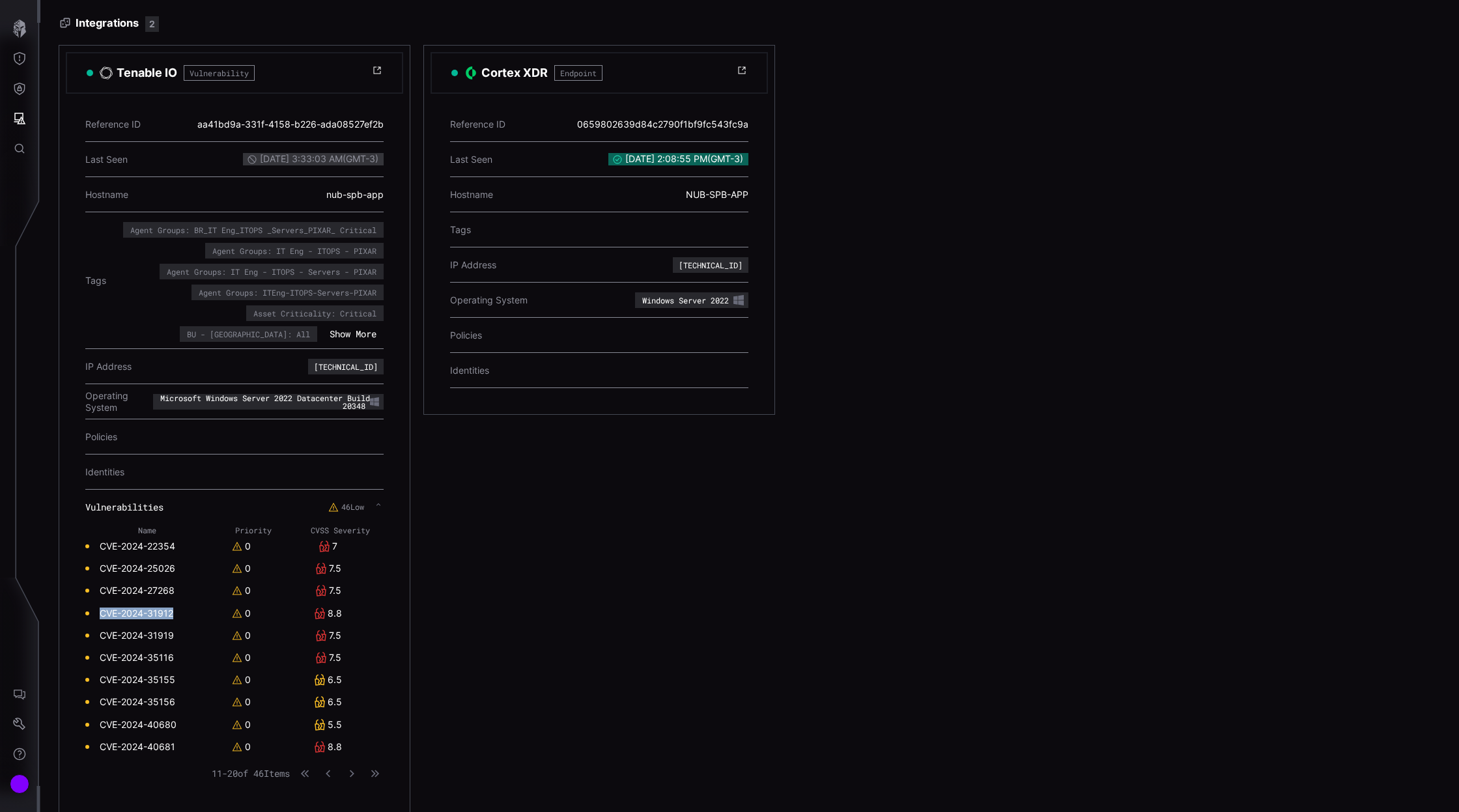
click at [173, 609] on td "CVE-2024-31912" at bounding box center [147, 613] width 125 height 22
drag, startPoint x: 98, startPoint y: 635, endPoint x: 174, endPoint y: 634, distance: 76.0
click at [174, 634] on td "CVE-2024-31919" at bounding box center [147, 635] width 125 height 22
drag, startPoint x: 181, startPoint y: 655, endPoint x: 101, endPoint y: 649, distance: 80.2
click at [101, 649] on td "CVE-2024-35116" at bounding box center [147, 657] width 125 height 22
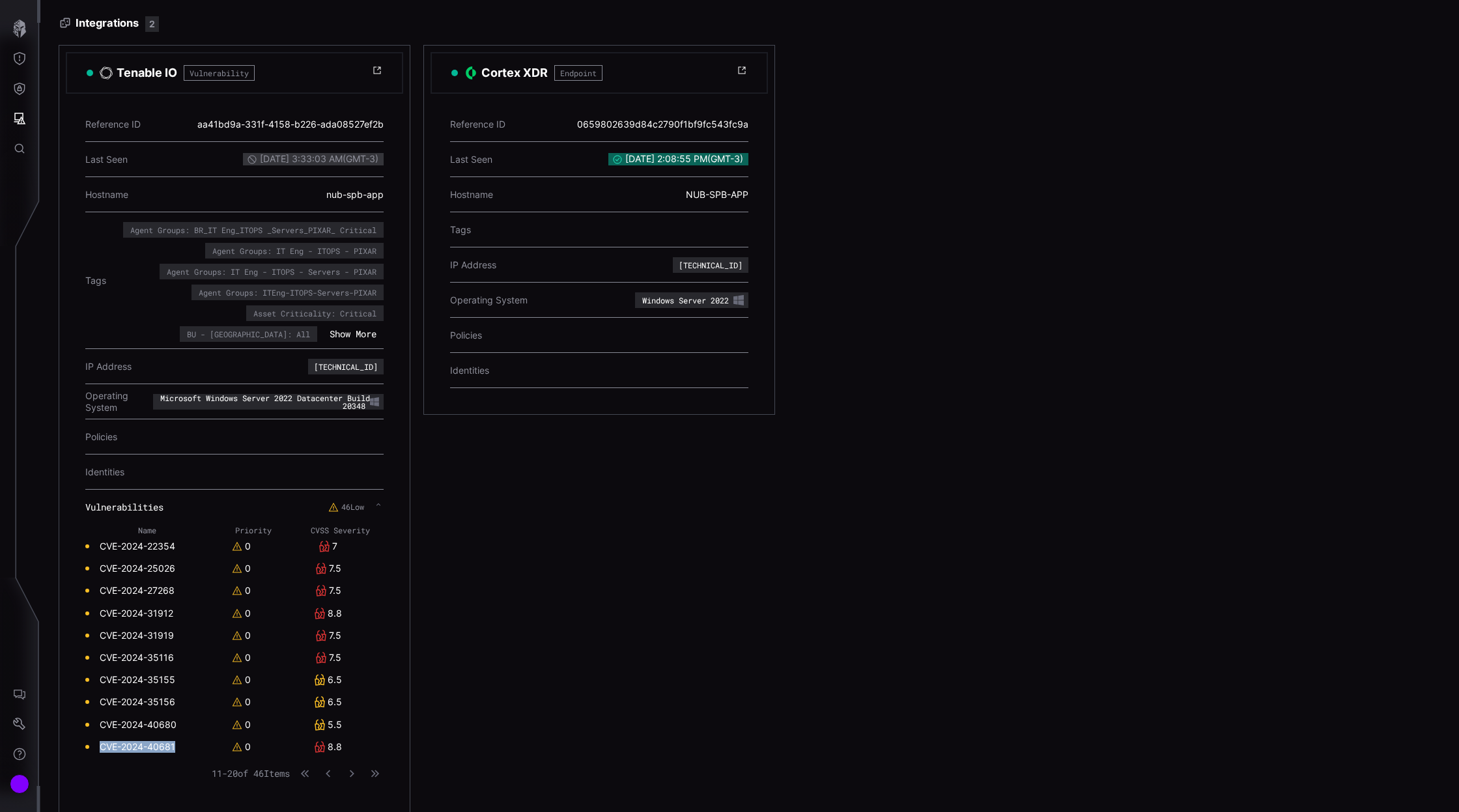
drag, startPoint x: 96, startPoint y: 744, endPoint x: 174, endPoint y: 745, distance: 78.0
click at [174, 745] on td "CVE-2024-40681" at bounding box center [147, 747] width 125 height 22
click at [355, 770] on icon "button" at bounding box center [351, 773] width 9 height 9
drag, startPoint x: 175, startPoint y: 676, endPoint x: 100, endPoint y: 672, distance: 75.1
click at [100, 672] on td "CVE-2025-0975" at bounding box center [147, 679] width 124 height 22
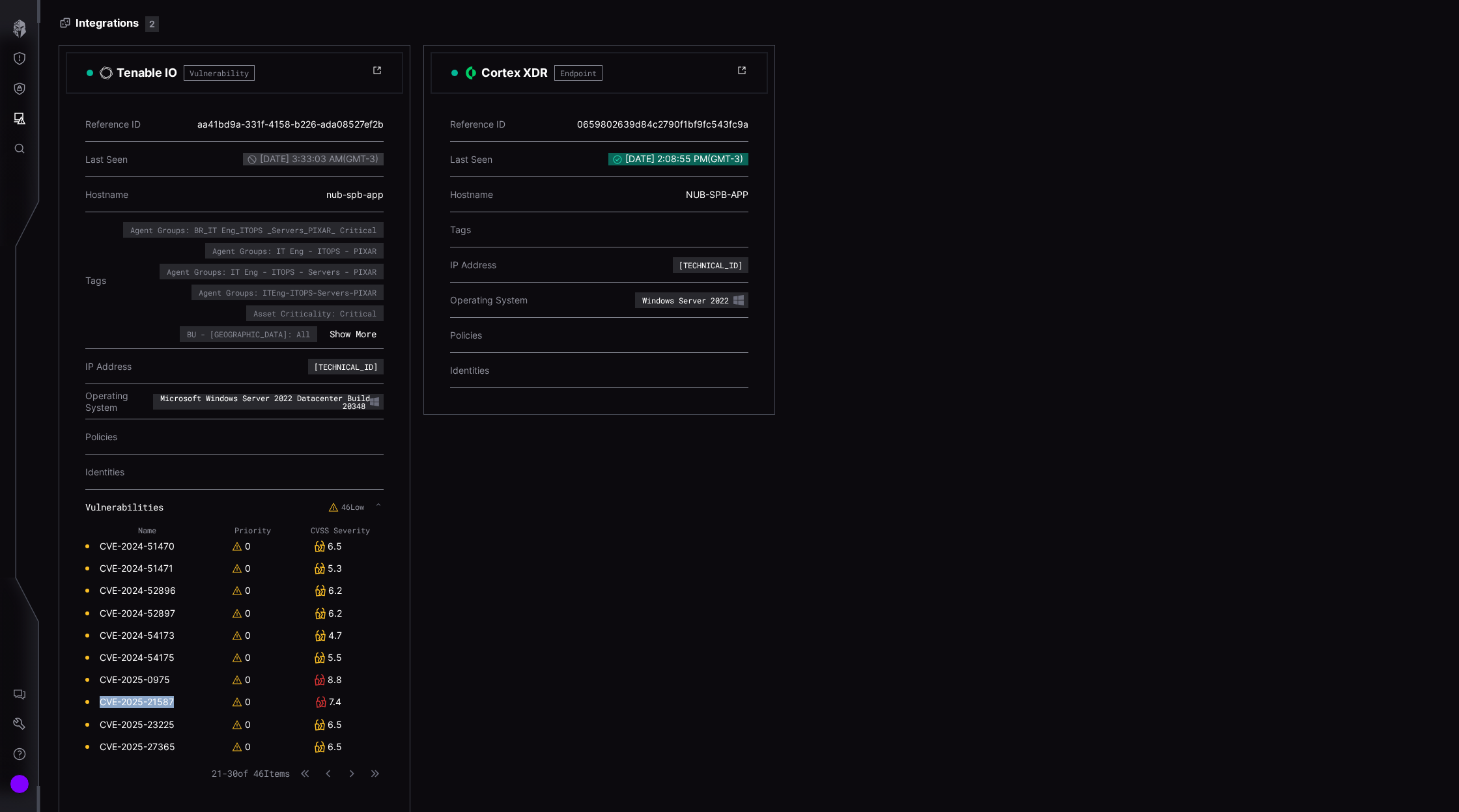
drag, startPoint x: 187, startPoint y: 698, endPoint x: 97, endPoint y: 697, distance: 90.0
click at [97, 697] on td "CVE-2025-21587" at bounding box center [147, 701] width 124 height 22
click at [351, 772] on icon "button" at bounding box center [351, 773] width 9 height 9
drag, startPoint x: 181, startPoint y: 543, endPoint x: 100, endPoint y: 543, distance: 81.0
click at [100, 543] on td "CVE-2025-2900" at bounding box center [147, 546] width 125 height 22
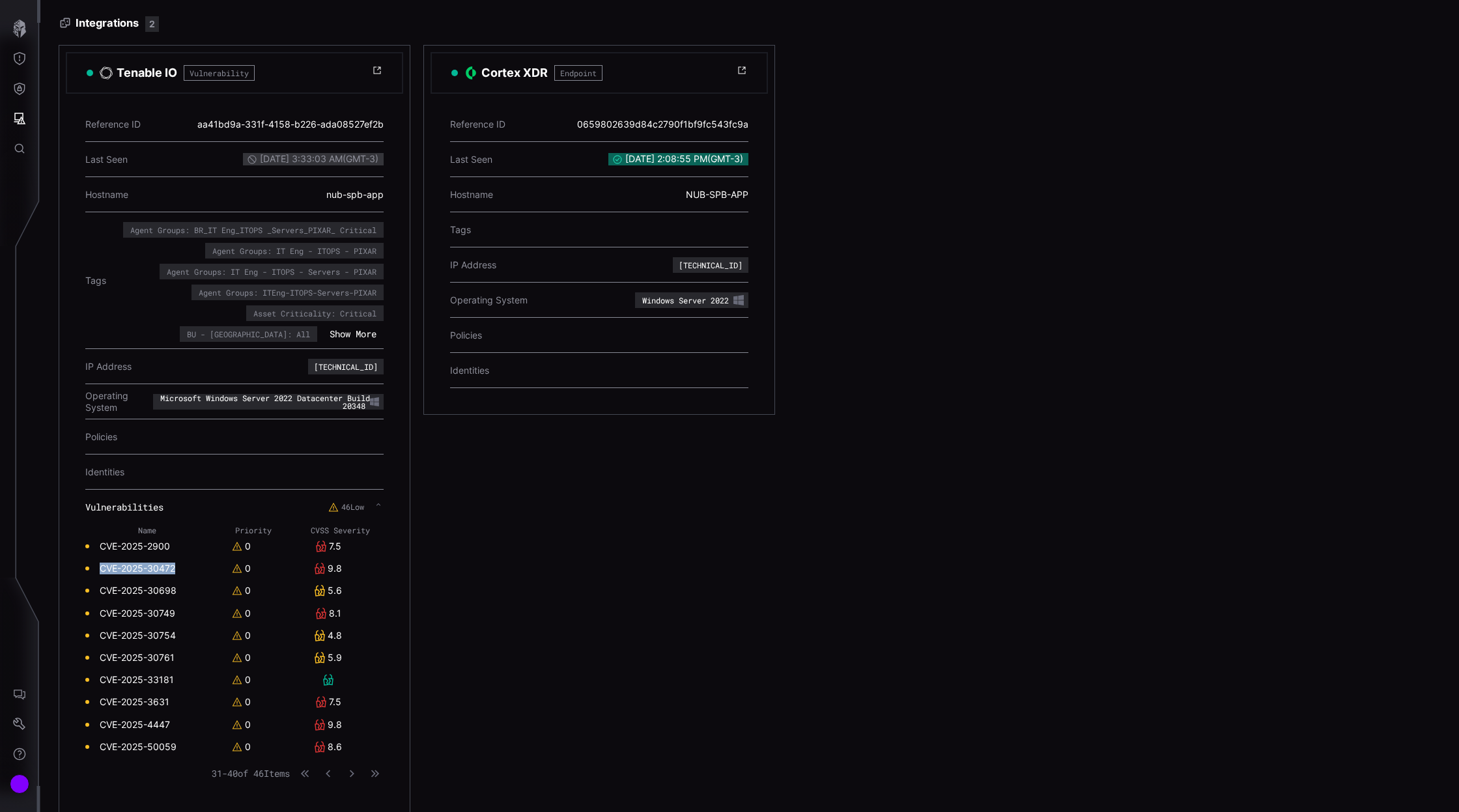
drag, startPoint x: 185, startPoint y: 563, endPoint x: 102, endPoint y: 563, distance: 83.0
click at [102, 563] on td "CVE-2025-30472" at bounding box center [147, 568] width 125 height 22
drag, startPoint x: 183, startPoint y: 615, endPoint x: 98, endPoint y: 612, distance: 85.1
click at [98, 612] on td "CVE-2025-30749" at bounding box center [147, 613] width 125 height 22
drag, startPoint x: 177, startPoint y: 700, endPoint x: 99, endPoint y: 699, distance: 78.0
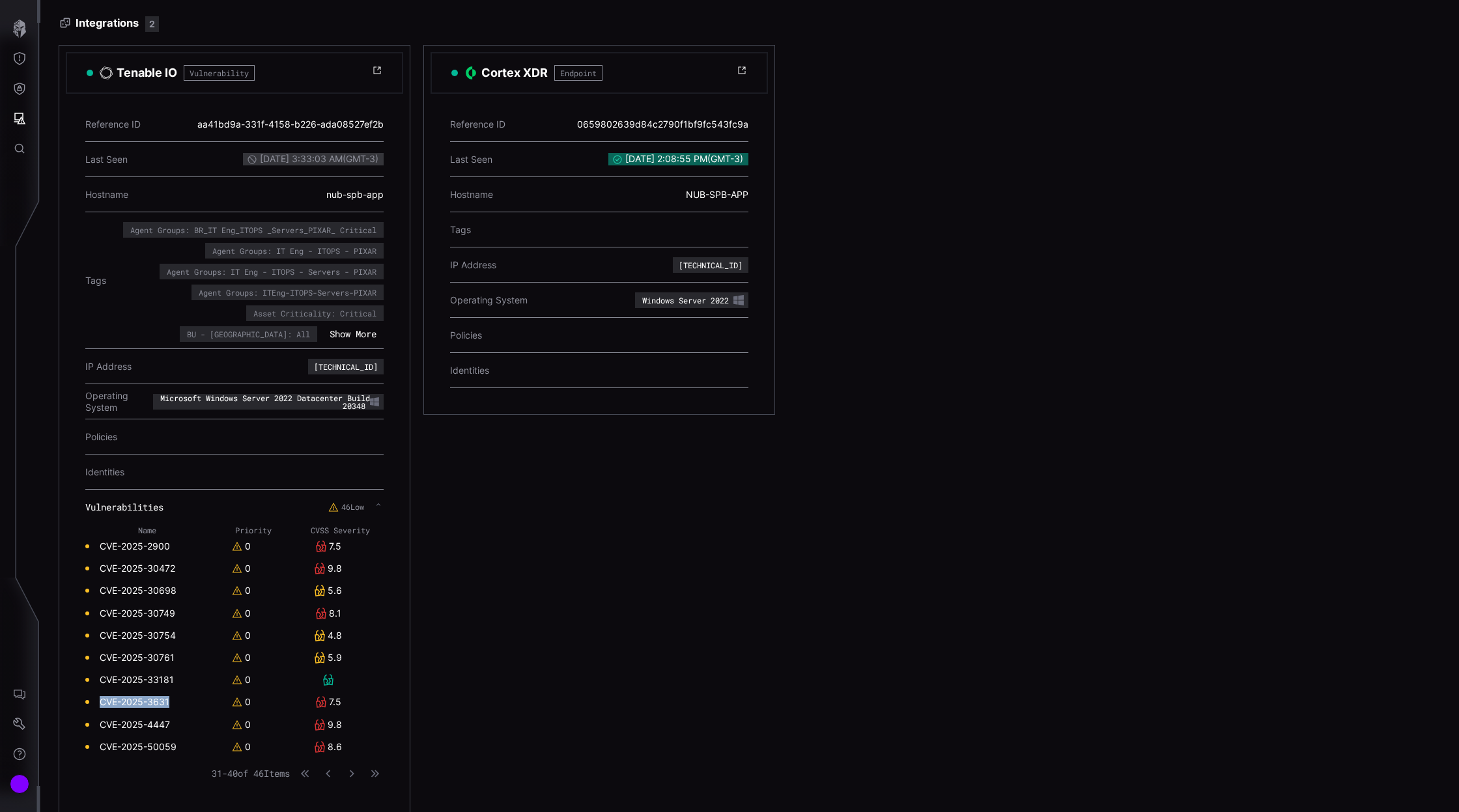
click at [99, 699] on td "CVE-2025-3631" at bounding box center [147, 701] width 125 height 22
drag, startPoint x: 177, startPoint y: 720, endPoint x: 98, endPoint y: 717, distance: 79.1
click at [98, 717] on td "CVE-2025-4447" at bounding box center [147, 724] width 125 height 22
drag, startPoint x: 186, startPoint y: 744, endPoint x: 100, endPoint y: 743, distance: 86.0
click at [100, 743] on td "CVE-2025-50059" at bounding box center [147, 747] width 125 height 22
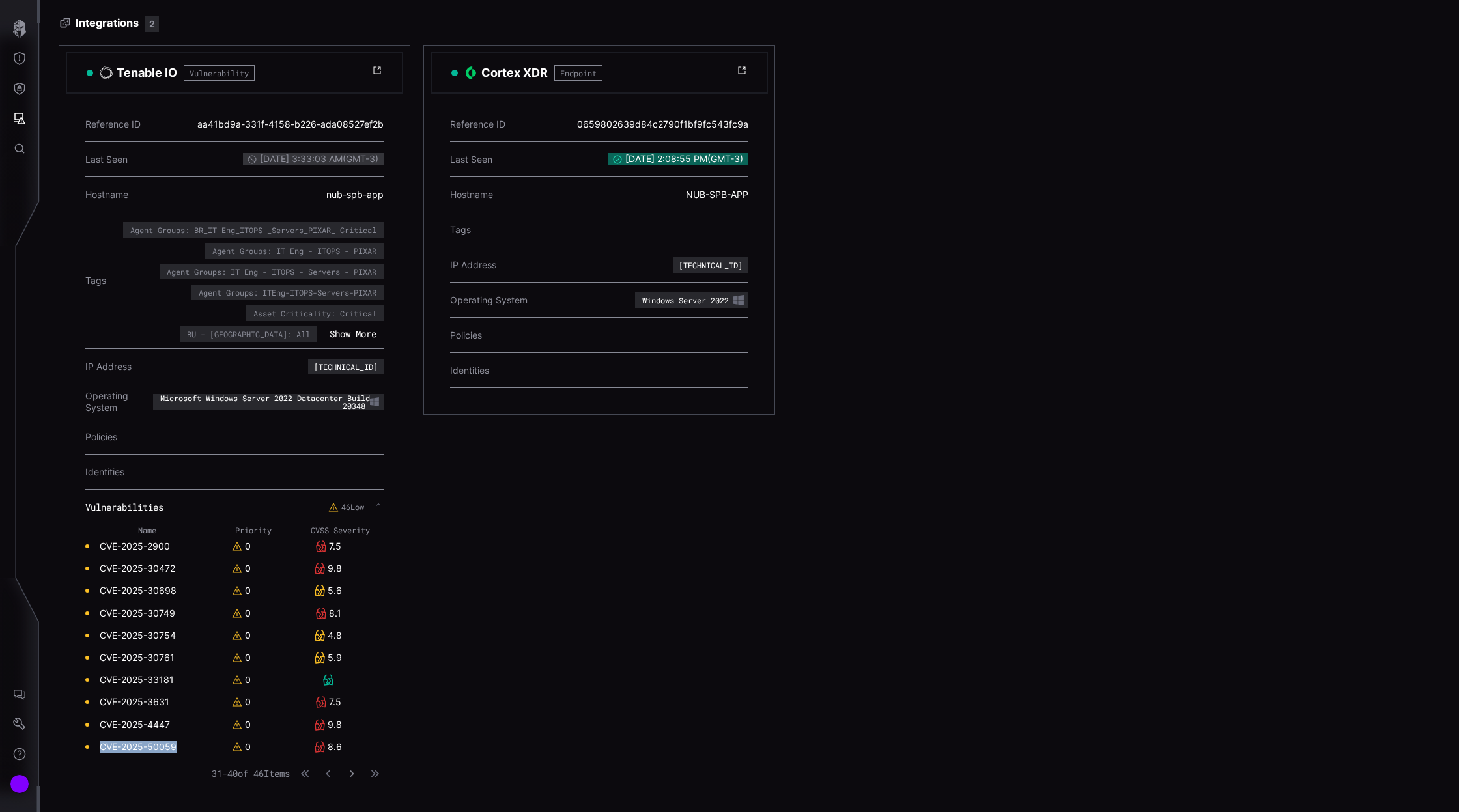
click at [354, 770] on icon "button" at bounding box center [351, 773] width 9 height 9
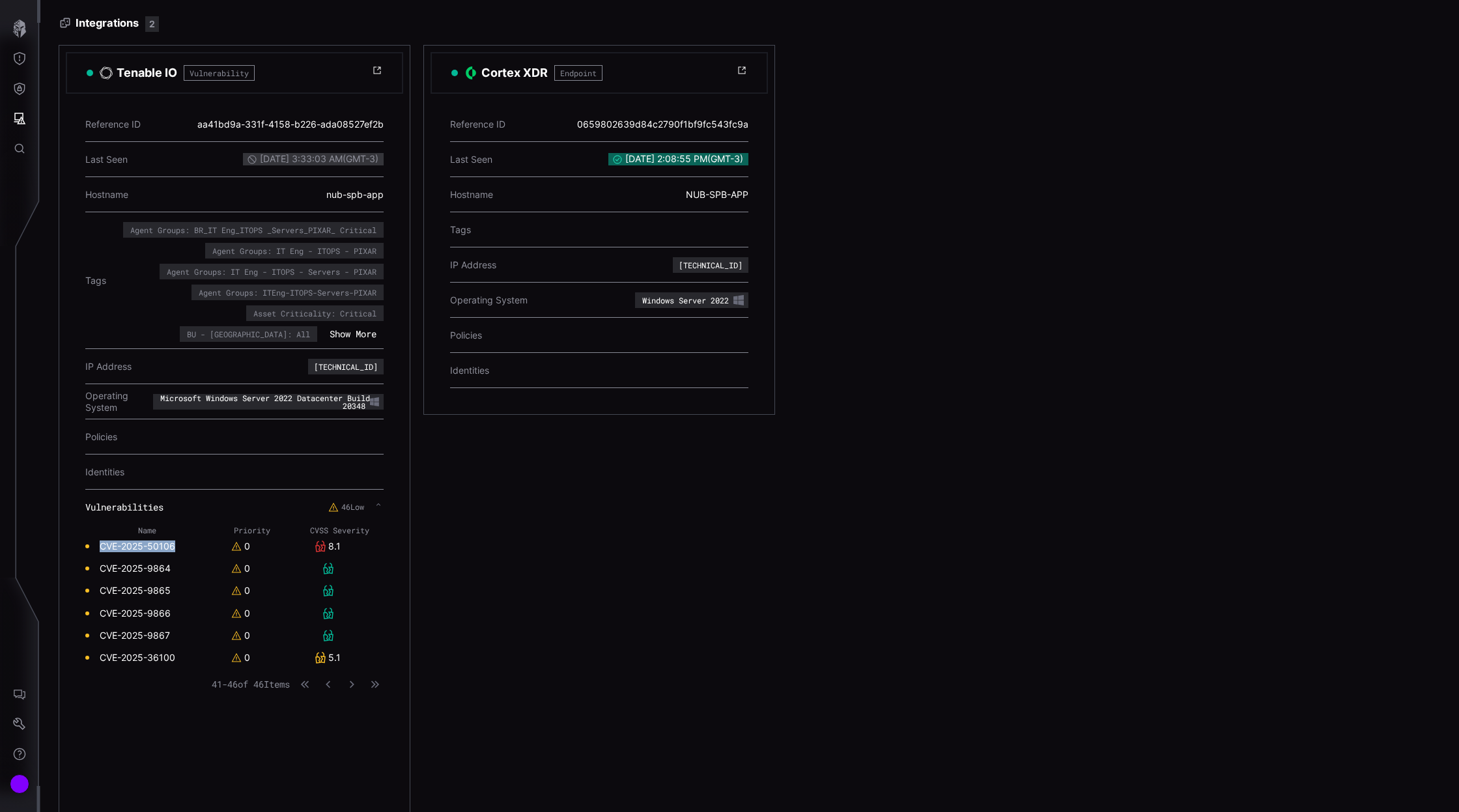
drag, startPoint x: 181, startPoint y: 542, endPoint x: 100, endPoint y: 544, distance: 81.0
click at [100, 544] on td "CVE-2025-50106" at bounding box center [146, 546] width 123 height 22
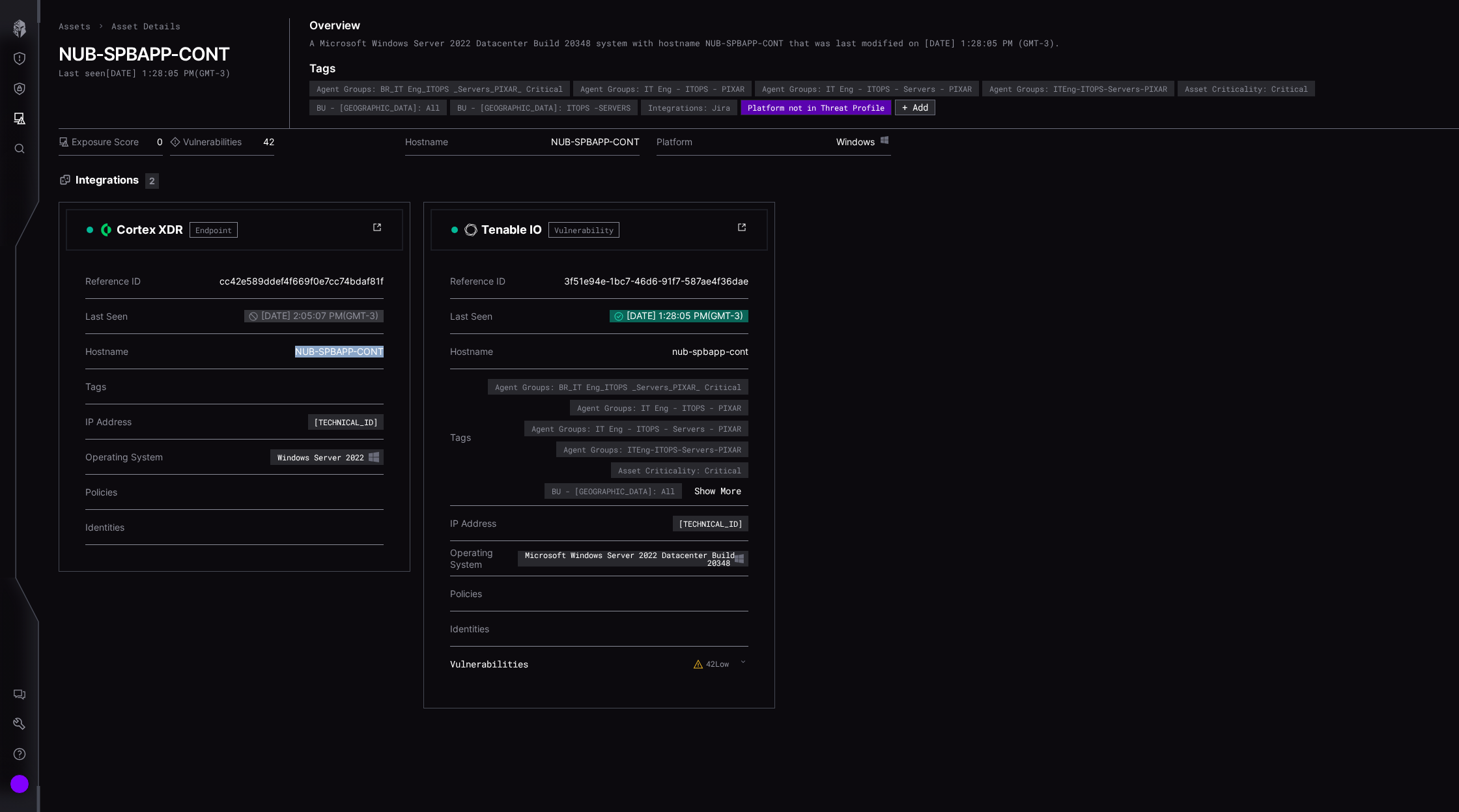
drag, startPoint x: 293, startPoint y: 349, endPoint x: 386, endPoint y: 351, distance: 93.0
click at [386, 351] on div "Reference ID cc42e589ddef4f669f0e7cc74bdaf81f Last Seen 9/7/2025, 2:05:07 PM ( …" at bounding box center [234, 407] width 337 height 314
copy div "NUB-SPBAPP-CONT"
click at [20, 127] on button "Attack Surface" at bounding box center [19, 119] width 38 height 30
click at [88, 146] on div "Vulnerabilities" at bounding box center [108, 147] width 69 height 16
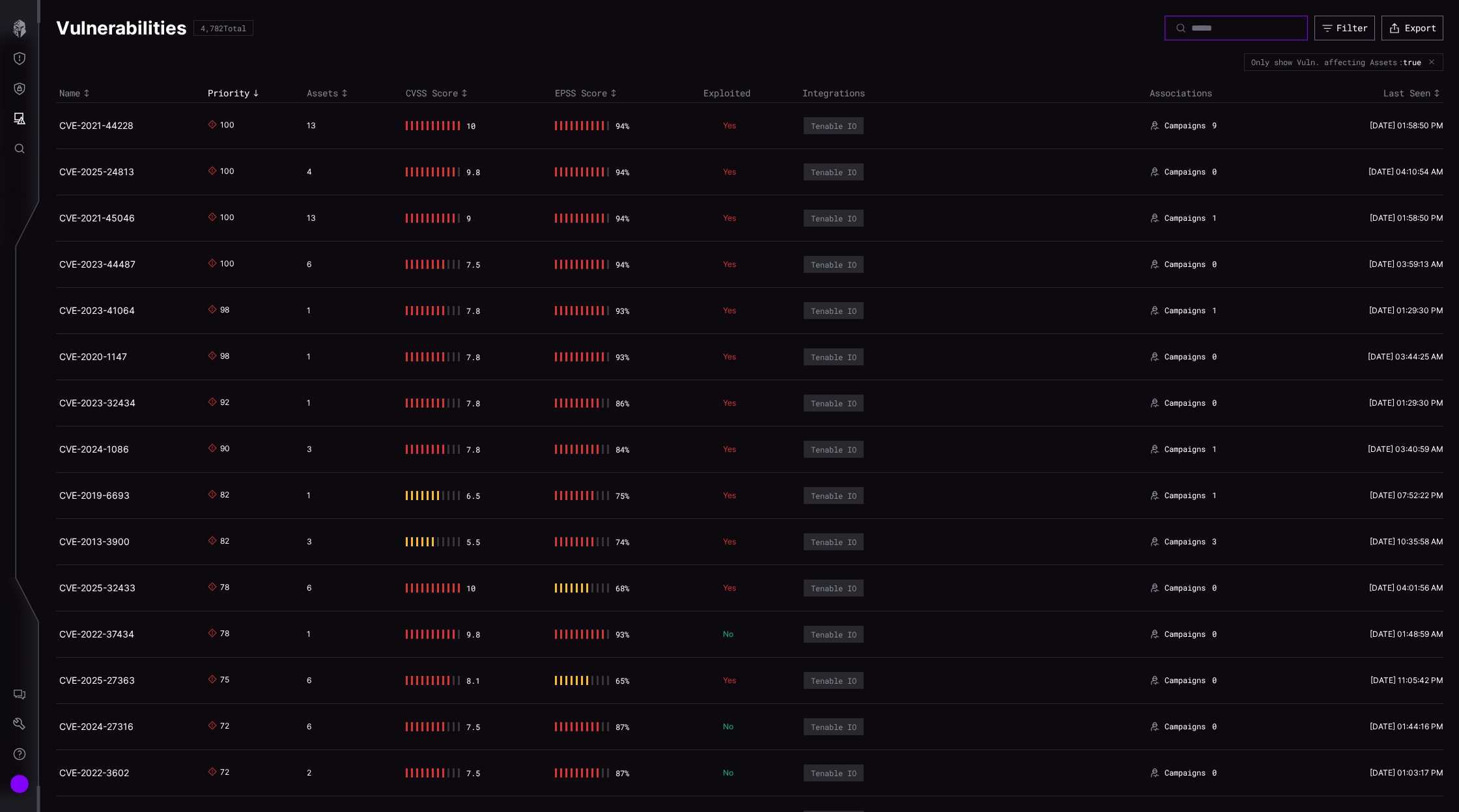
click at [1222, 22] on input at bounding box center [1236, 27] width 91 height 11
paste input "**********"
type input "**********"
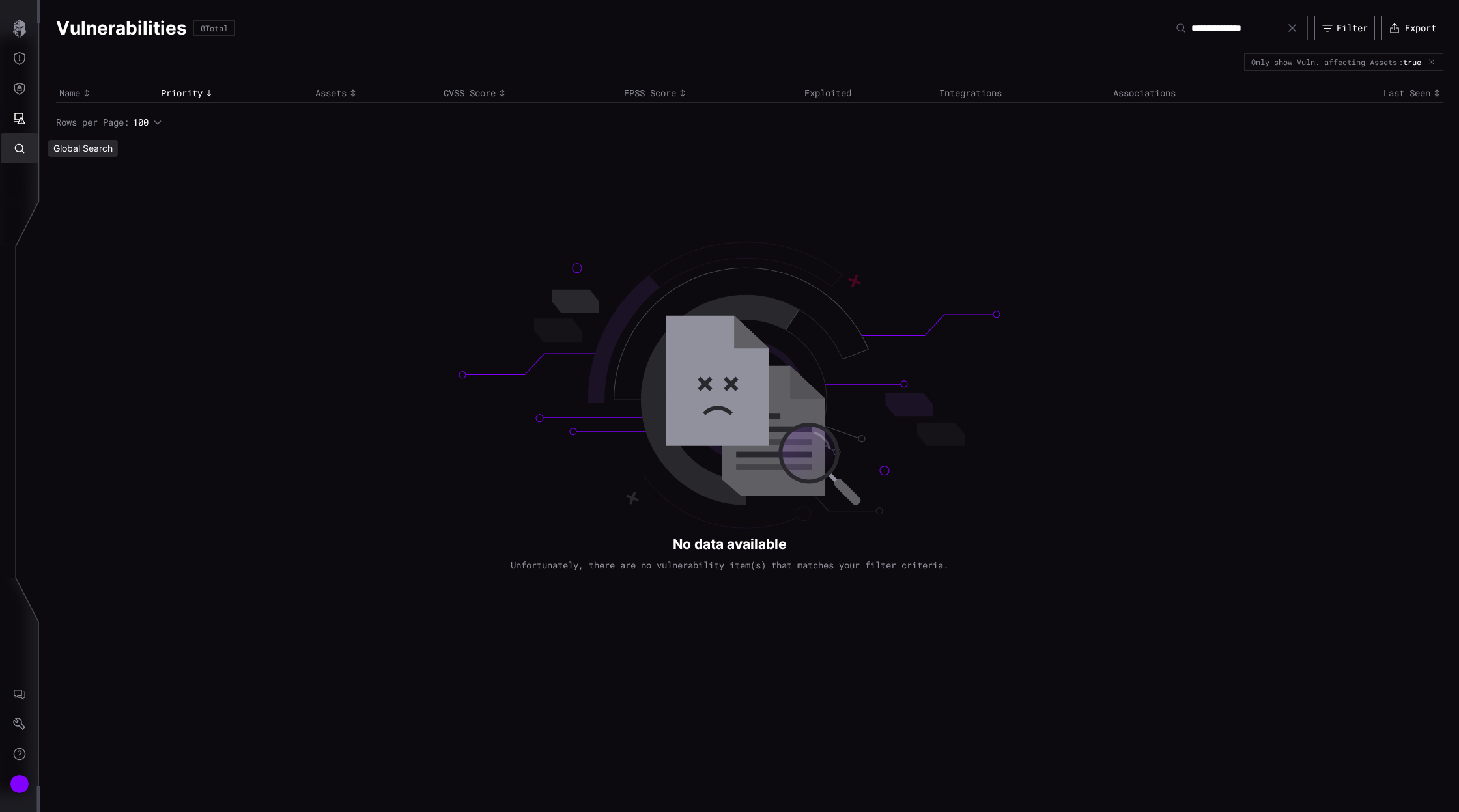
click at [16, 150] on icon "Global Search" at bounding box center [19, 149] width 10 height 10
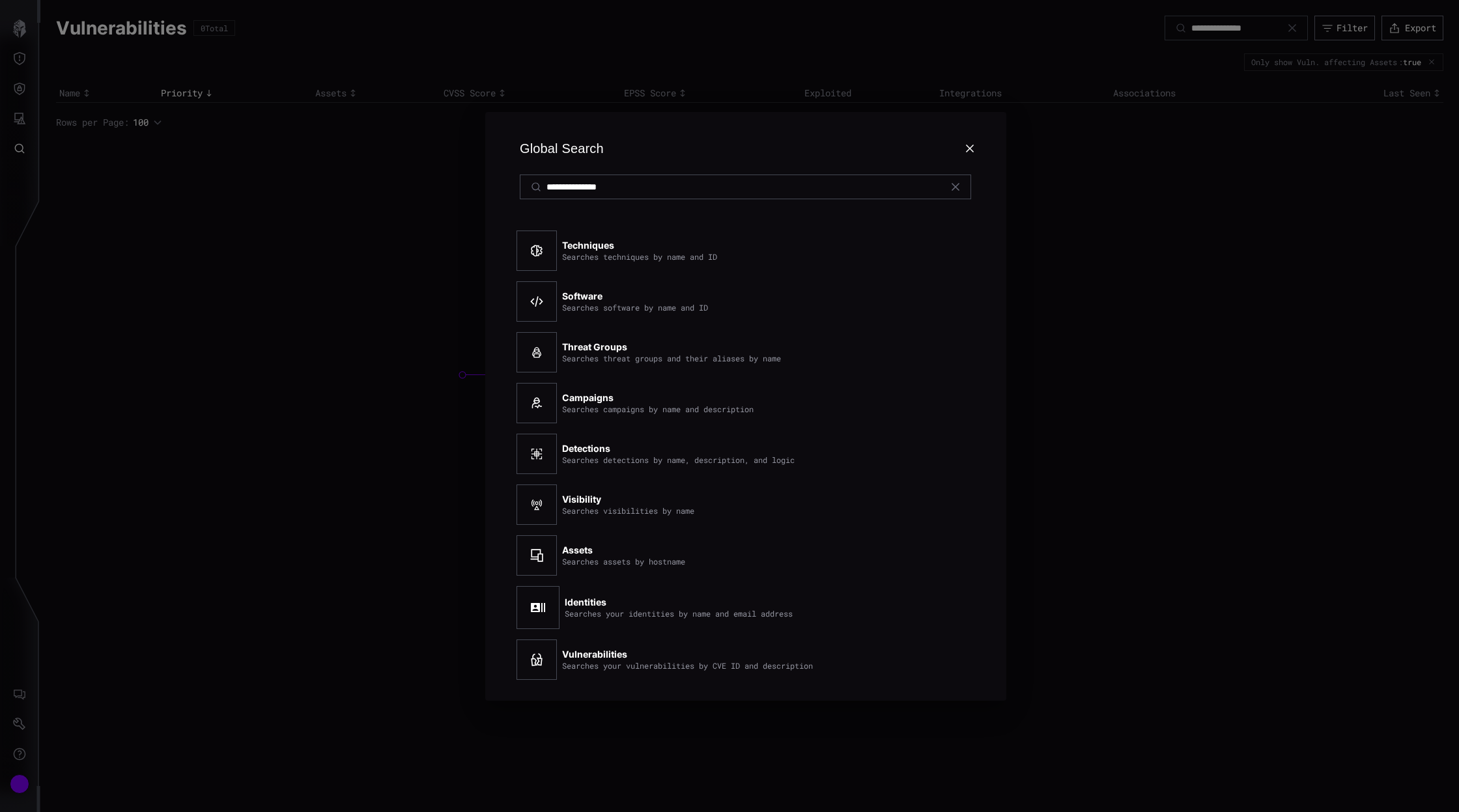
type input "**********"
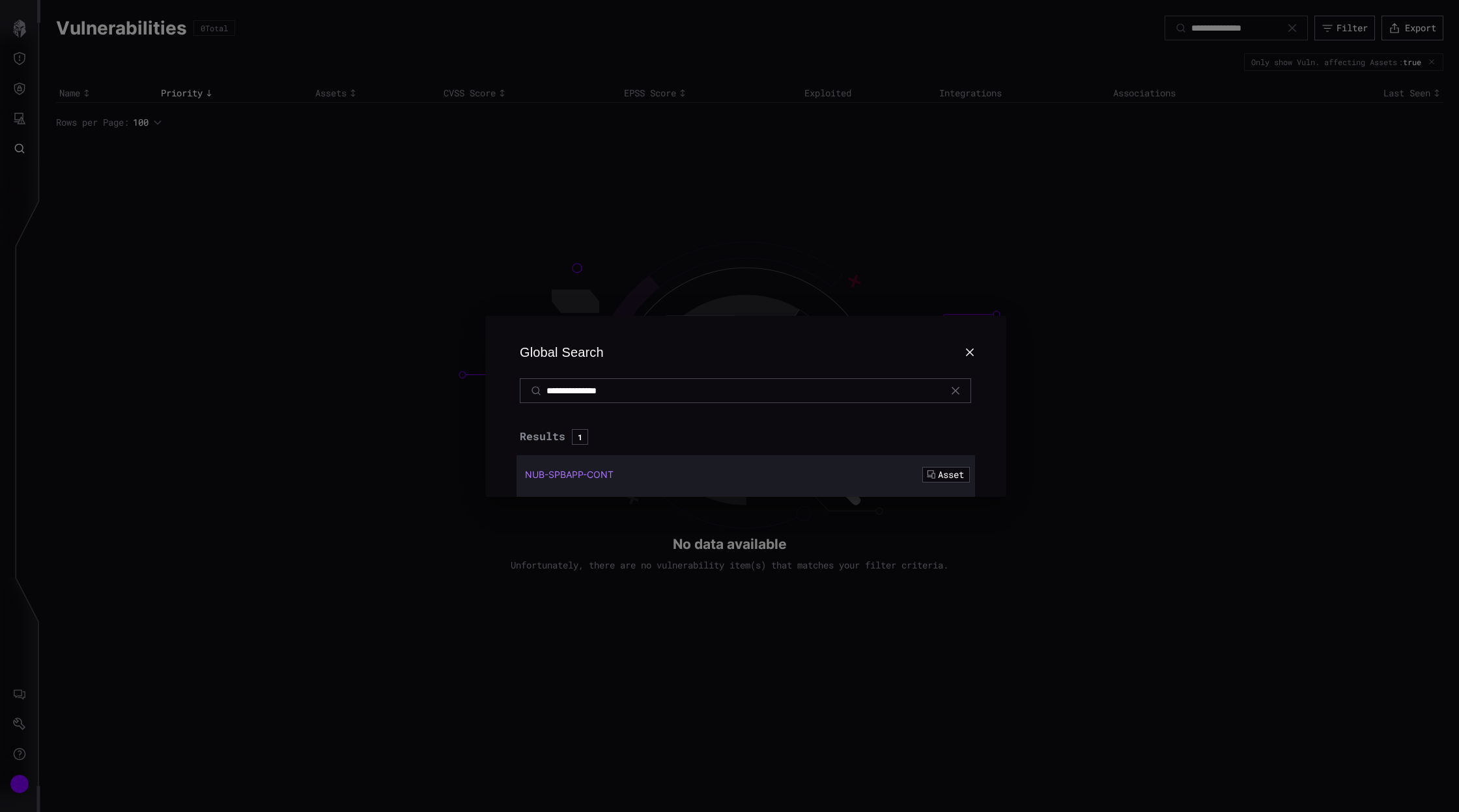
click at [959, 477] on span "Asset" at bounding box center [950, 474] width 26 height 11
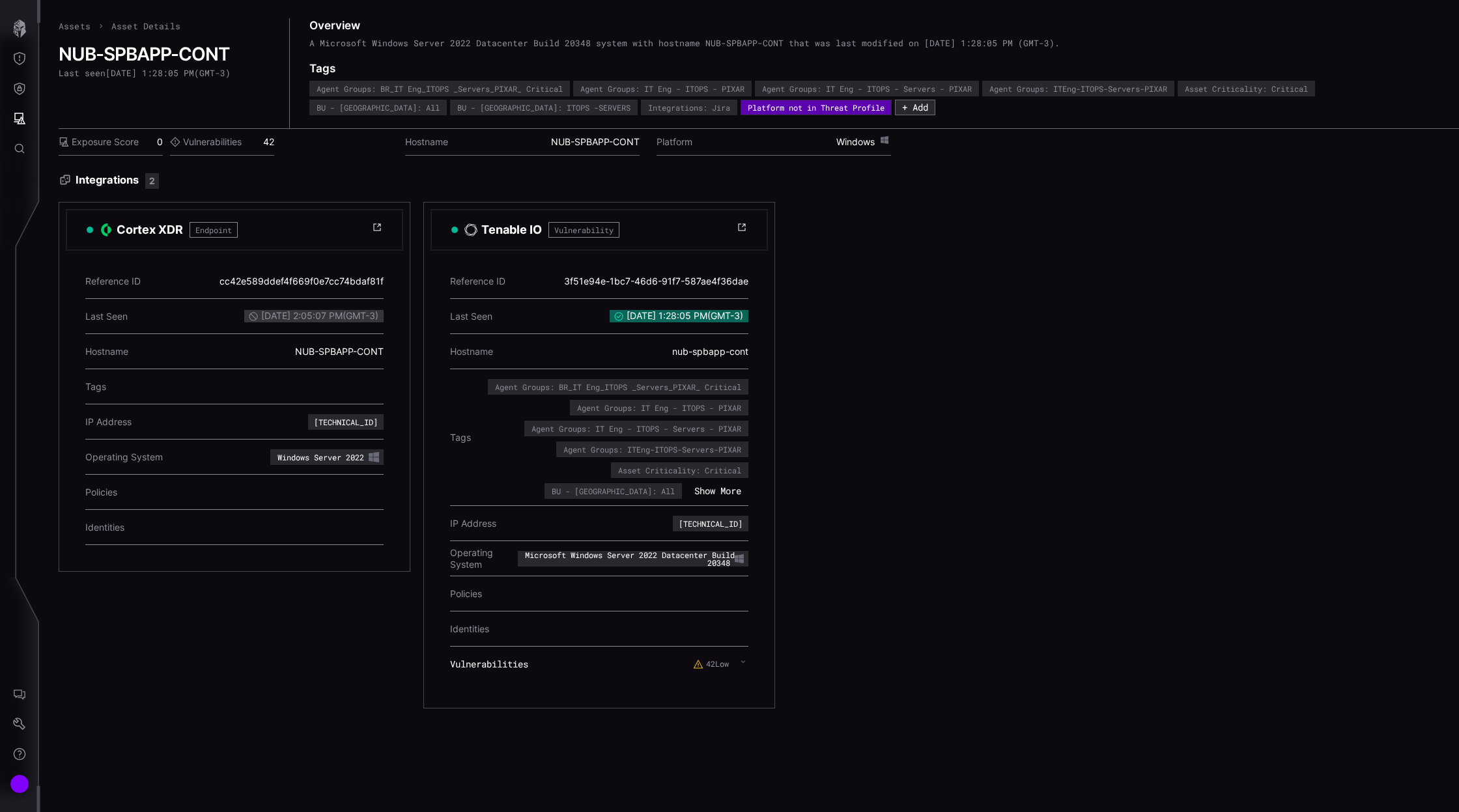
click at [269, 137] on div "Vulnerabilities 42" at bounding box center [222, 142] width 104 height 27
click at [748, 110] on div "Platform not in Threat Profile" at bounding box center [816, 107] width 137 height 8
click at [648, 109] on div "Integrations: Jira" at bounding box center [688, 107] width 82 height 8
click at [207, 146] on label "Vulnerabilities" at bounding box center [205, 142] width 72 height 11
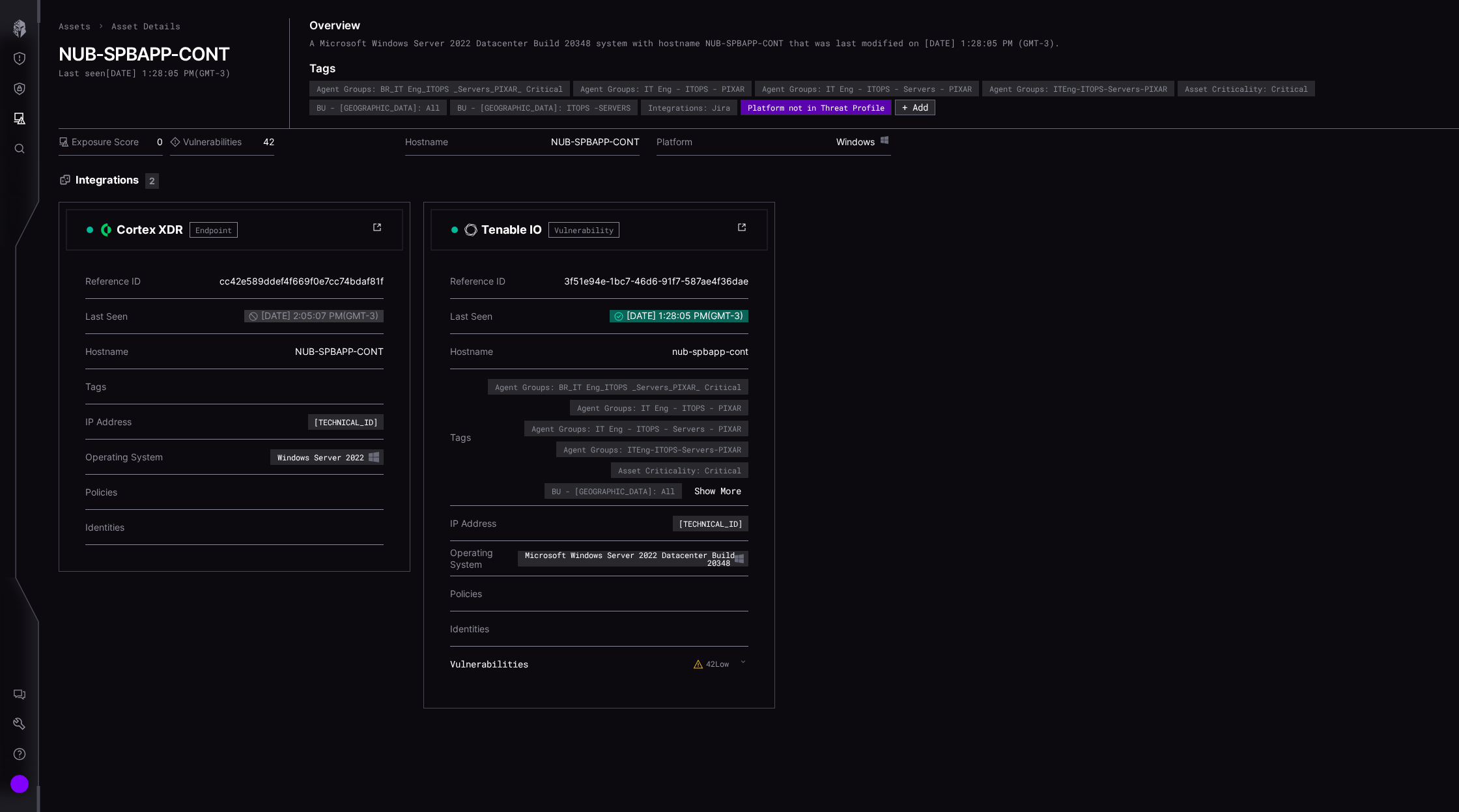
click at [744, 659] on icon at bounding box center [743, 662] width 5 height 11
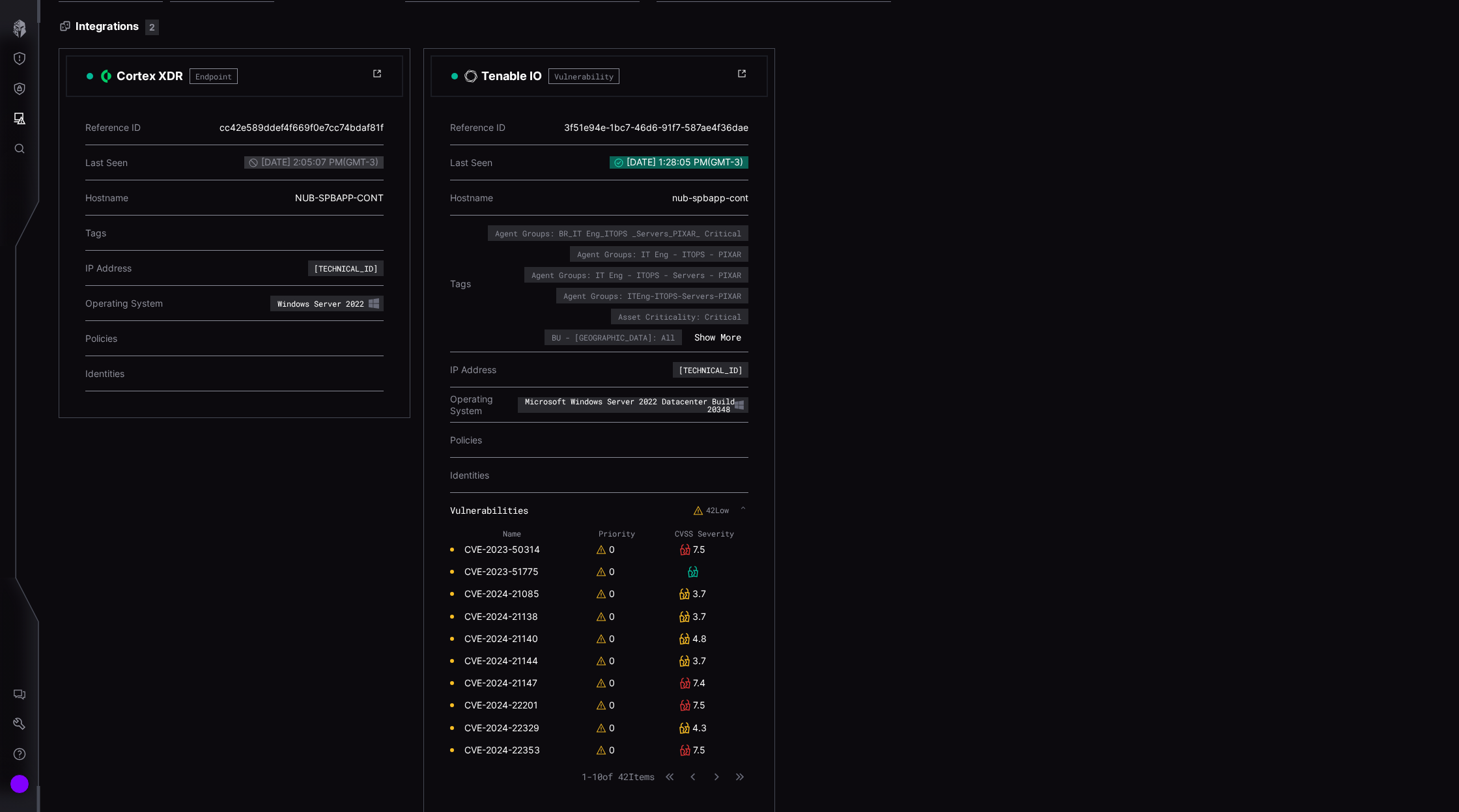
scroll to position [157, 0]
click at [718, 502] on label "42 Low" at bounding box center [710, 507] width 35 height 11
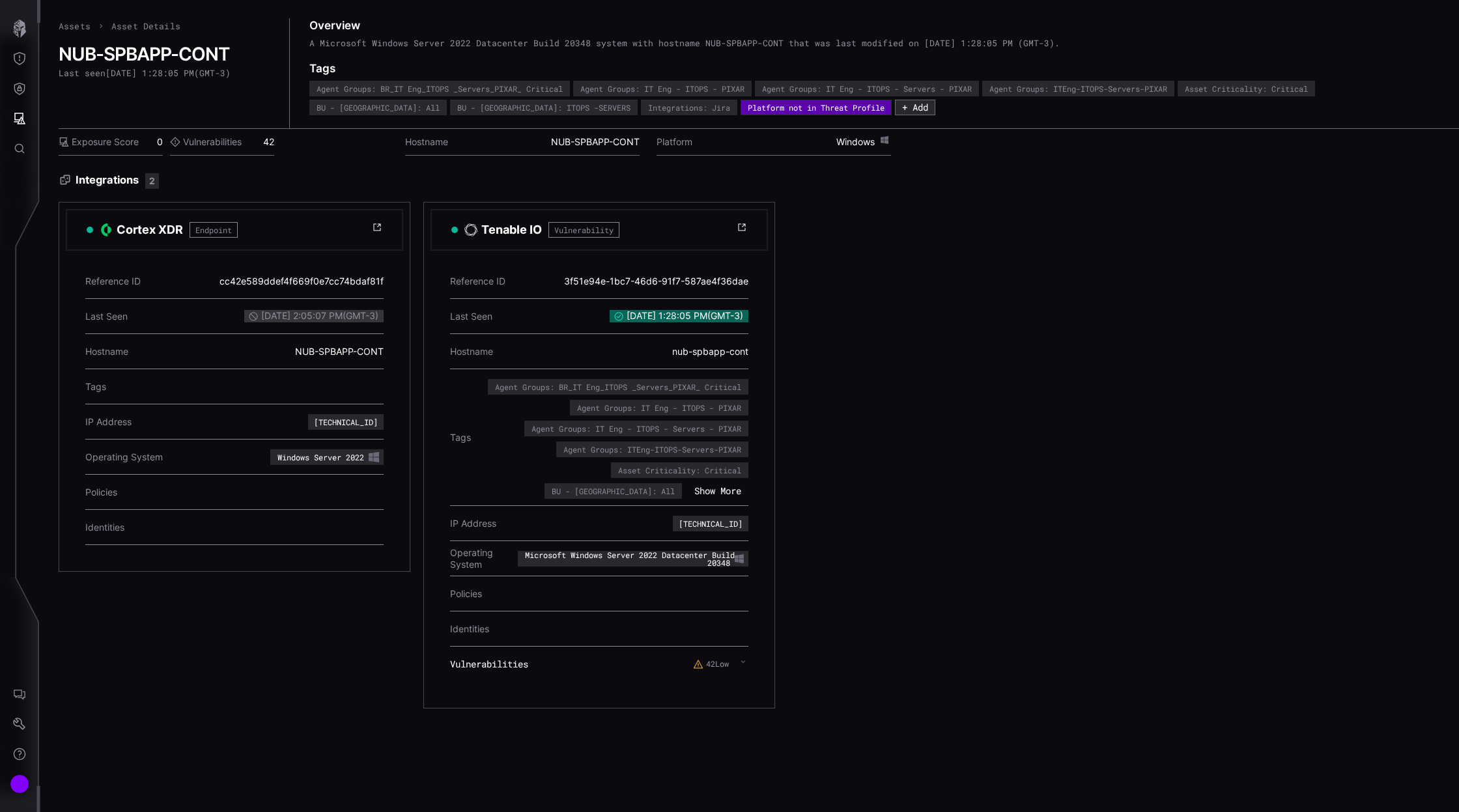
scroll to position [0, 0]
click at [718, 506] on div "IP Address 10.0.3.188" at bounding box center [599, 524] width 298 height 35
click at [743, 661] on icon at bounding box center [743, 662] width 5 height 11
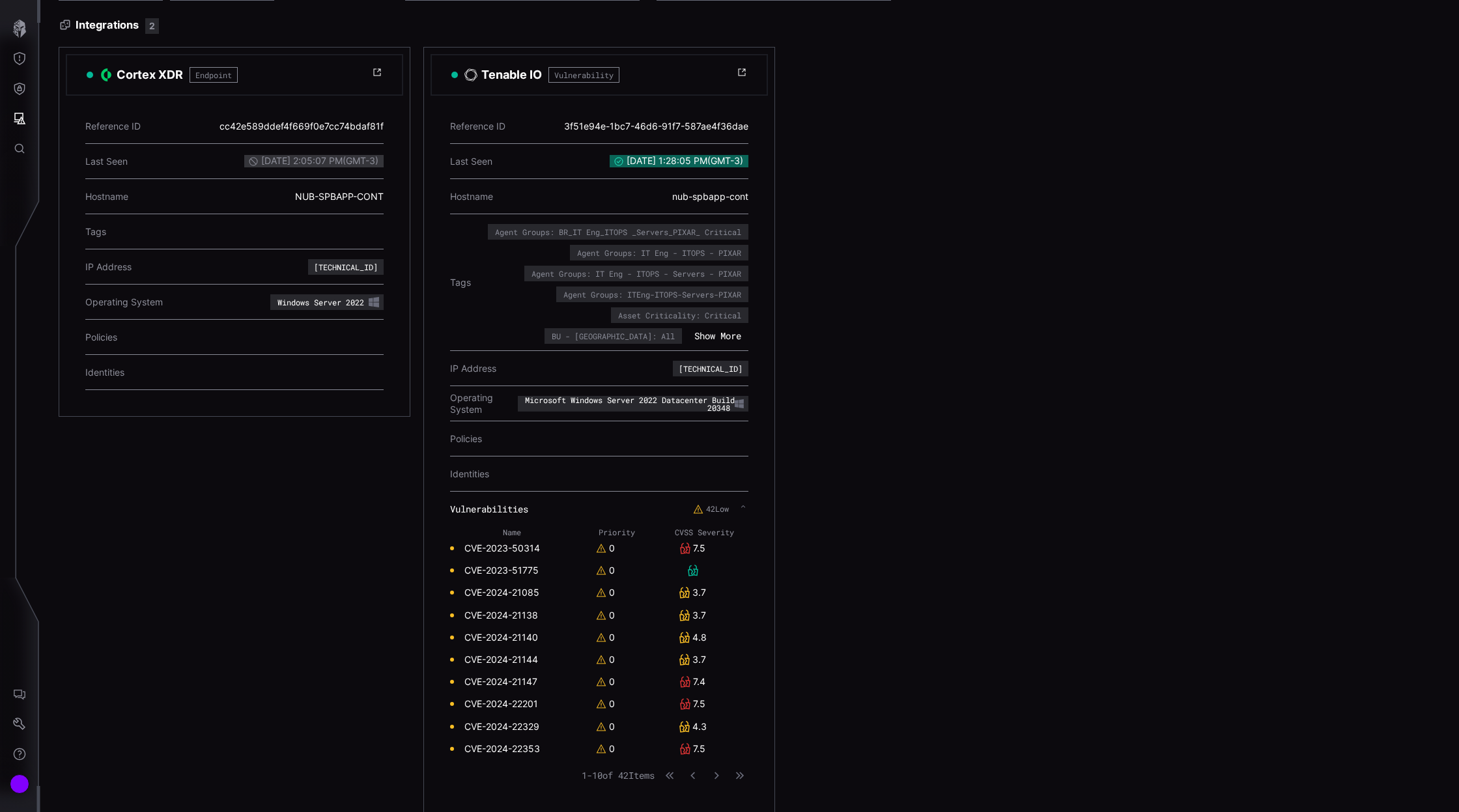
scroll to position [157, 0]
click at [691, 565] on icon at bounding box center [693, 568] width 11 height 11
click at [487, 566] on link "CVE-2023-51775" at bounding box center [502, 568] width 74 height 11
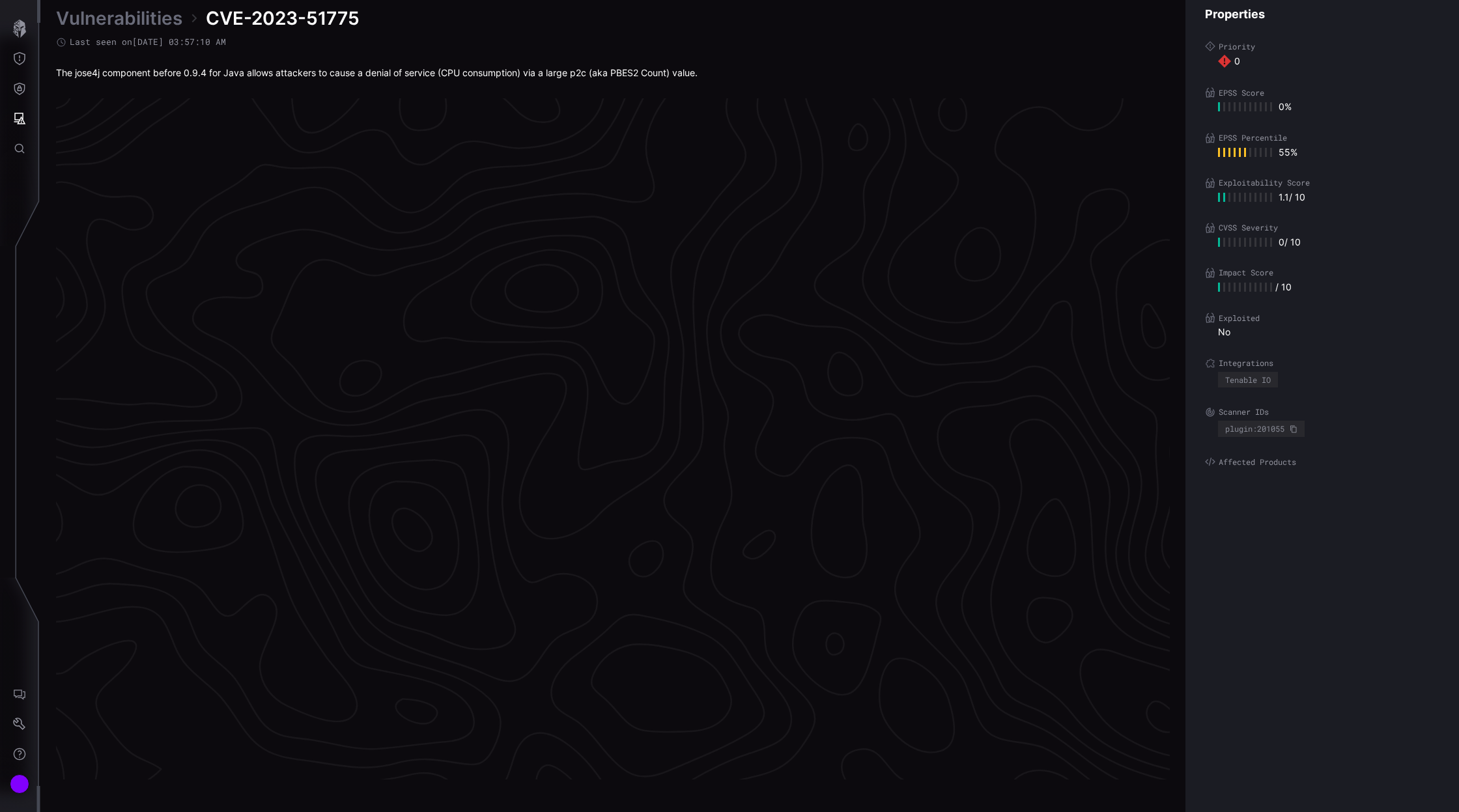
scroll to position [2588, 420]
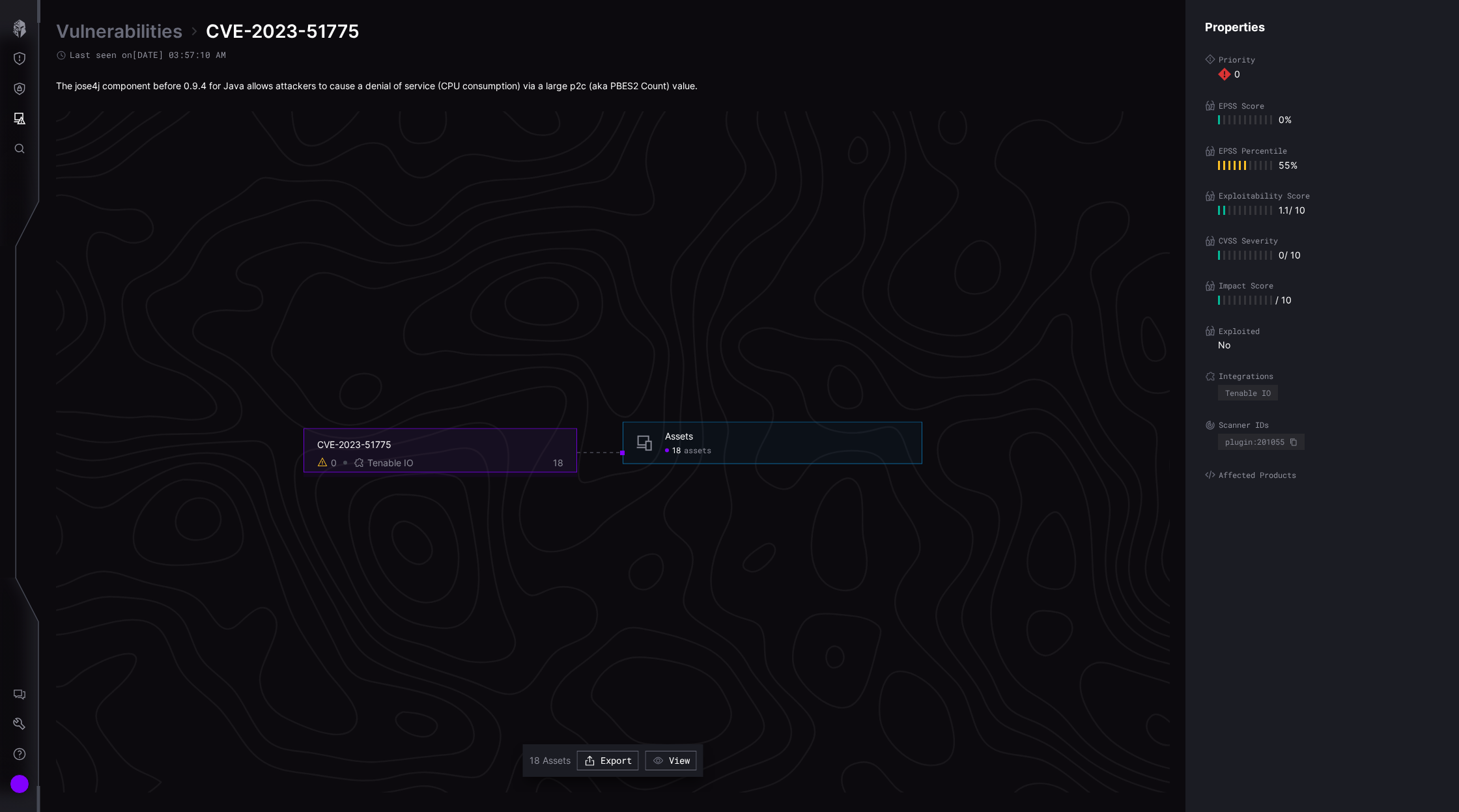
click at [697, 452] on span "assets" at bounding box center [697, 450] width 27 height 11
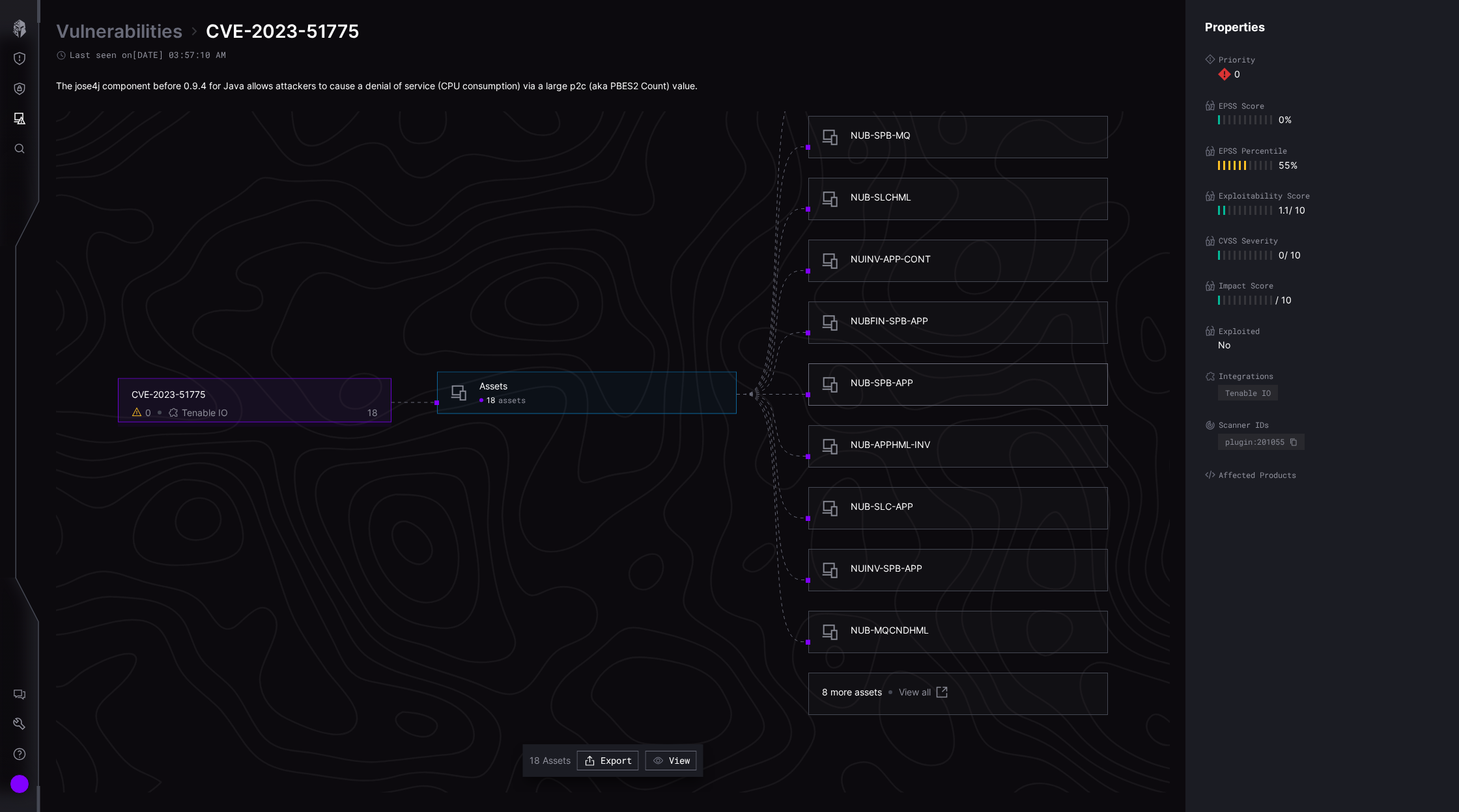
scroll to position [2620, 420]
